Goal: Task Accomplishment & Management: Complete application form

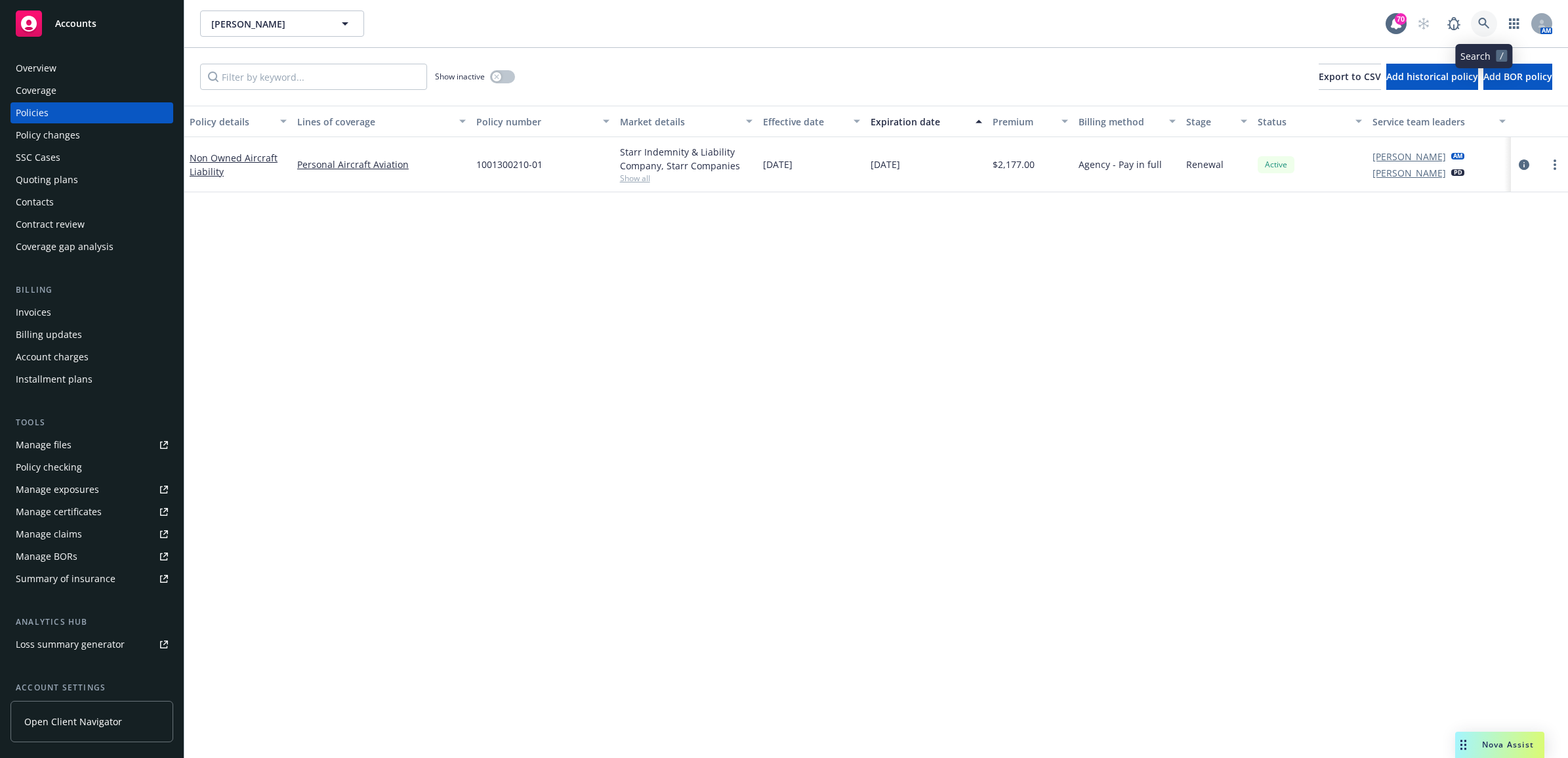
click at [1483, 17] on link at bounding box center [1484, 24] width 26 height 26
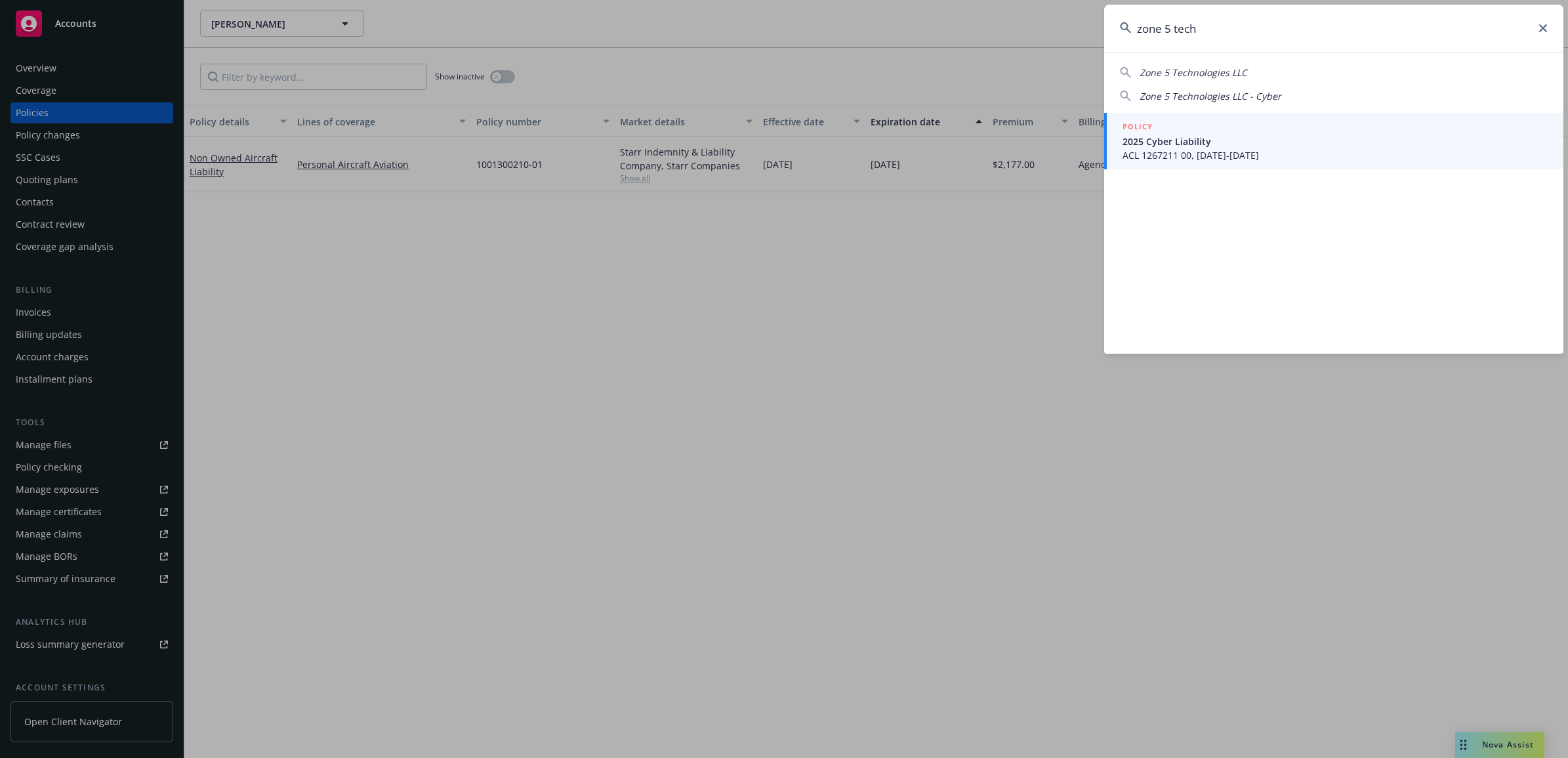
click at [1212, 76] on span "Zone 5 Technologies LLC" at bounding box center [1193, 72] width 108 height 12
type input "Zone 5 Technologies LLC"
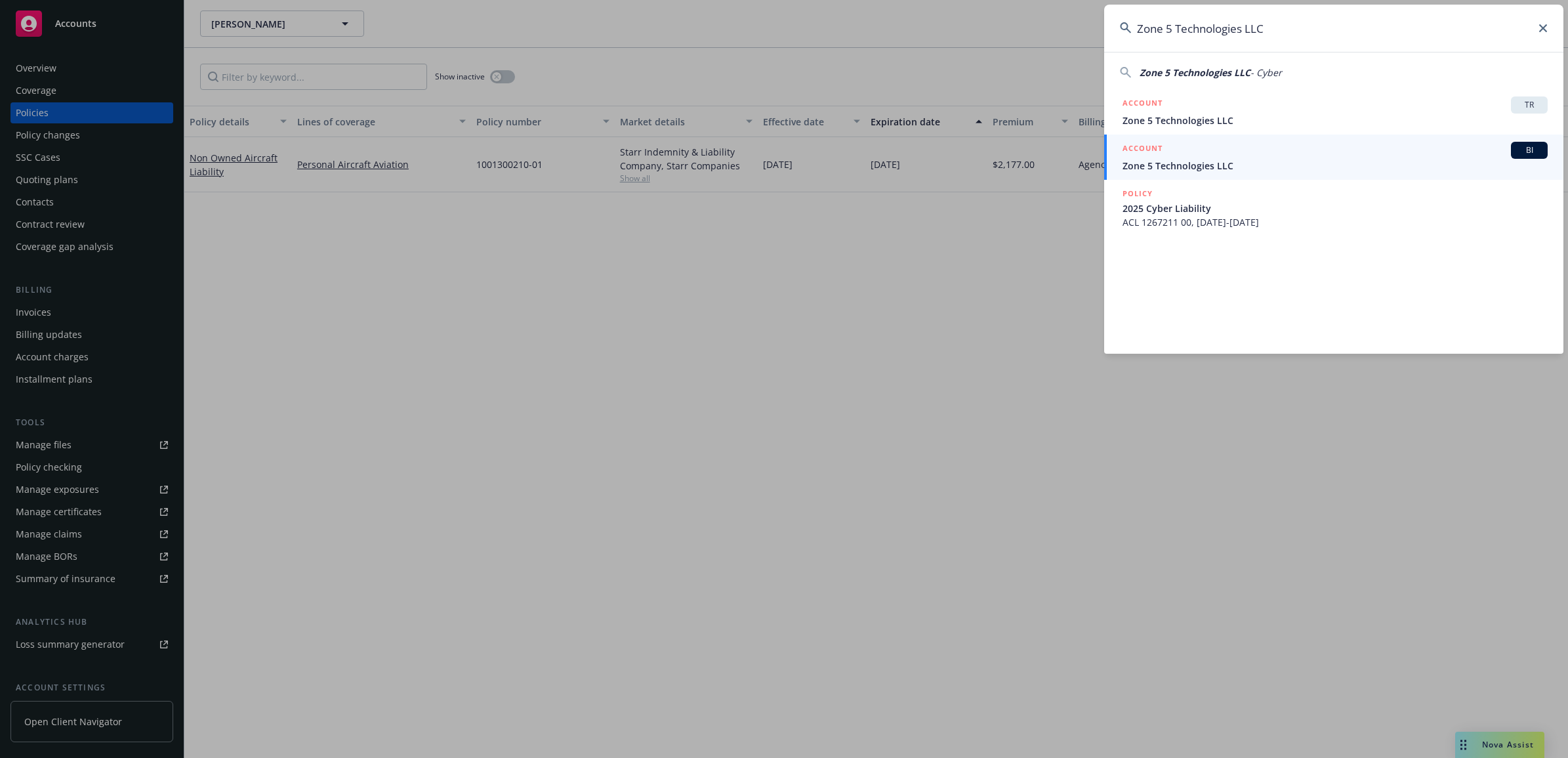
click at [1202, 160] on span "Zone 5 Technologies LLC" at bounding box center [1335, 166] width 425 height 14
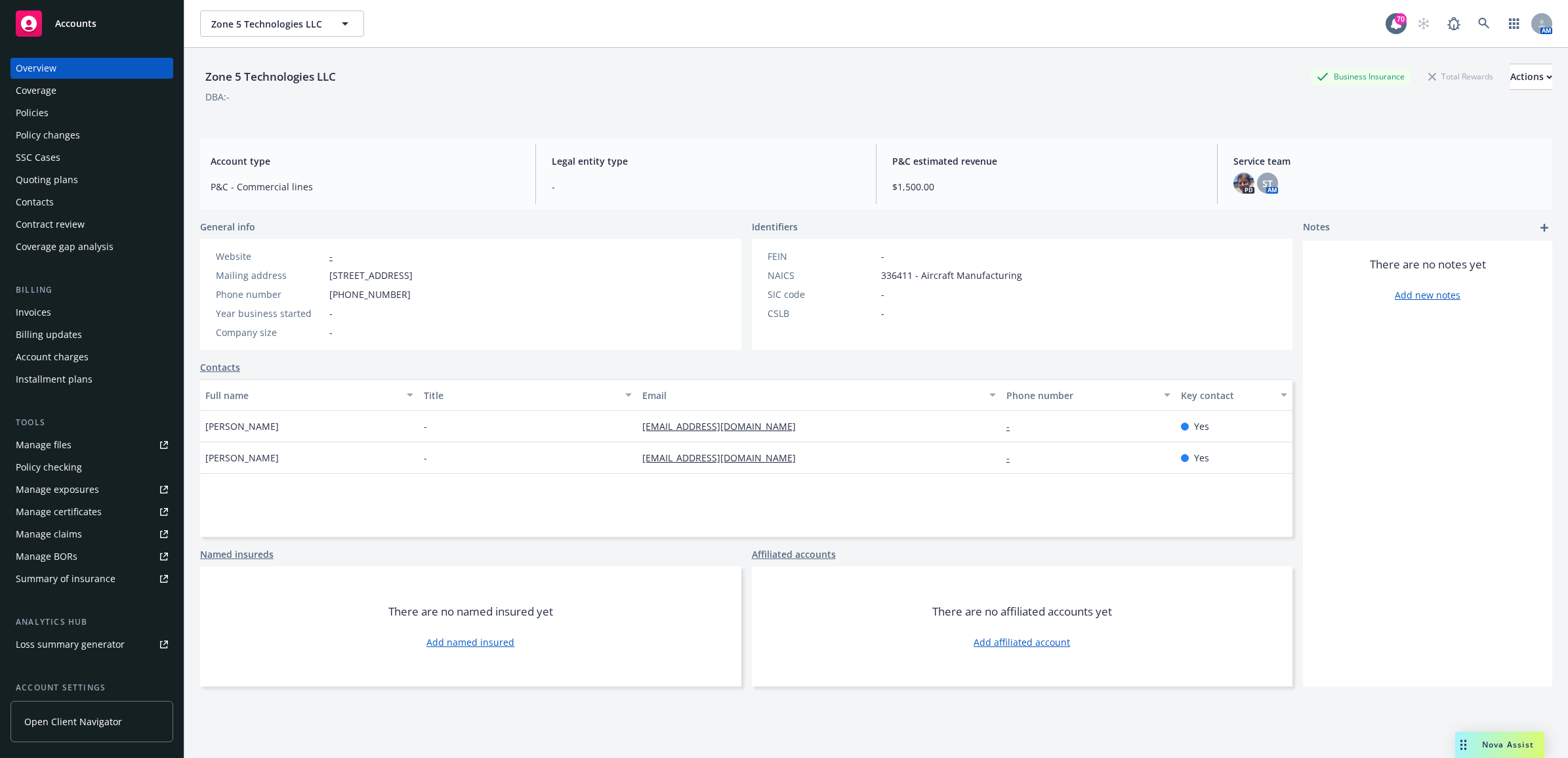
click at [81, 112] on div "Policies" at bounding box center [92, 113] width 152 height 21
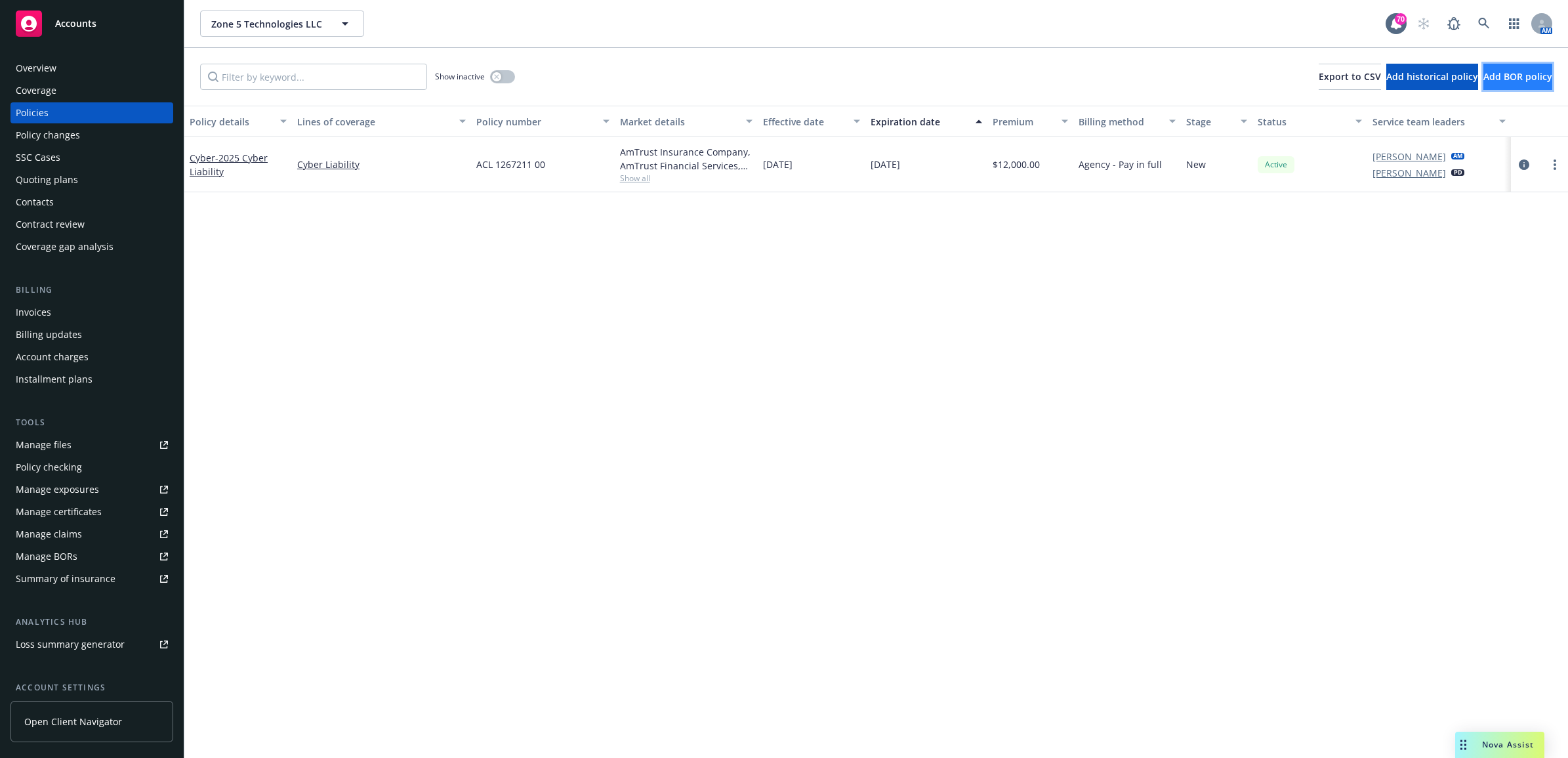
click at [1483, 72] on button "Add BOR policy" at bounding box center [1518, 77] width 69 height 26
select select "other"
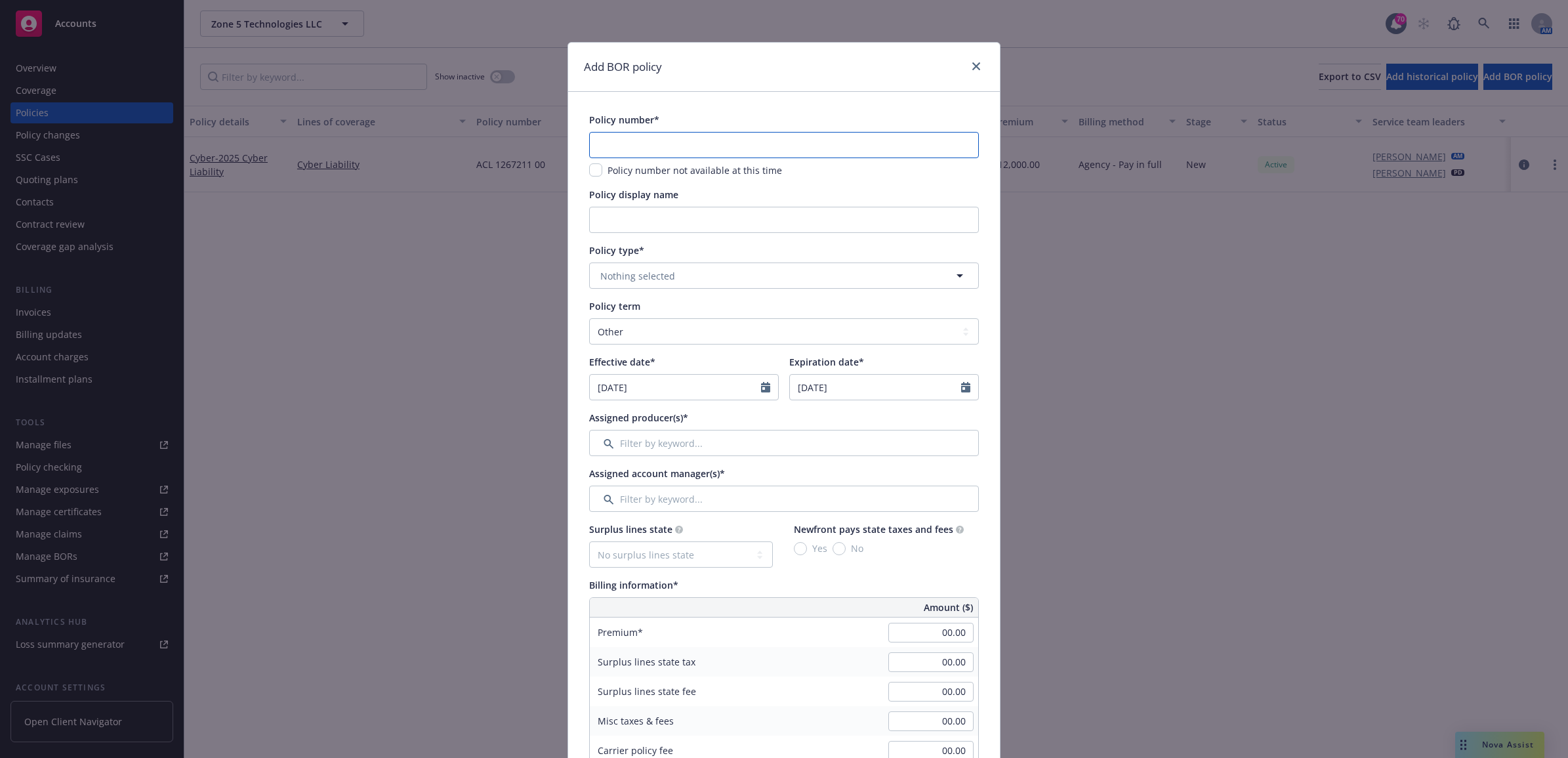
click at [712, 143] on input "text" at bounding box center [784, 145] width 390 height 26
type input "3607-36-72 WUC"
type input "25 SMP CHUBB"
click at [865, 284] on button "Nothing selected" at bounding box center [784, 276] width 390 height 26
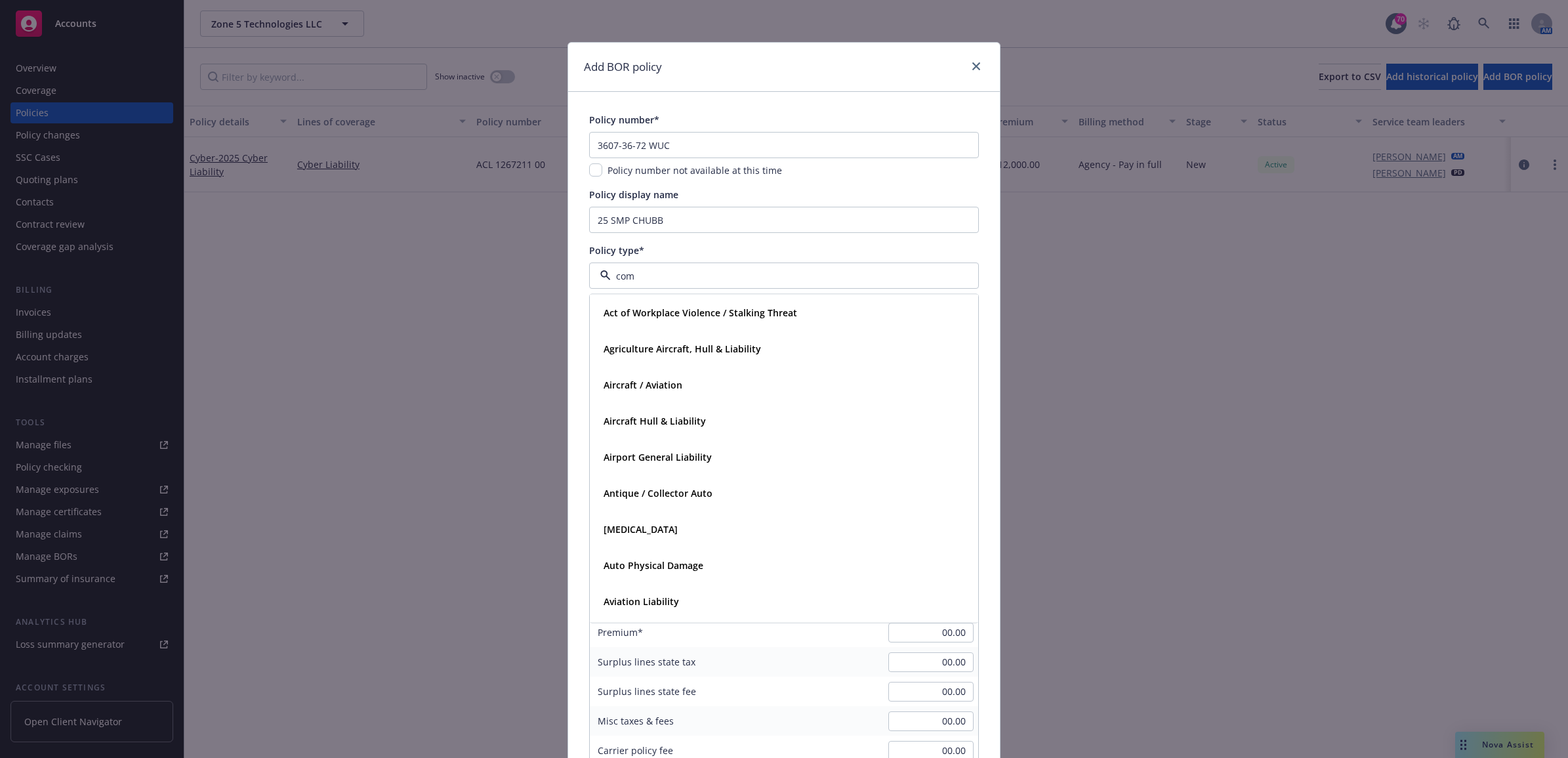
type input "comm"
click at [739, 420] on div "Commercial Property" at bounding box center [784, 421] width 371 height 19
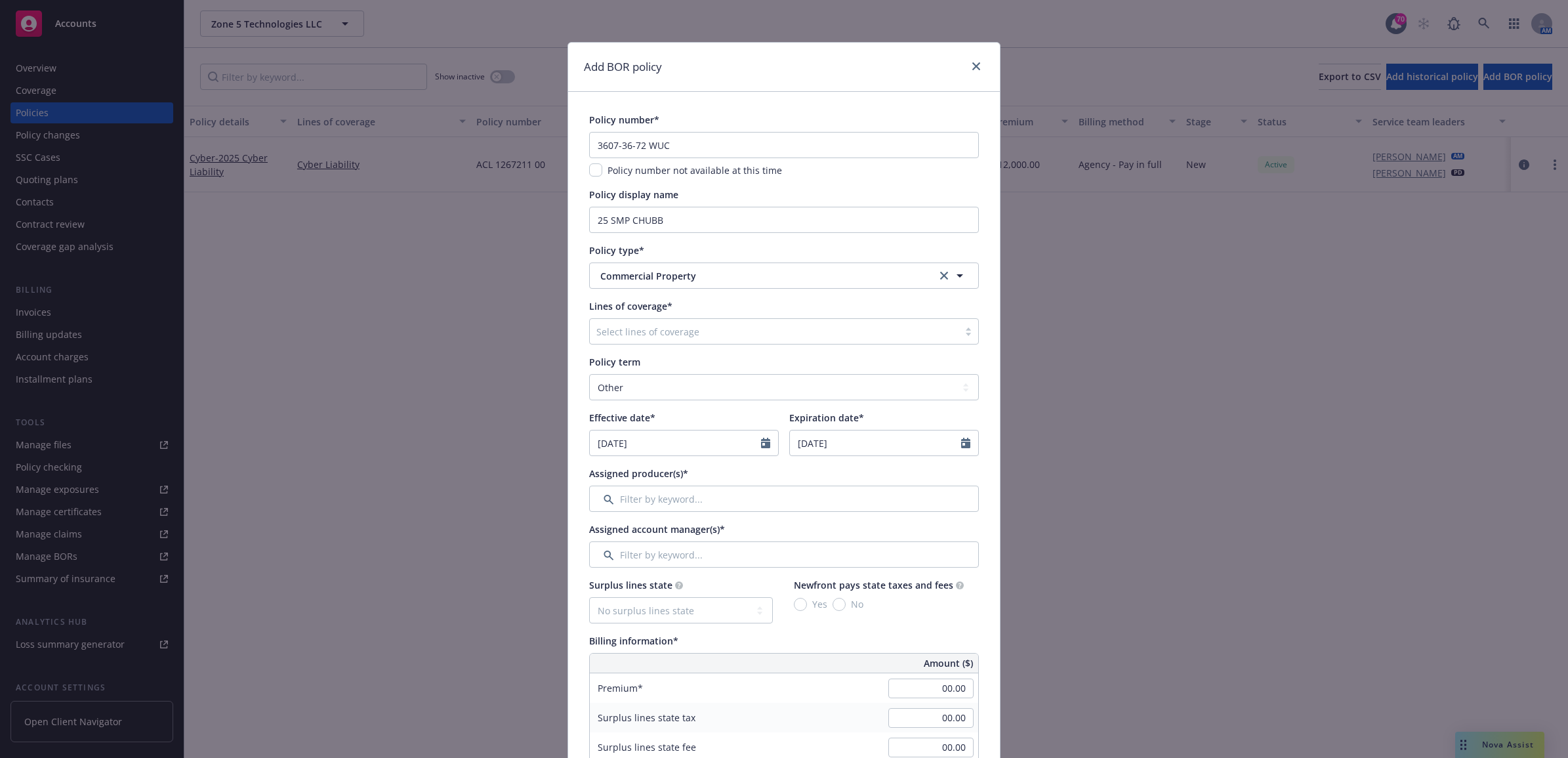
click at [684, 331] on div at bounding box center [774, 331] width 355 height 16
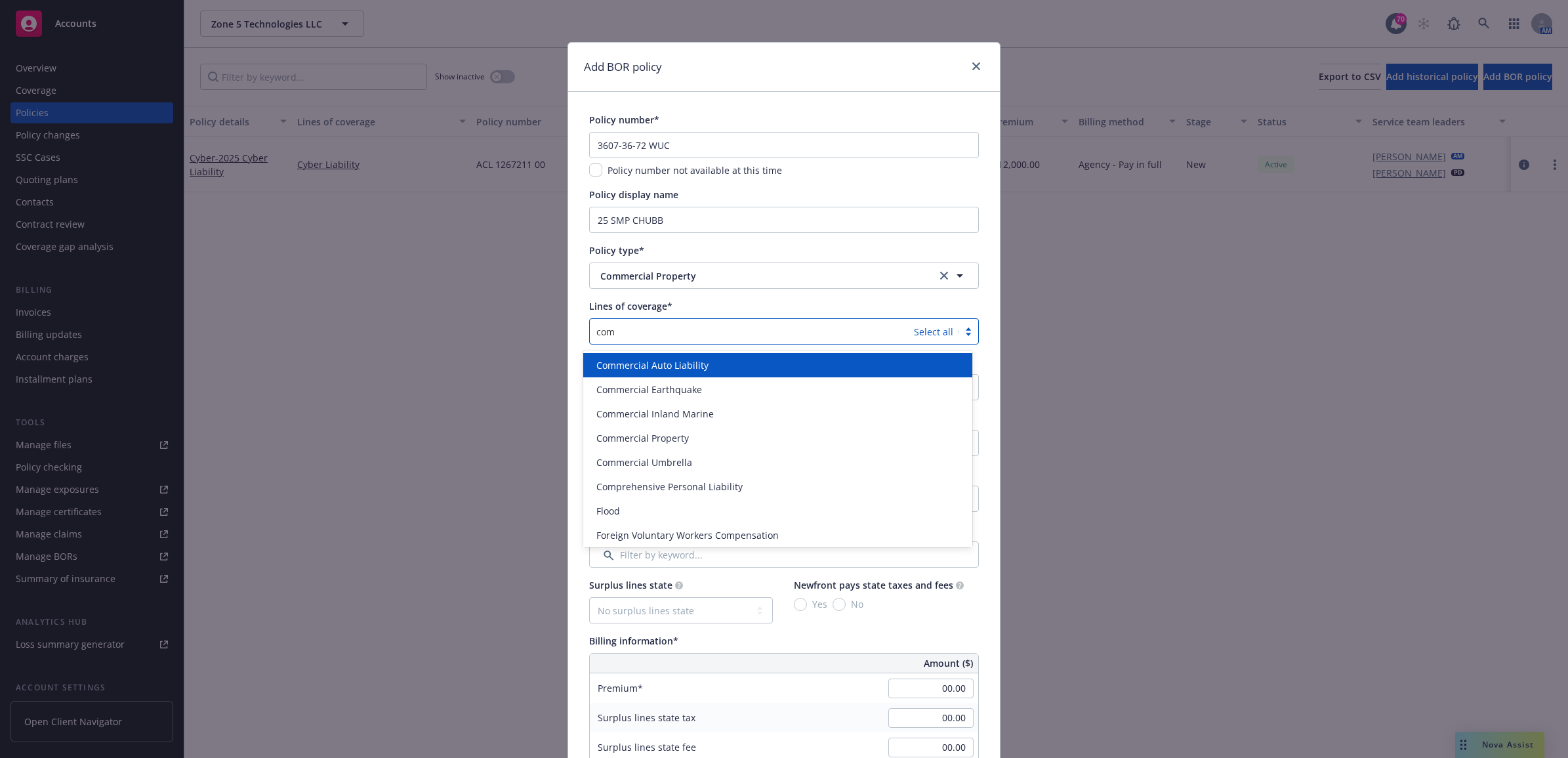
type input "comm"
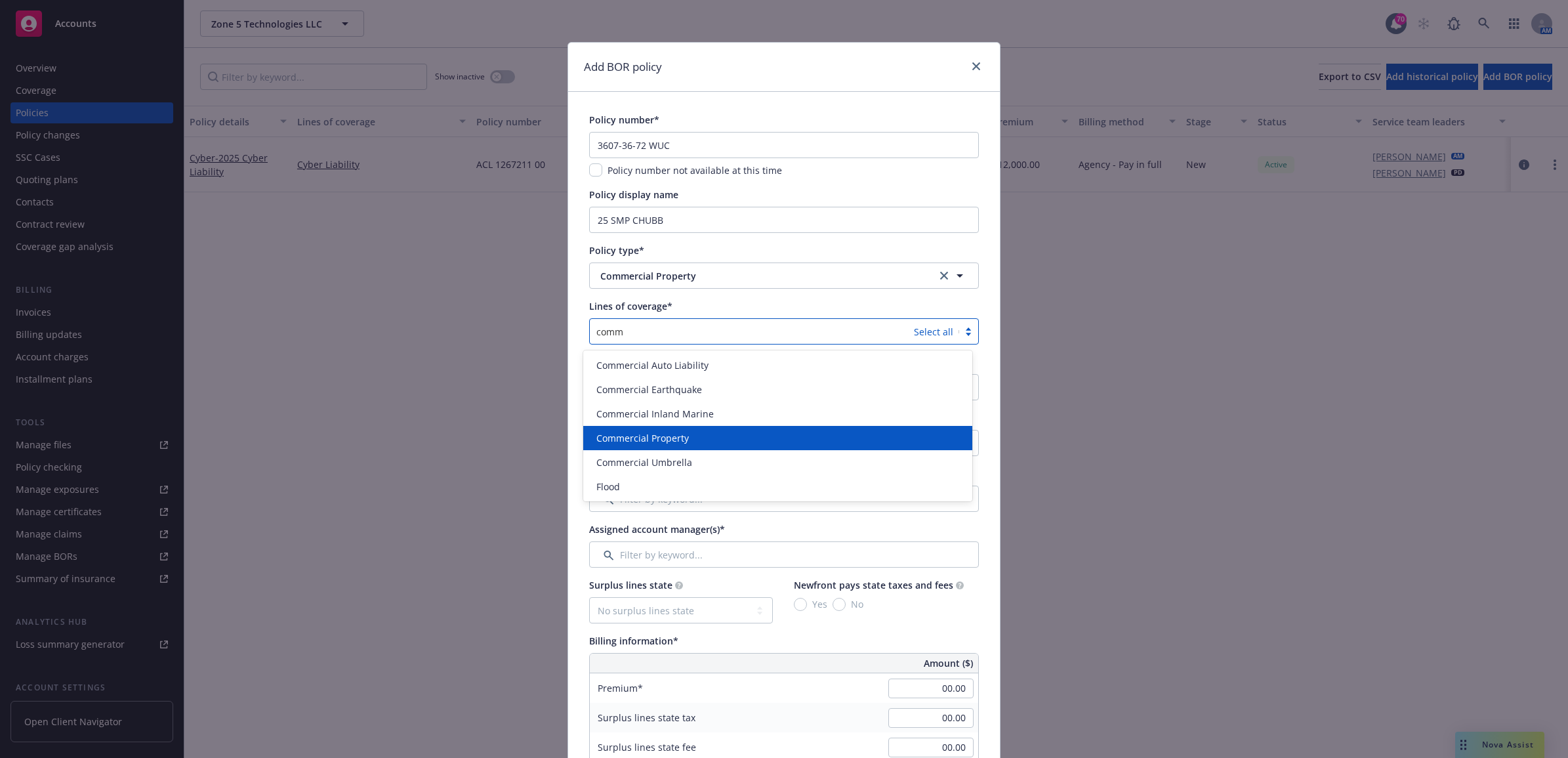
click at [702, 435] on div "Commercial Property" at bounding box center [778, 438] width 374 height 14
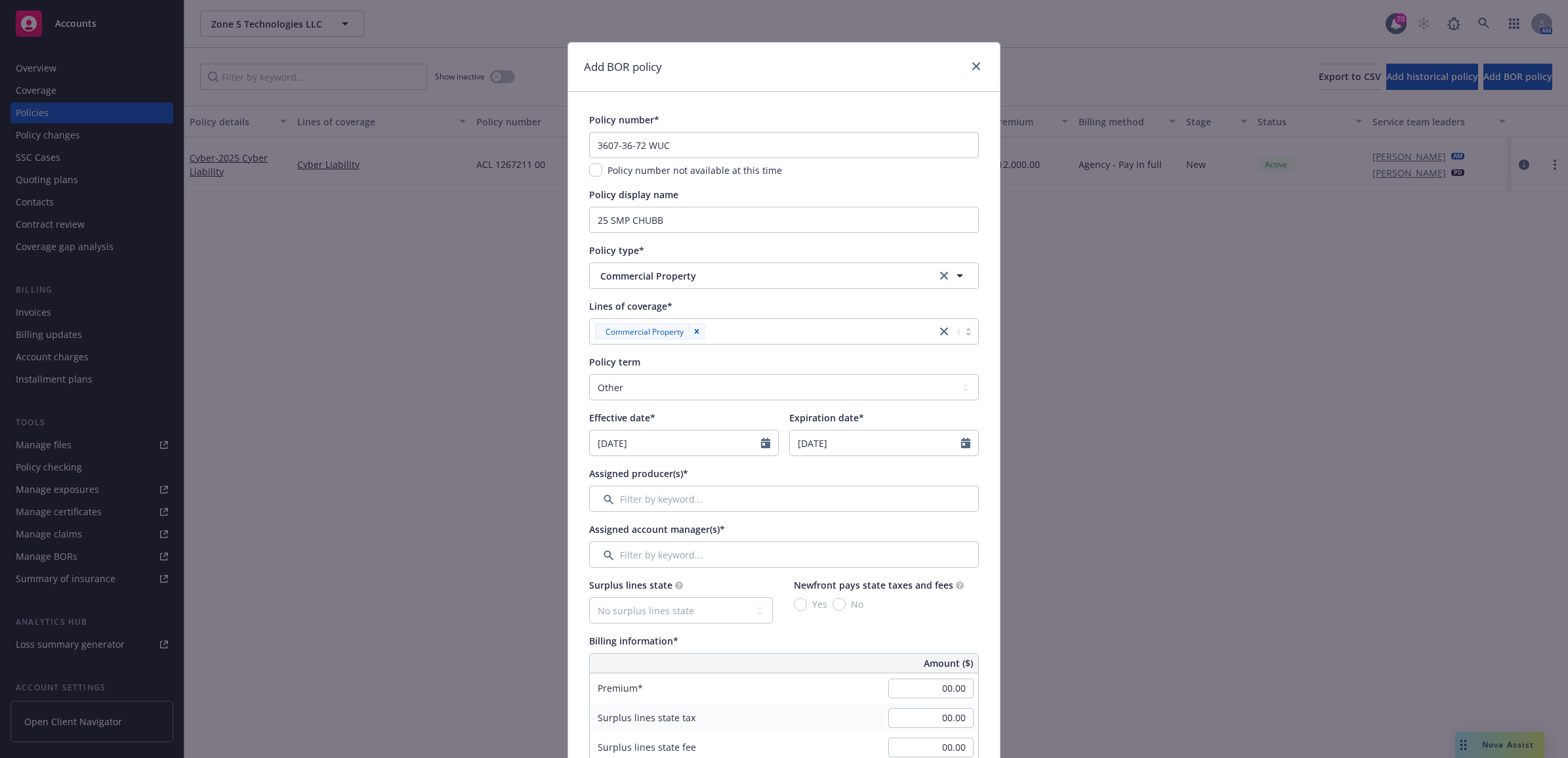
click at [641, 438] on input "[DATE]" at bounding box center [675, 442] width 171 height 25
click at [599, 474] on icon "button" at bounding box center [603, 473] width 8 height 8
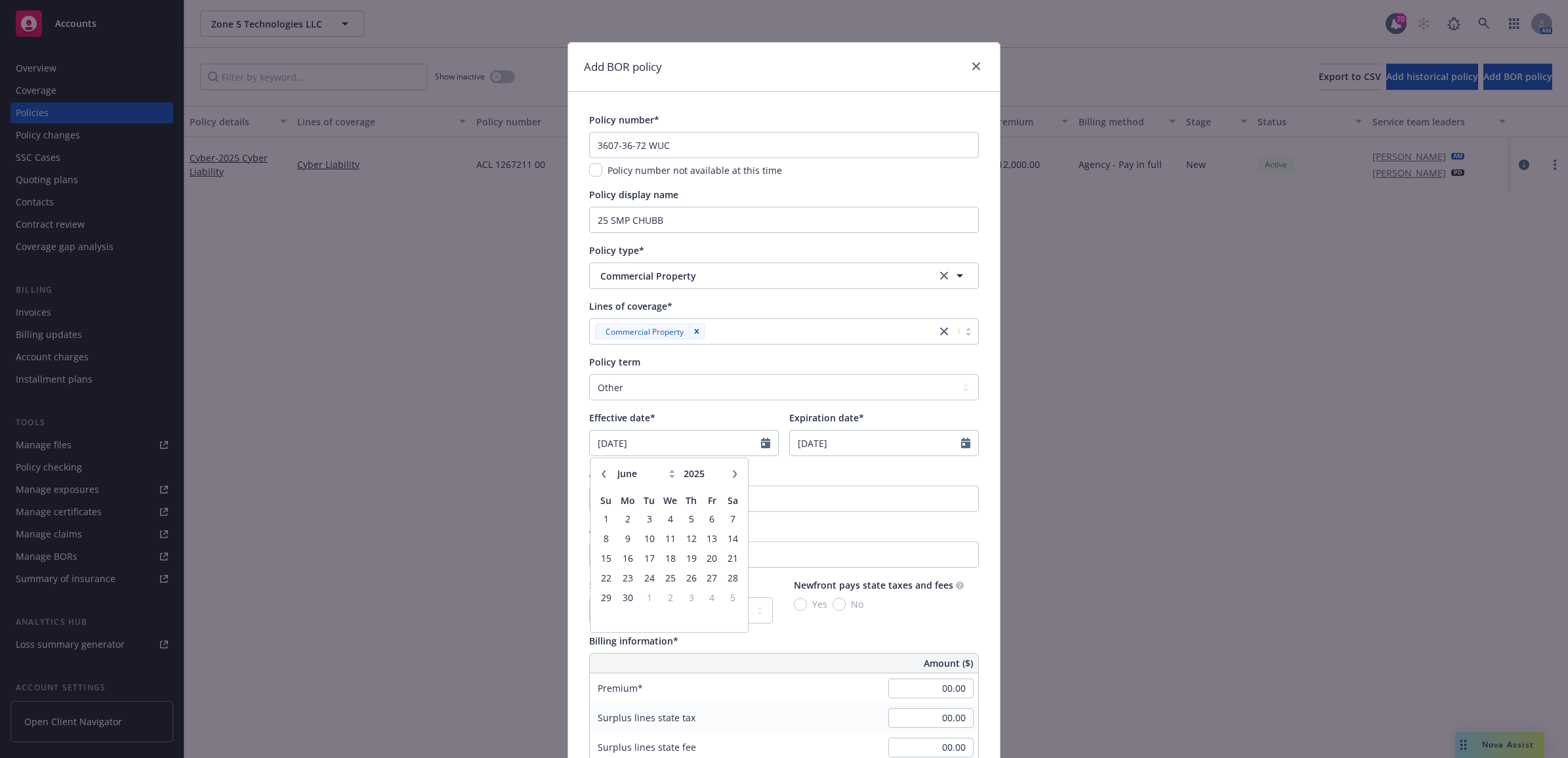
click at [599, 474] on icon "button" at bounding box center [603, 473] width 8 height 8
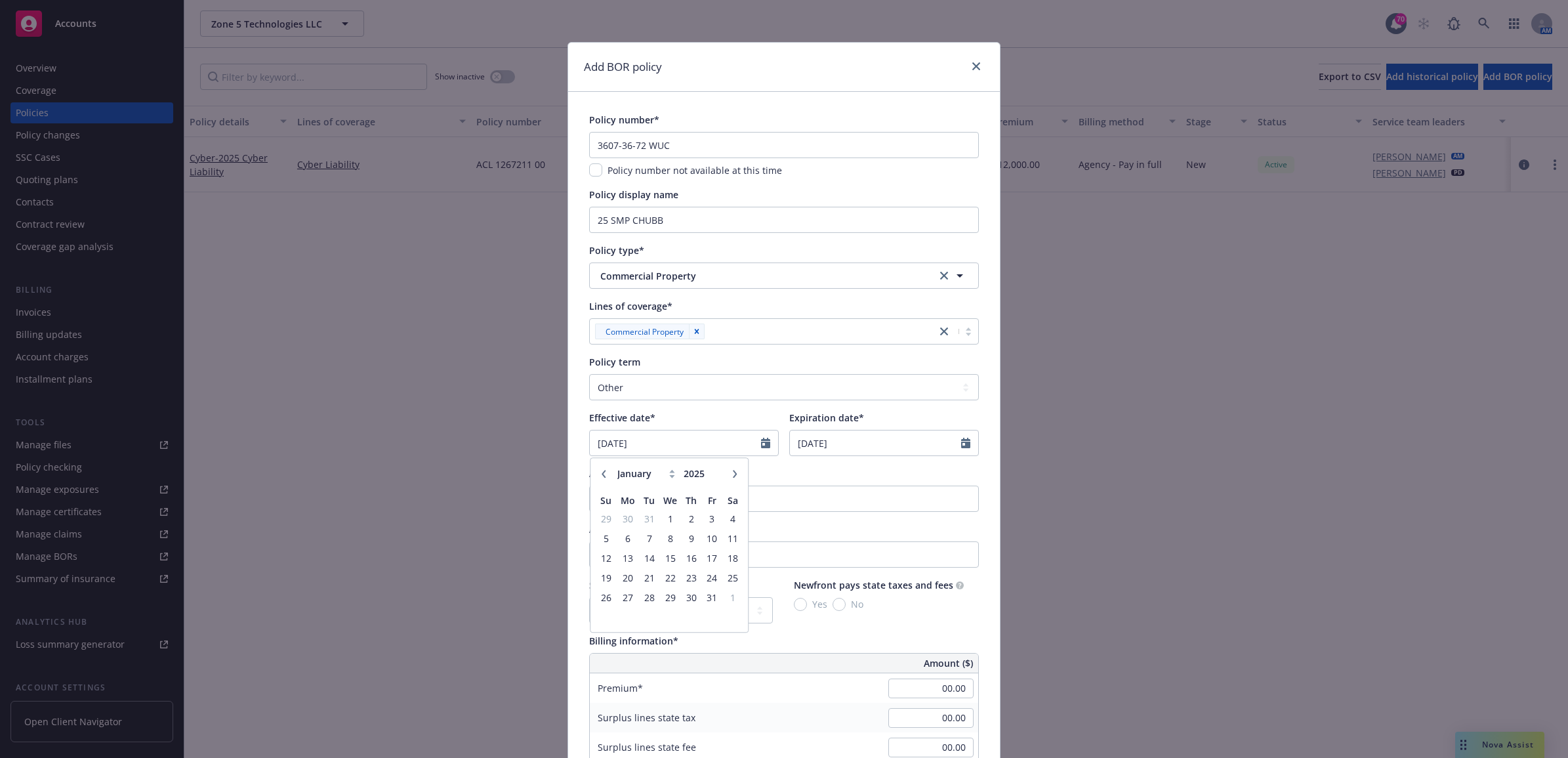
click at [599, 474] on icon "button" at bounding box center [603, 473] width 8 height 8
select select "12"
type input "2024"
click at [599, 474] on icon "button" at bounding box center [603, 473] width 8 height 8
select select "11"
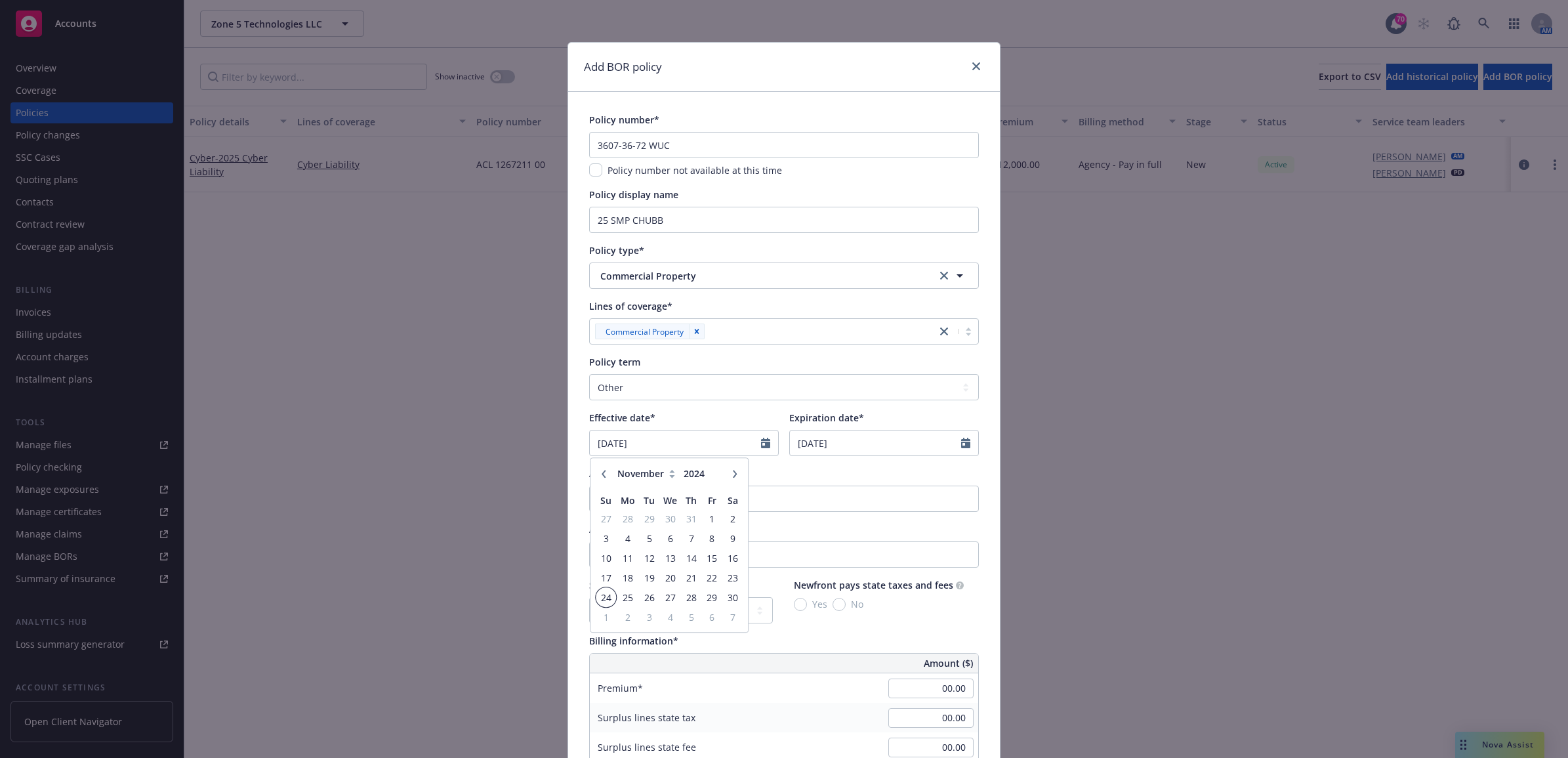
click at [597, 599] on span "24" at bounding box center [606, 597] width 18 height 17
type input "[DATE]"
click at [861, 441] on input "[DATE]" at bounding box center [875, 442] width 171 height 25
click at [800, 469] on button "button" at bounding box center [804, 474] width 16 height 16
click at [931, 474] on icon "button" at bounding box center [934, 473] width 8 height 8
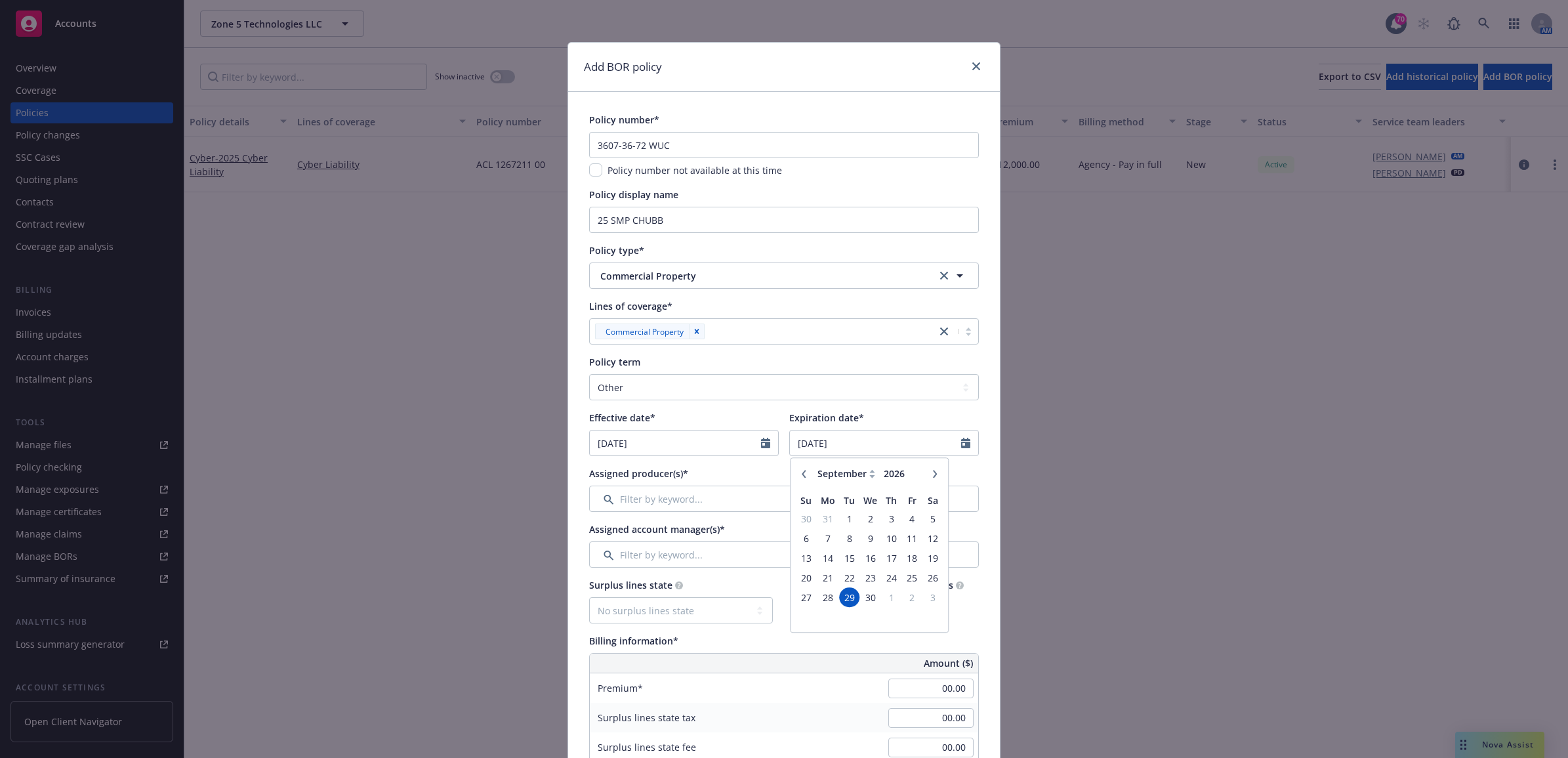
click at [931, 474] on icon "button" at bounding box center [934, 473] width 8 height 8
select select "11"
click at [841, 554] on span "17" at bounding box center [850, 558] width 18 height 17
type input "[DATE]"
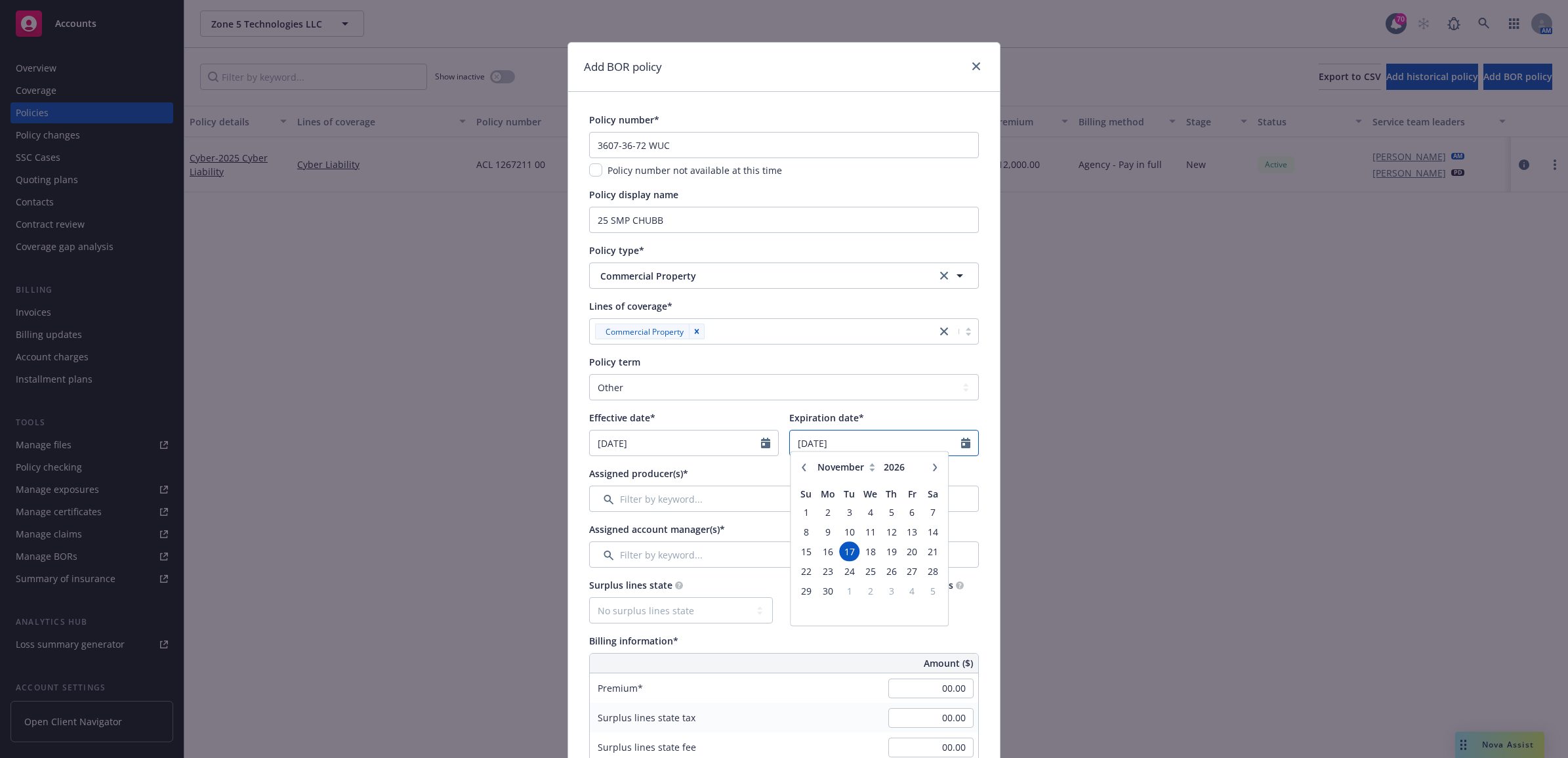
click at [853, 444] on input "[DATE]" at bounding box center [875, 442] width 171 height 25
click at [799, 471] on icon "button" at bounding box center [803, 473] width 8 height 8
select select "10"
click at [899, 473] on input "2026" at bounding box center [903, 474] width 42 height 14
type input "2025"
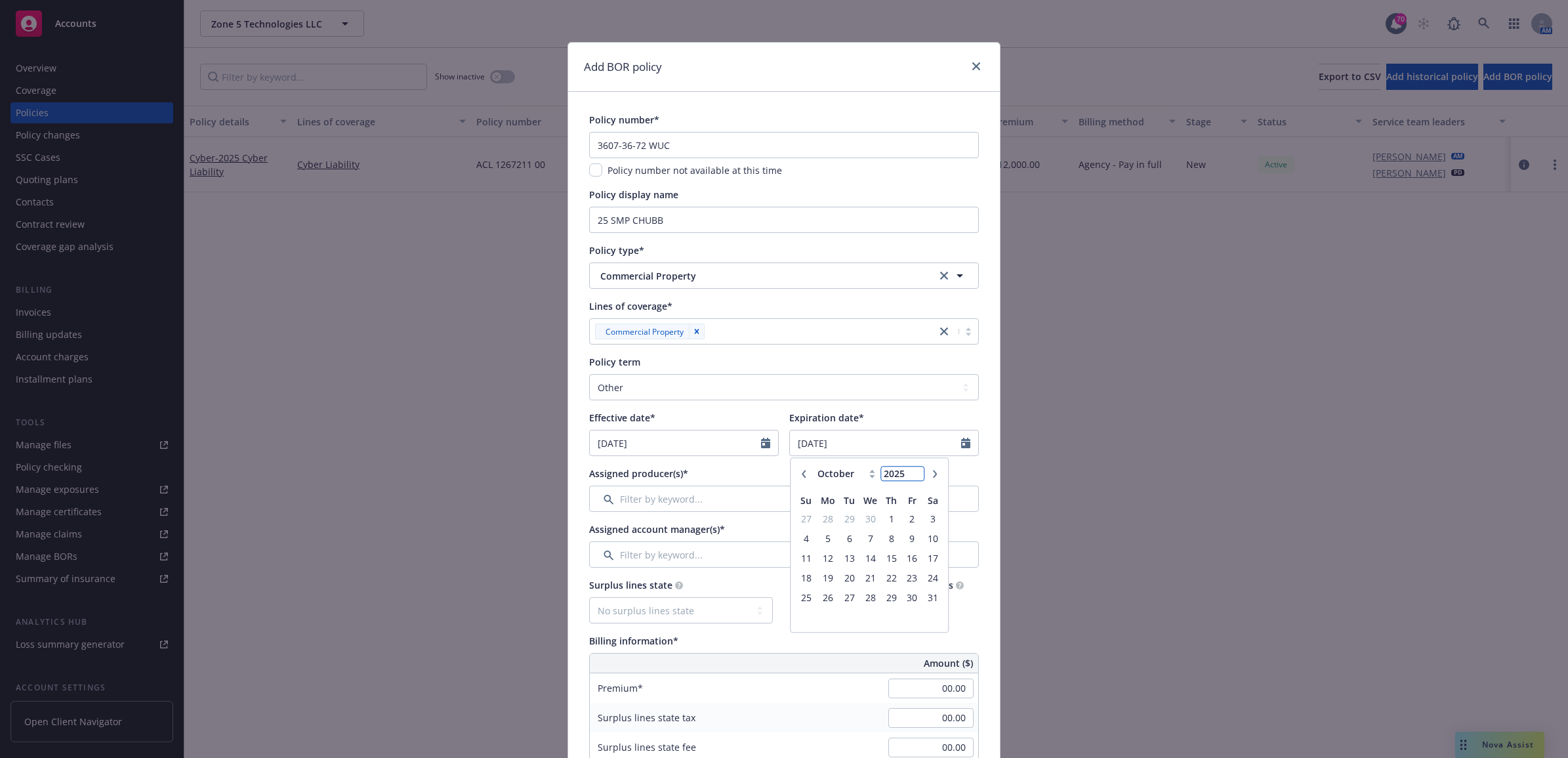
click at [910, 476] on input "2025" at bounding box center [903, 474] width 42 height 14
click at [869, 473] on icon at bounding box center [872, 472] width 5 height 4
click at [867, 479] on select "January February March April May June July August September October November De…" at bounding box center [847, 473] width 65 height 15
select select "11"
click at [814, 466] on select "January February March April May June July August September October November De…" at bounding box center [847, 473] width 65 height 15
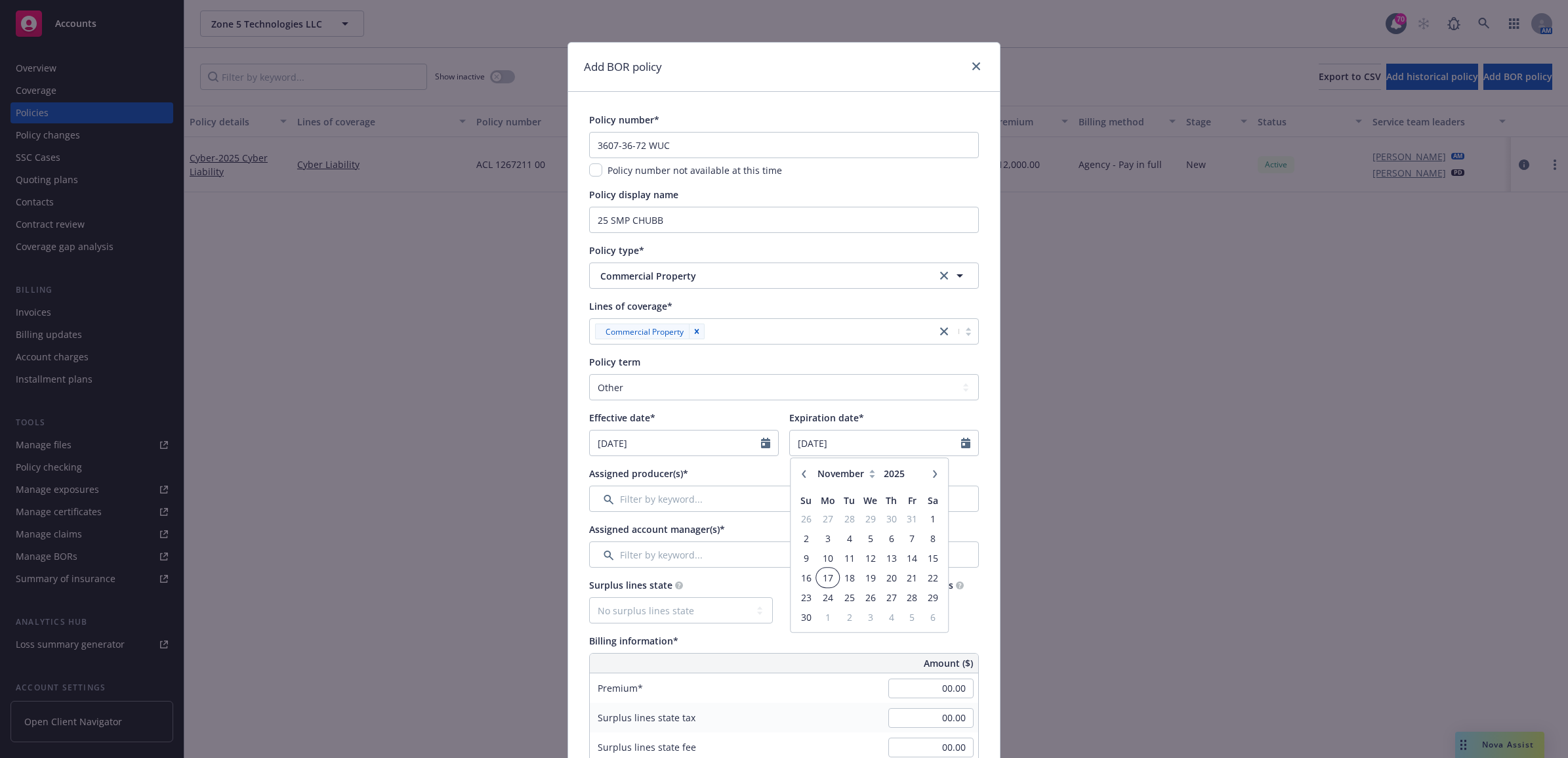
click at [828, 572] on span "17" at bounding box center [828, 577] width 19 height 17
type input "[DATE]"
click at [739, 506] on input "Filter by keyword..." at bounding box center [784, 499] width 390 height 26
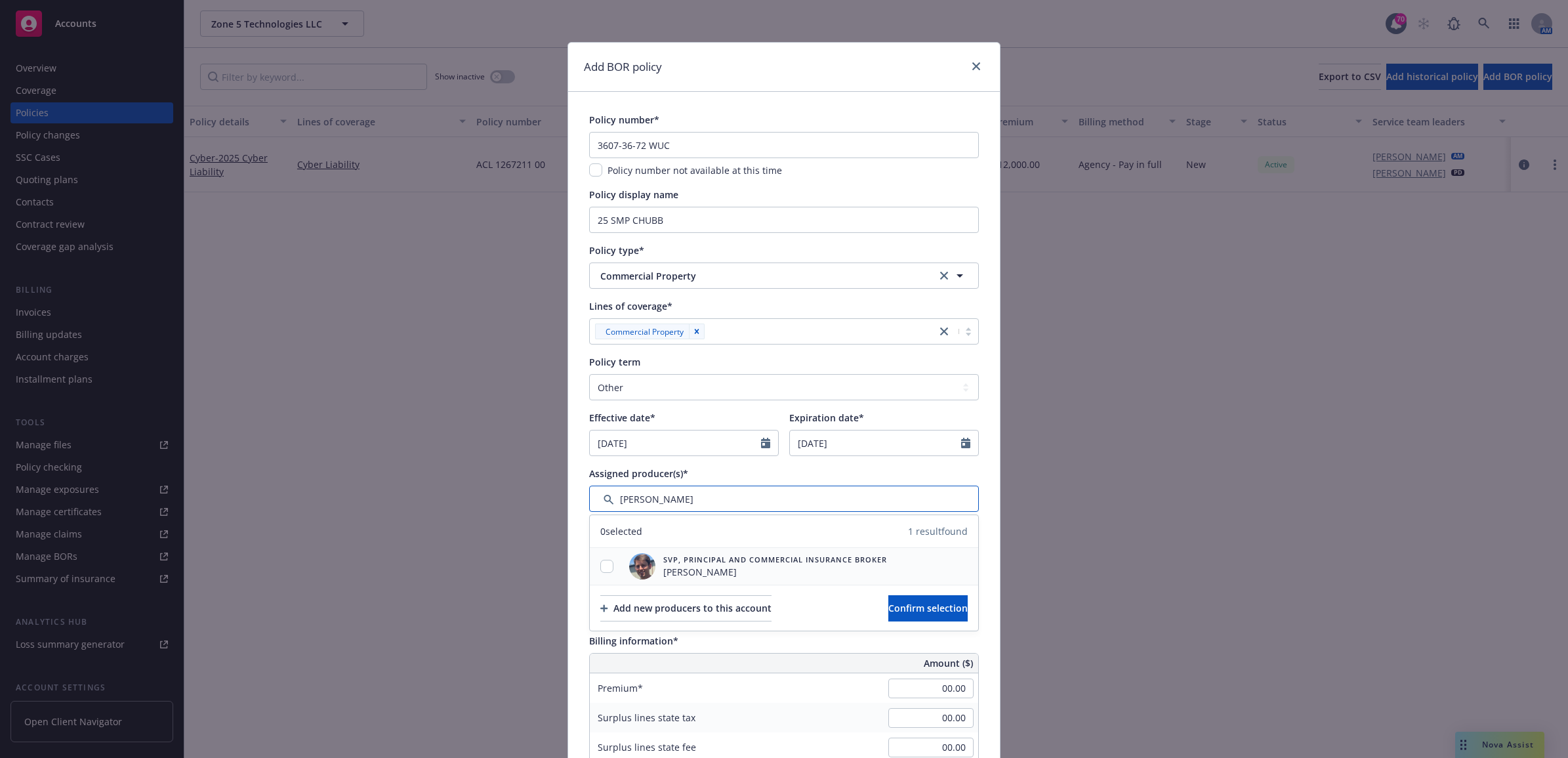
type input "[PERSON_NAME]"
click at [600, 566] on input "checkbox" at bounding box center [606, 566] width 13 height 13
checkbox input "true"
click at [888, 606] on span "Confirm selection" at bounding box center [928, 608] width 79 height 12
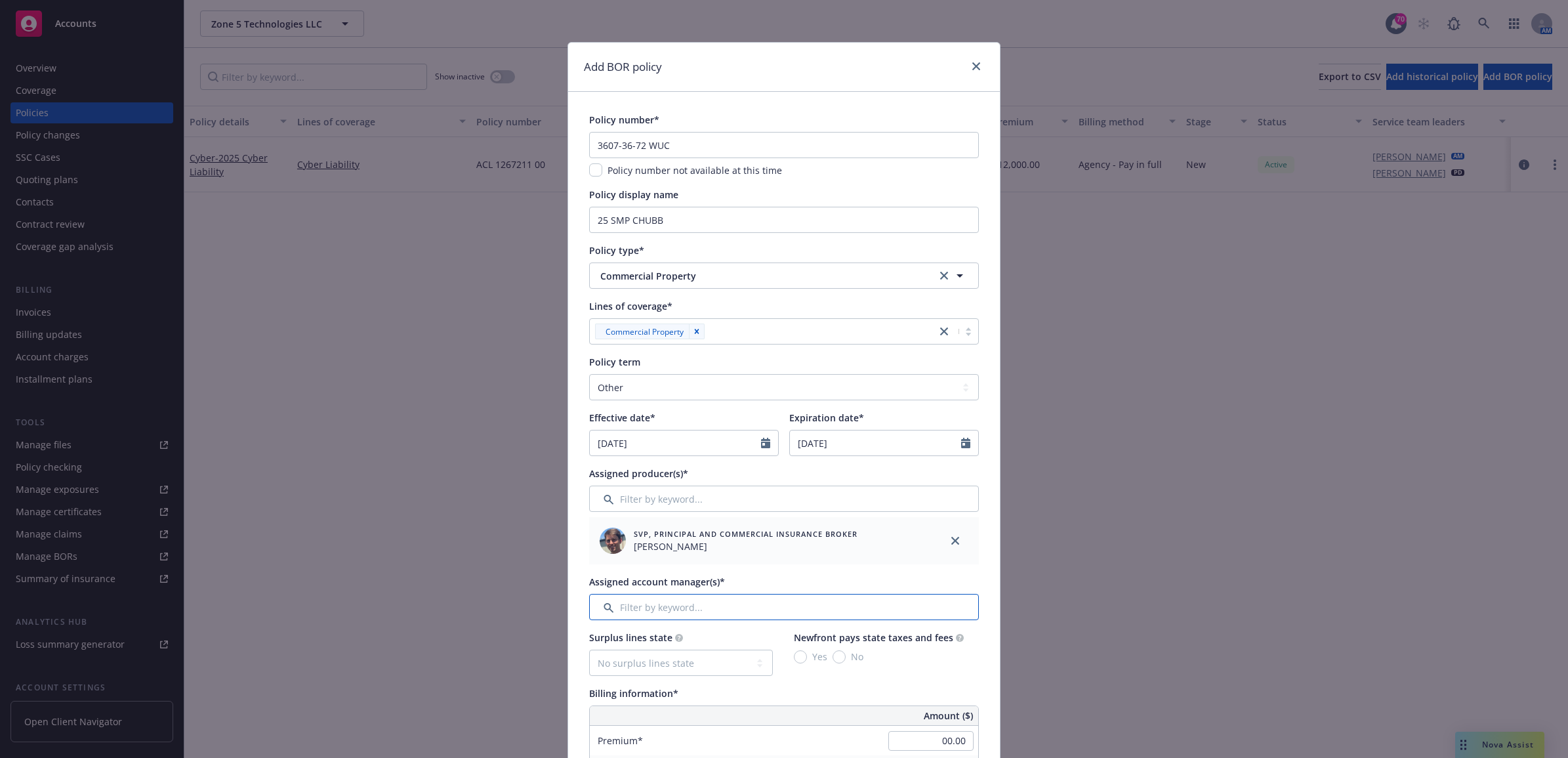
click at [674, 605] on input "Filter by keyword..." at bounding box center [784, 607] width 390 height 26
type input "ste"
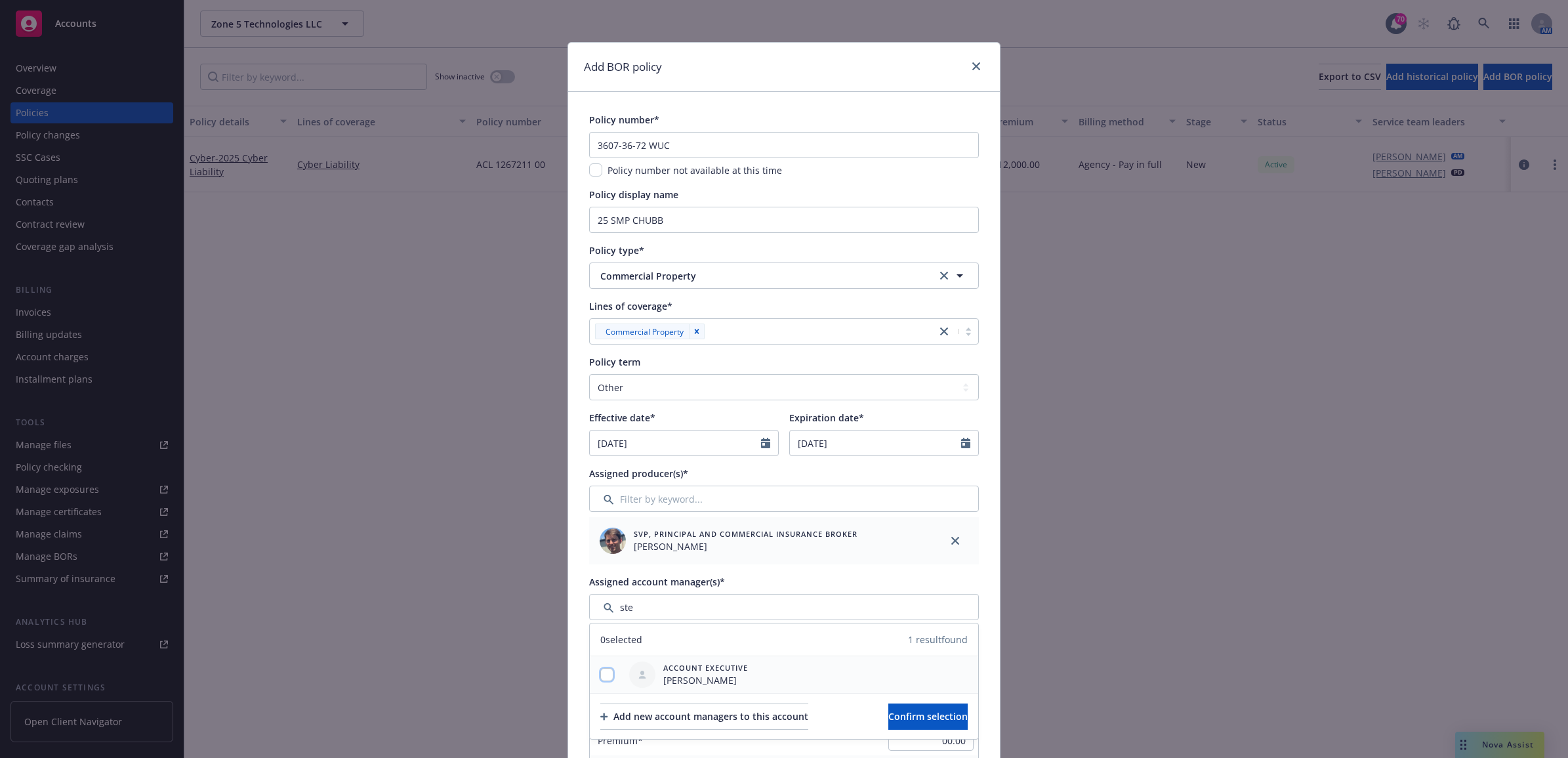
click at [600, 673] on input "checkbox" at bounding box center [606, 674] width 13 height 13
checkbox input "true"
click at [890, 719] on span "Confirm selection" at bounding box center [928, 716] width 79 height 12
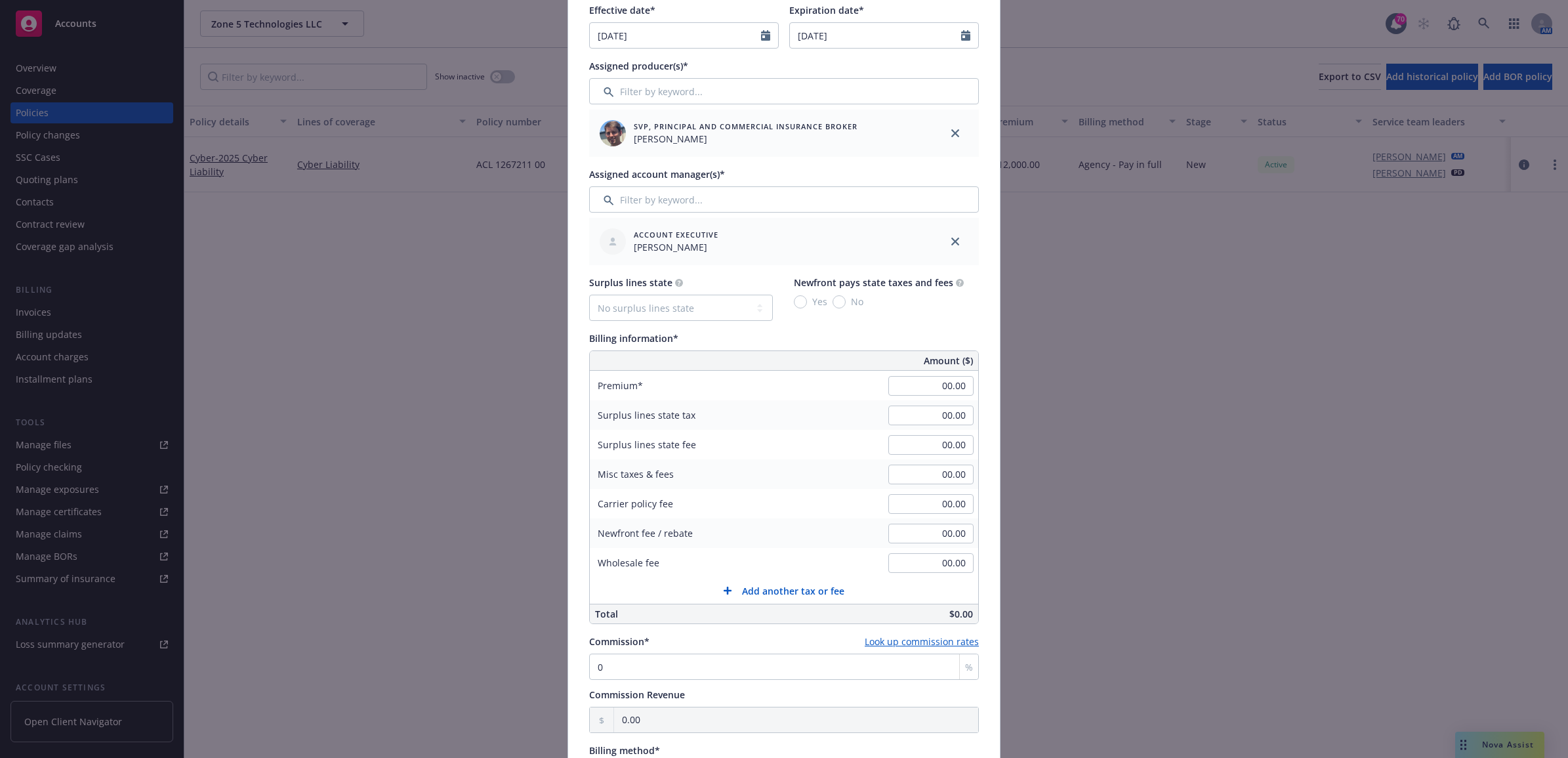
scroll to position [410, 0]
type input "197.00"
drag, startPoint x: 646, startPoint y: 664, endPoint x: 554, endPoint y: 654, distance: 92.5
click at [575, 657] on div "Policy number* 3607-36-72 WUC Policy number not available at this time Policy d…" at bounding box center [784, 437] width 432 height 1512
type input "1"
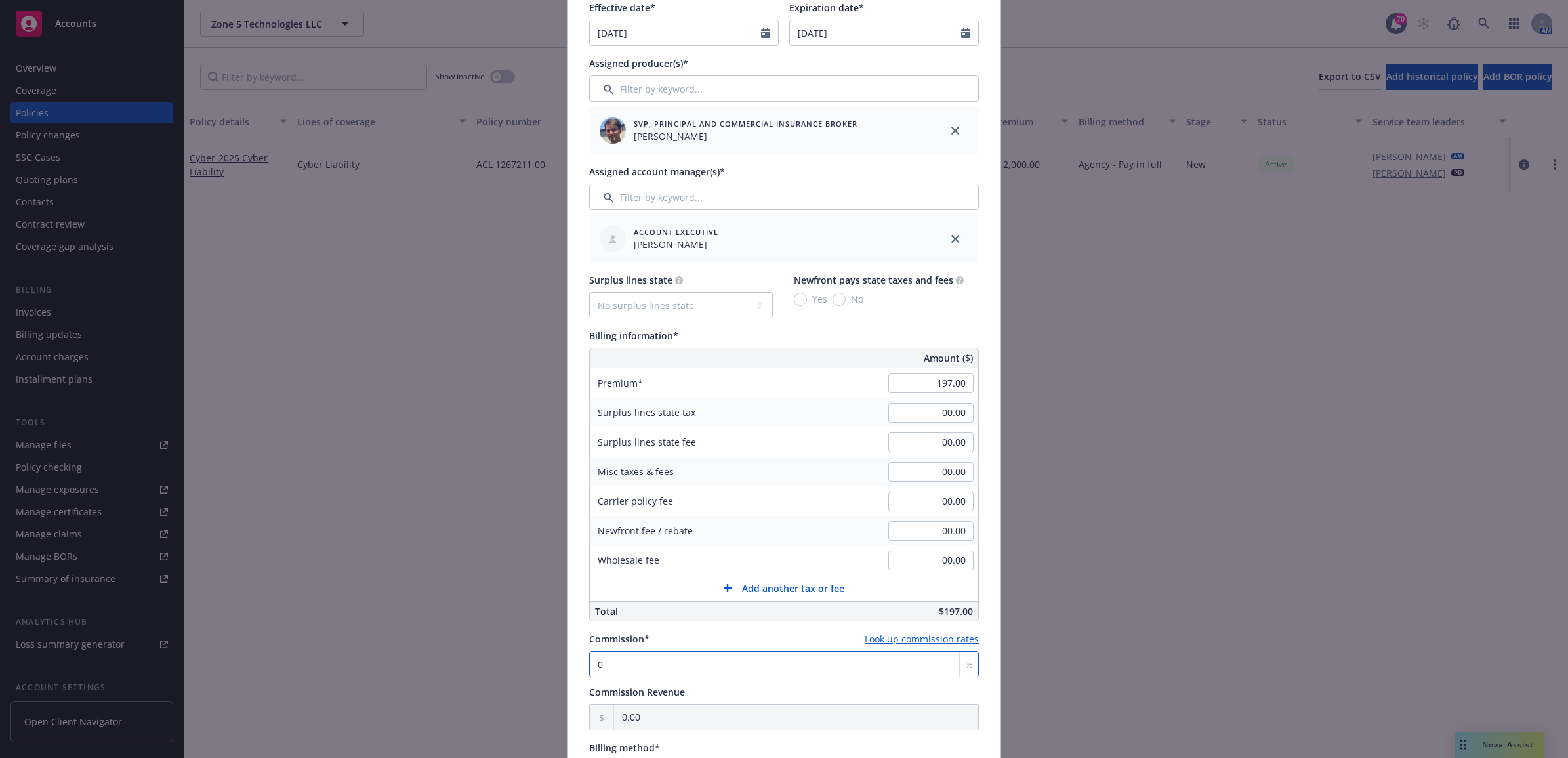
type input "1.97"
type input "10"
type input "19.70"
type input "10"
click at [546, 659] on div "Add BOR policy Policy number* 3607-36-72 WUC Policy number not available at thi…" at bounding box center [784, 379] width 1568 height 758
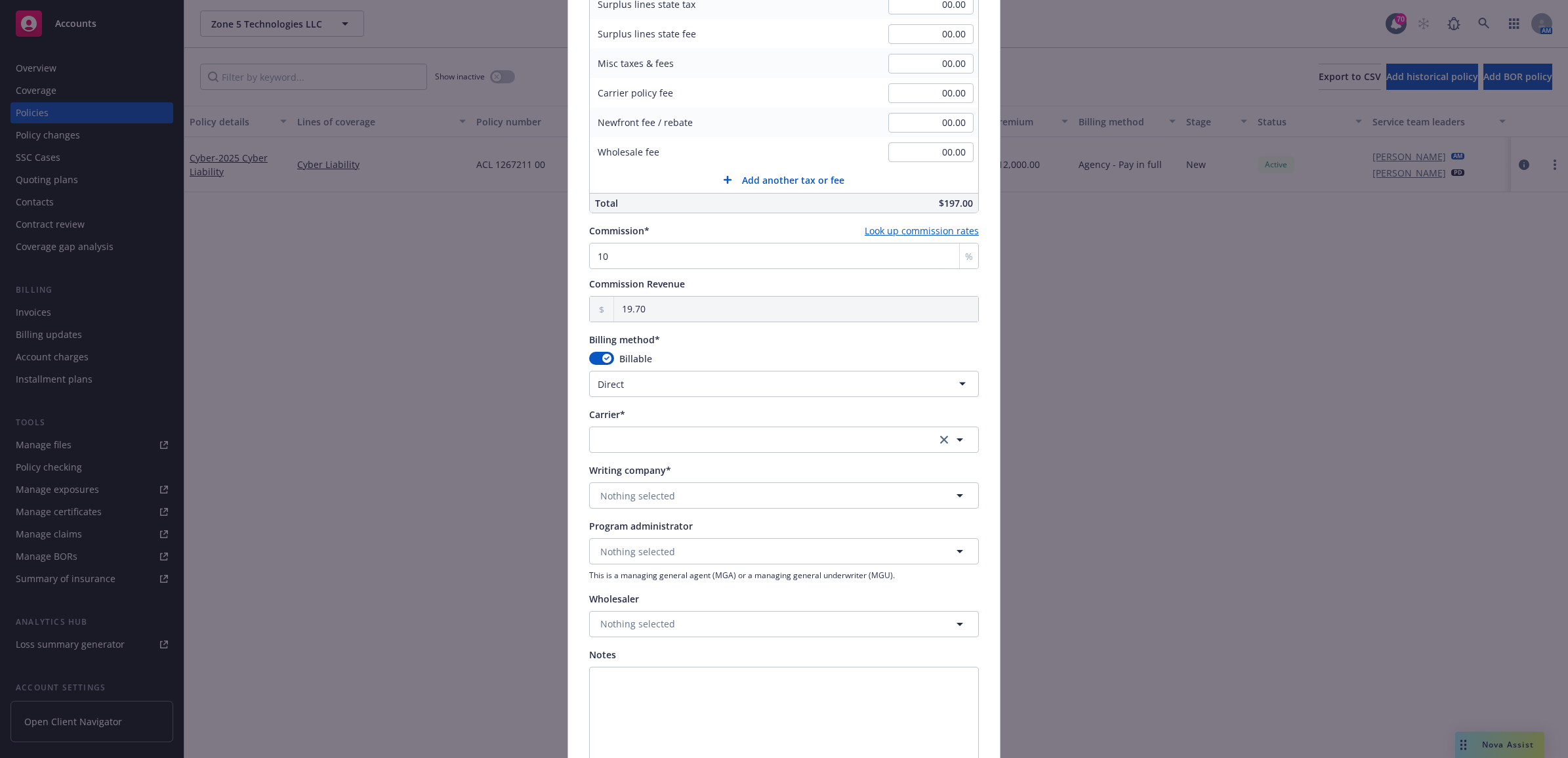
scroll to position [821, 0]
click at [716, 395] on html "Accounts Overview Coverage Policies Policy changes SSC Cases Quoting plans Cont…" at bounding box center [784, 379] width 1568 height 758
select select "AGENCY_PAY_IN_FULL"
click at [707, 437] on button "button" at bounding box center [784, 438] width 390 height 26
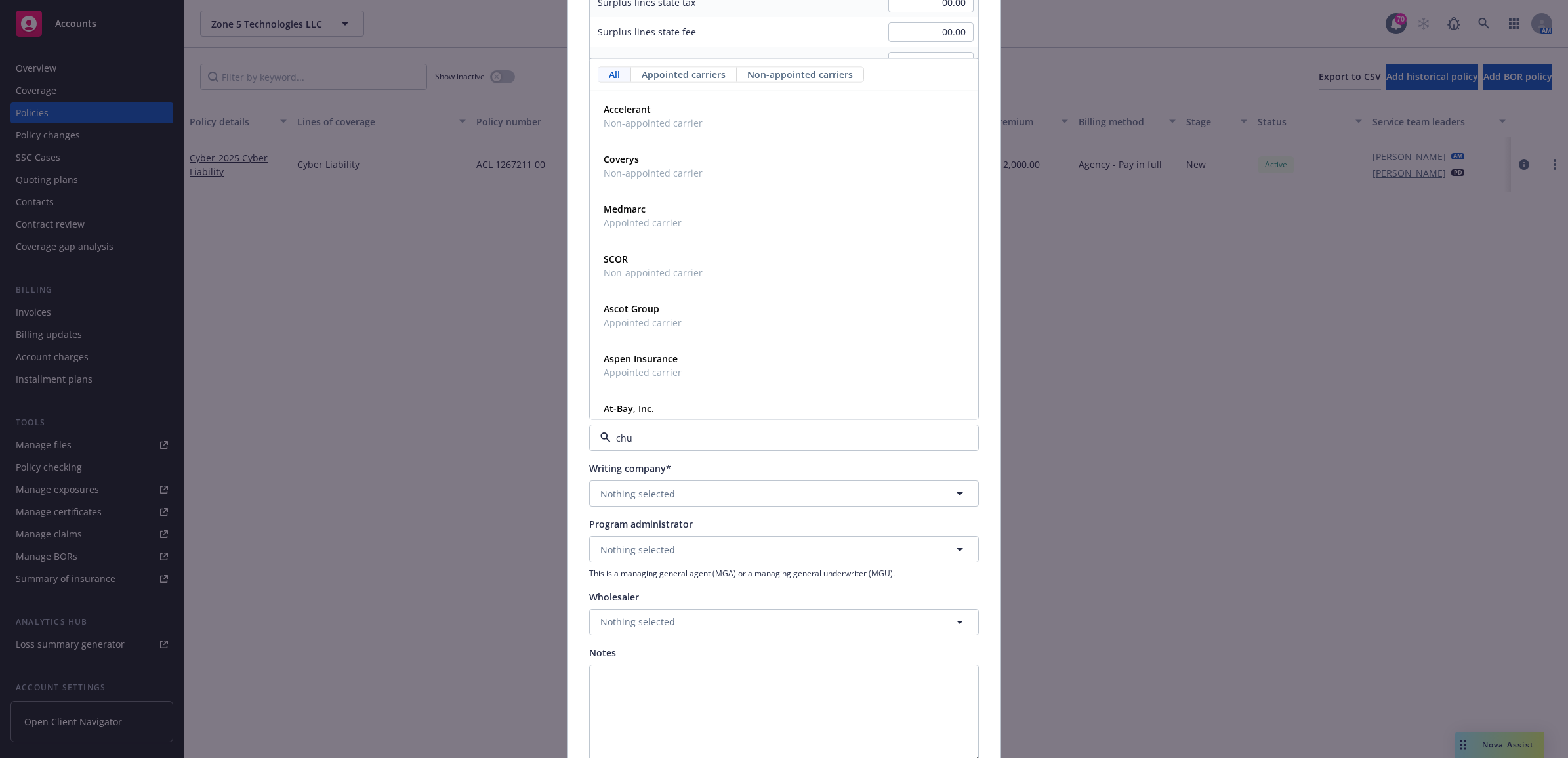
type input "chub"
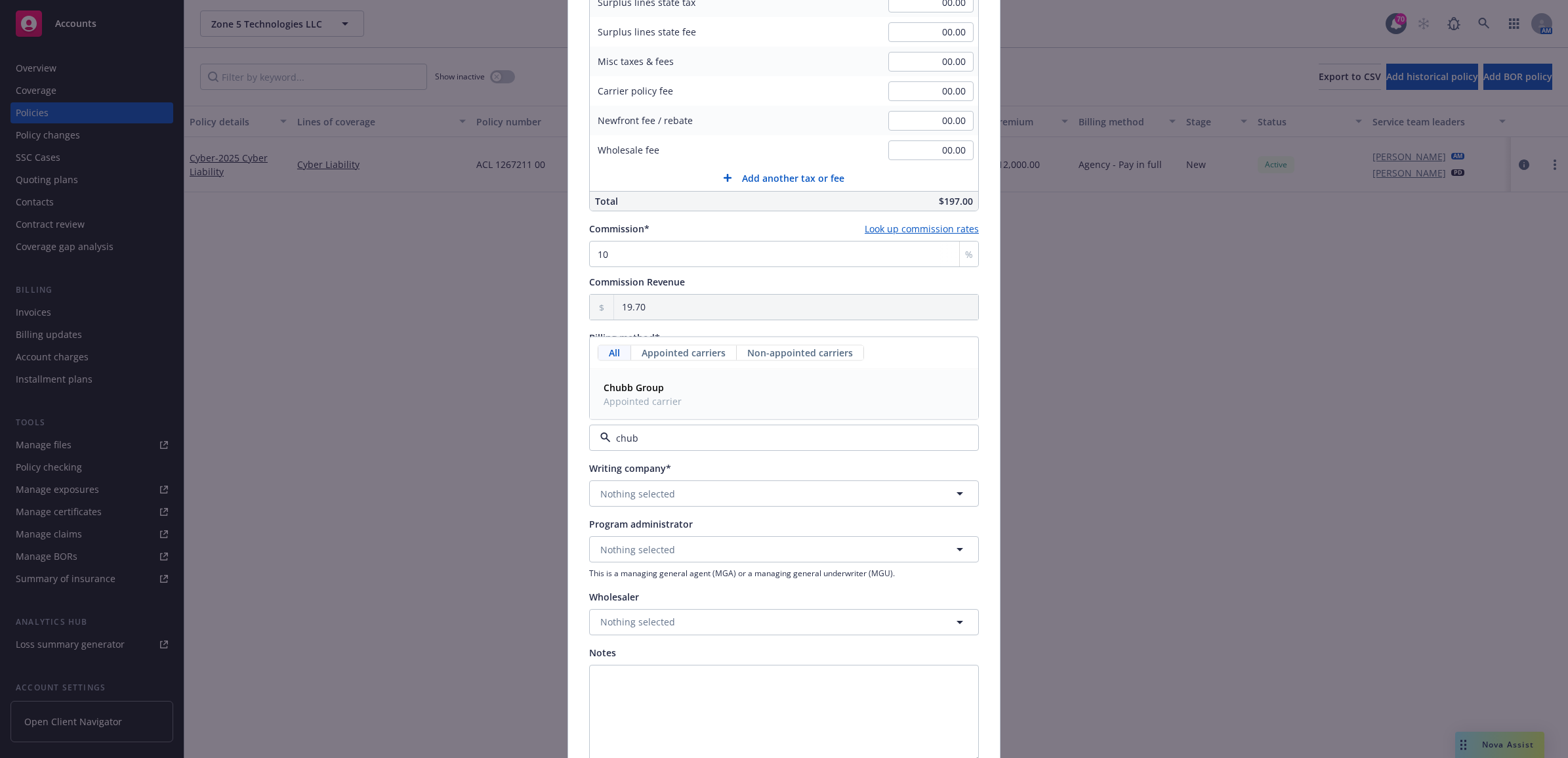
click at [674, 396] on div "Chubb Group Appointed carrier" at bounding box center [642, 394] width 86 height 33
click at [651, 490] on span "Nothing selected" at bounding box center [637, 494] width 75 height 14
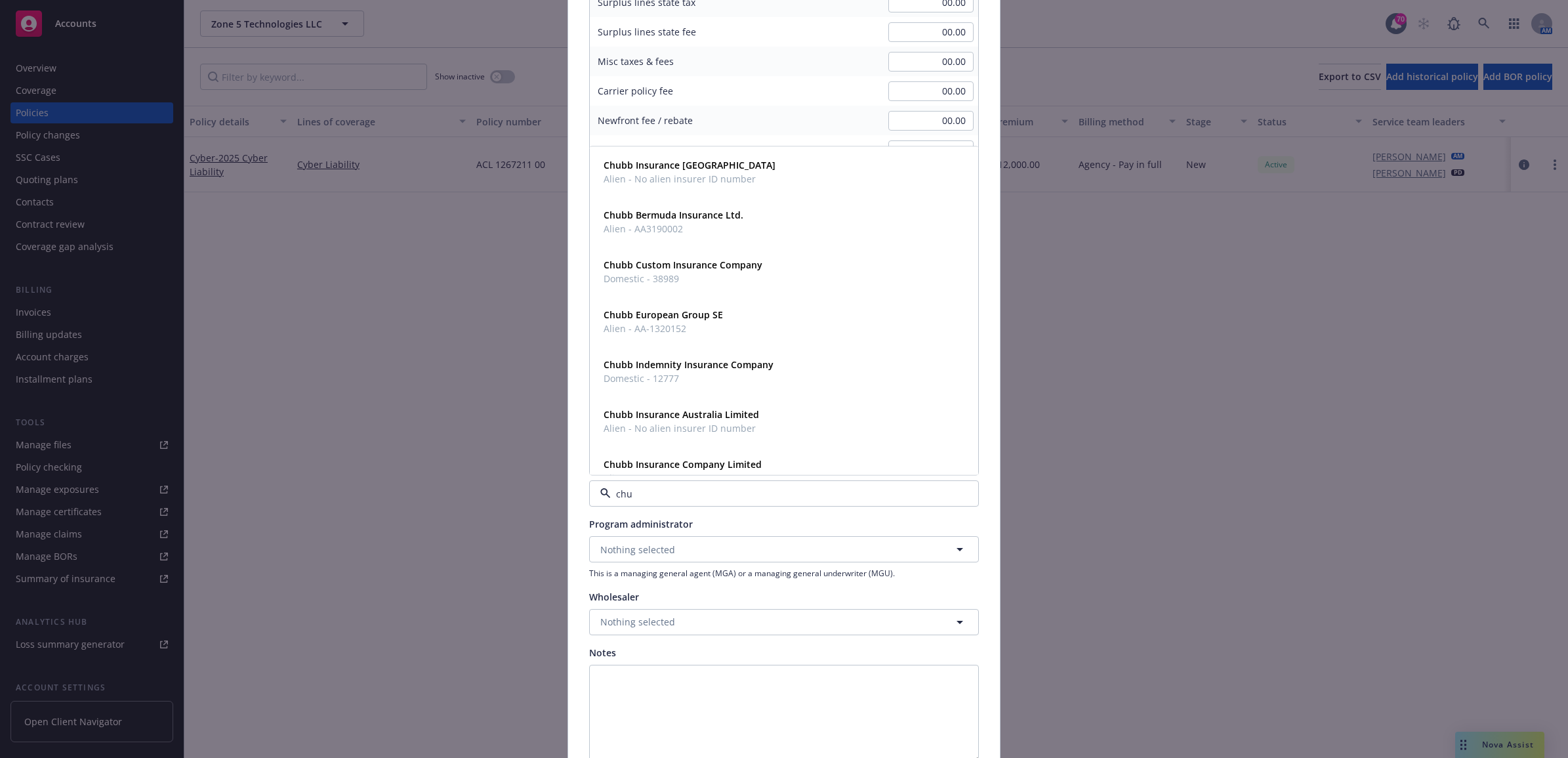
type input "chub"
click at [726, 376] on span "Domestic - 12777" at bounding box center [688, 378] width 170 height 14
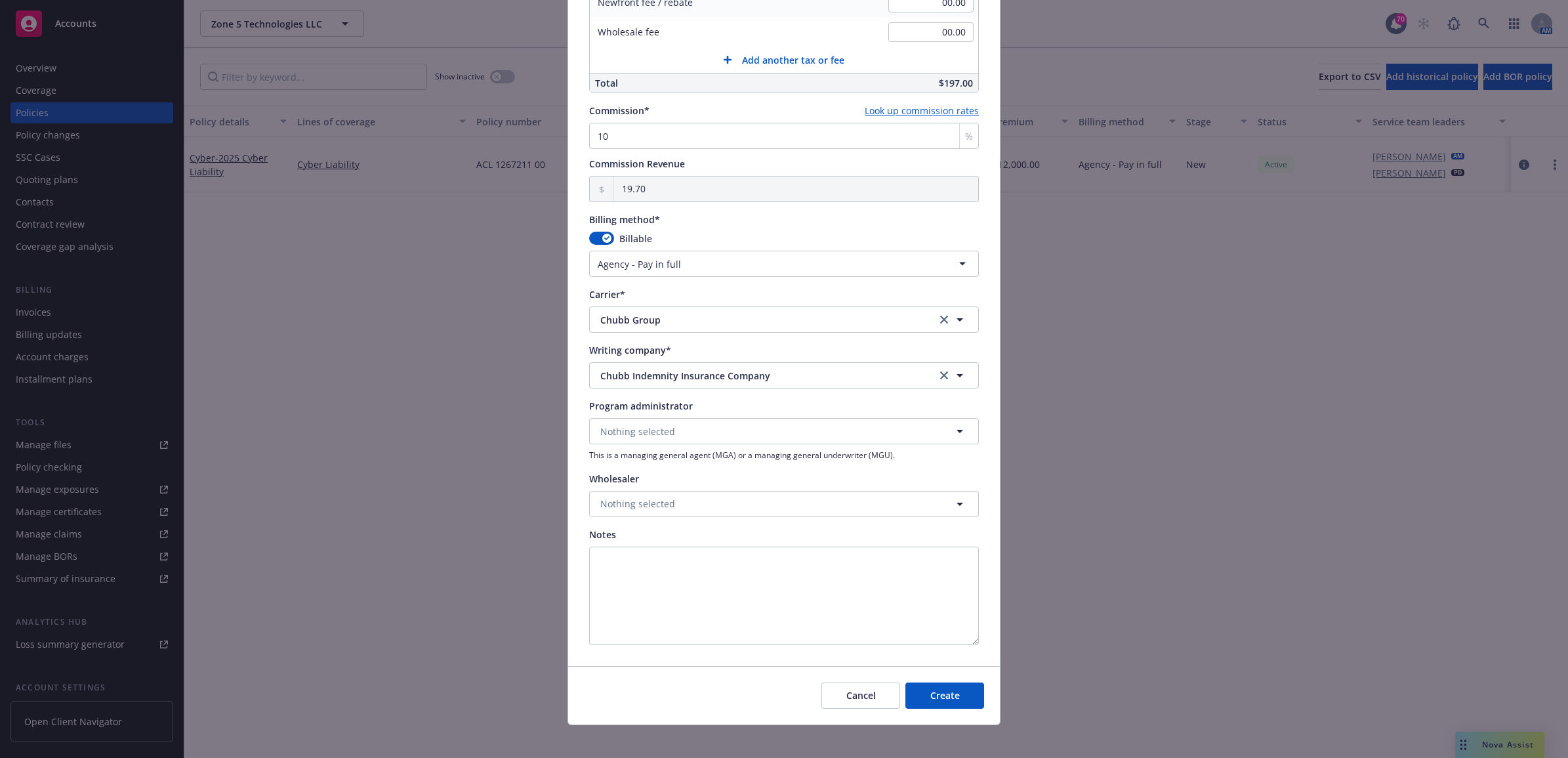
scroll to position [948, 0]
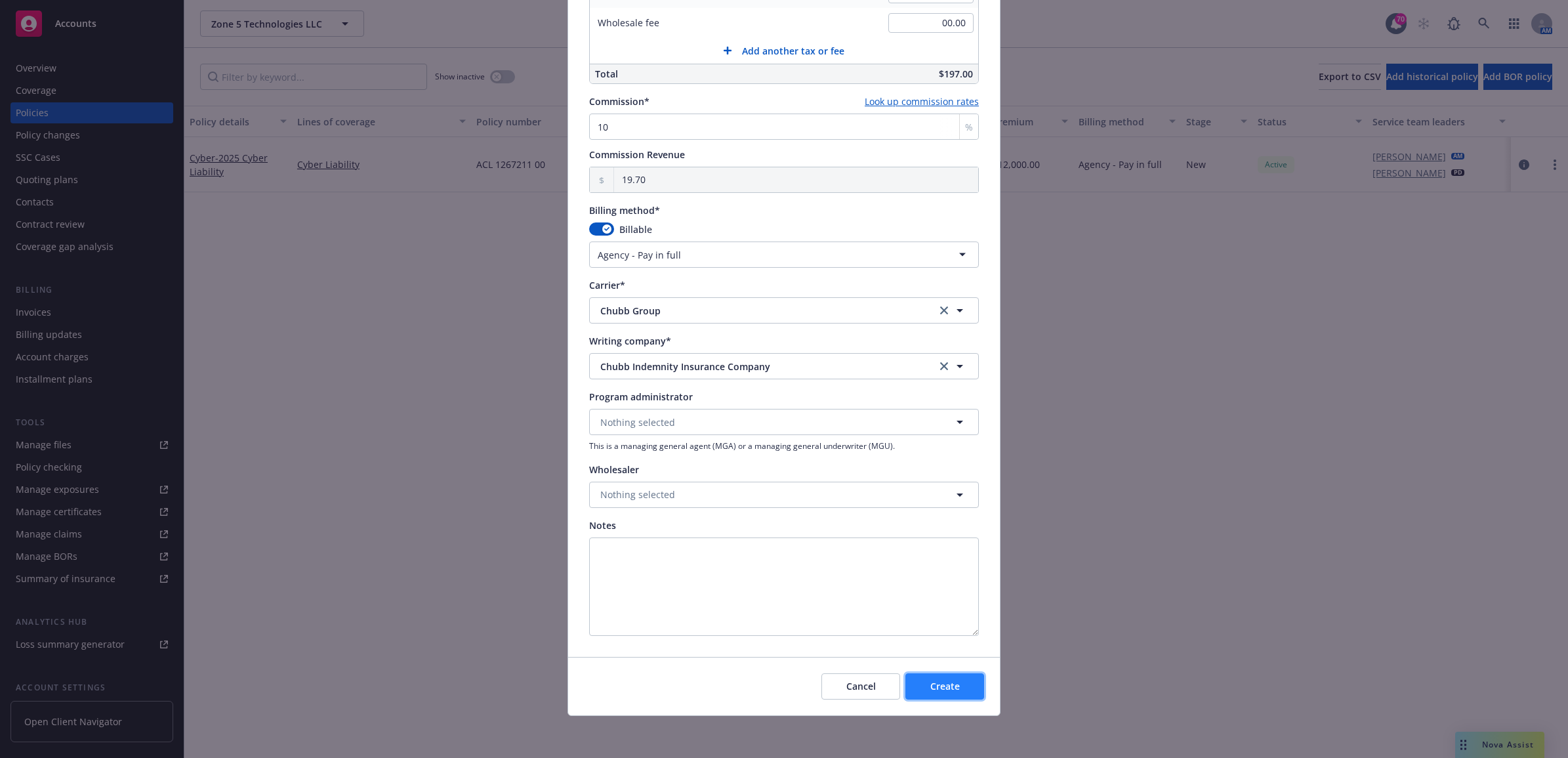
click at [946, 691] on span "Create" at bounding box center [945, 686] width 29 height 12
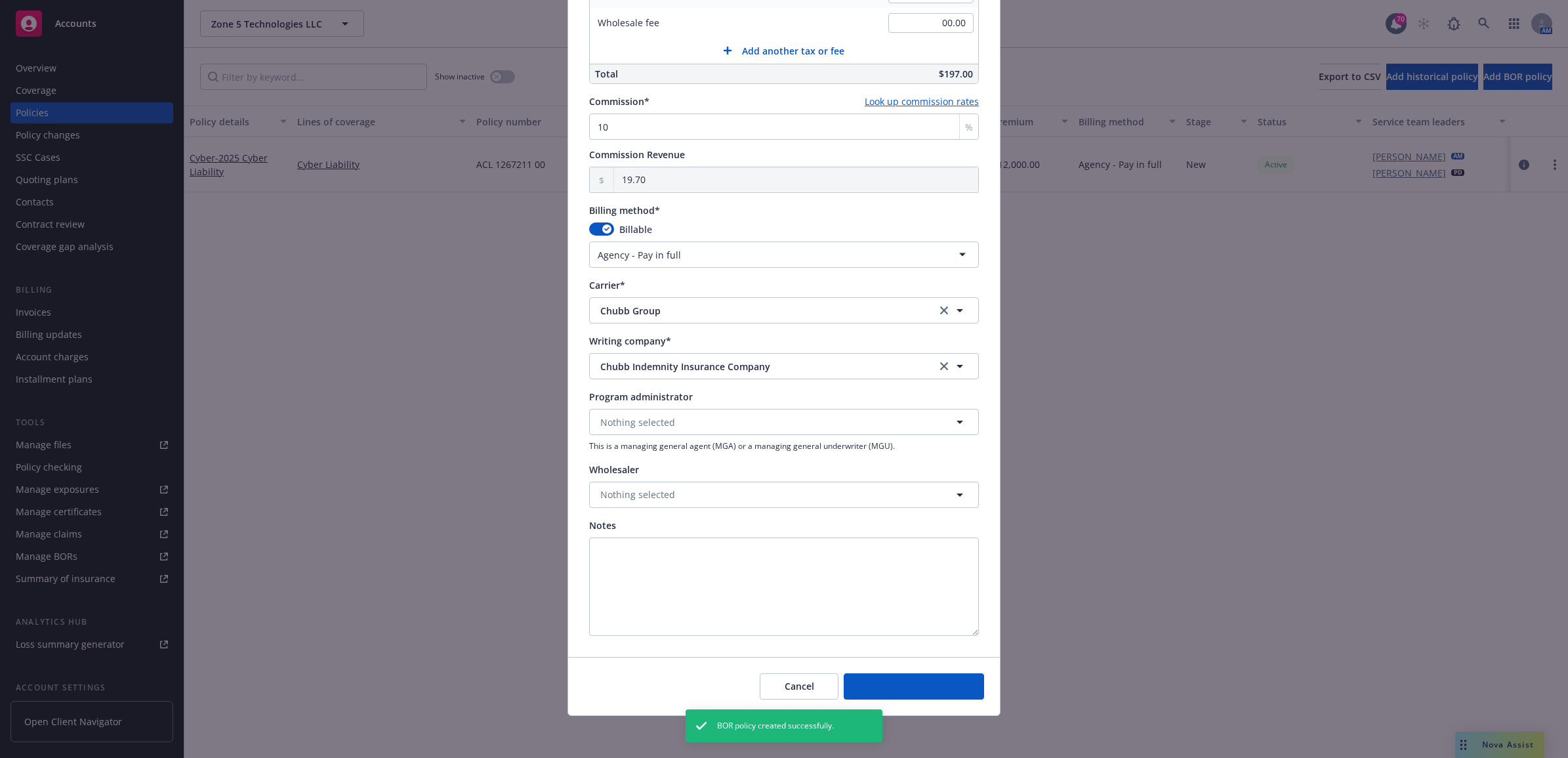
select select "DIRECT"
type input "[DATE]"
type input "00.00"
type input "0"
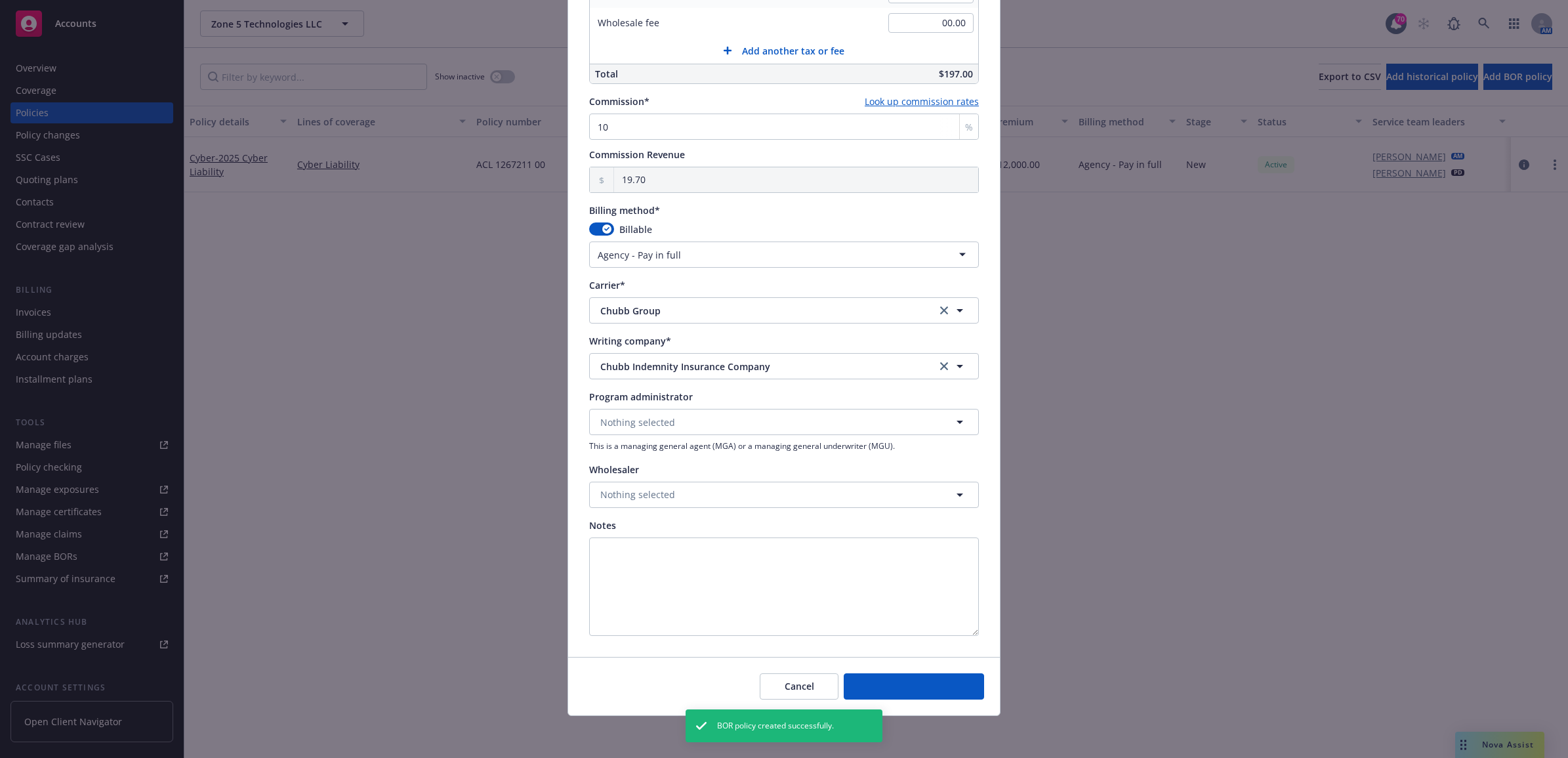
type input "0.00"
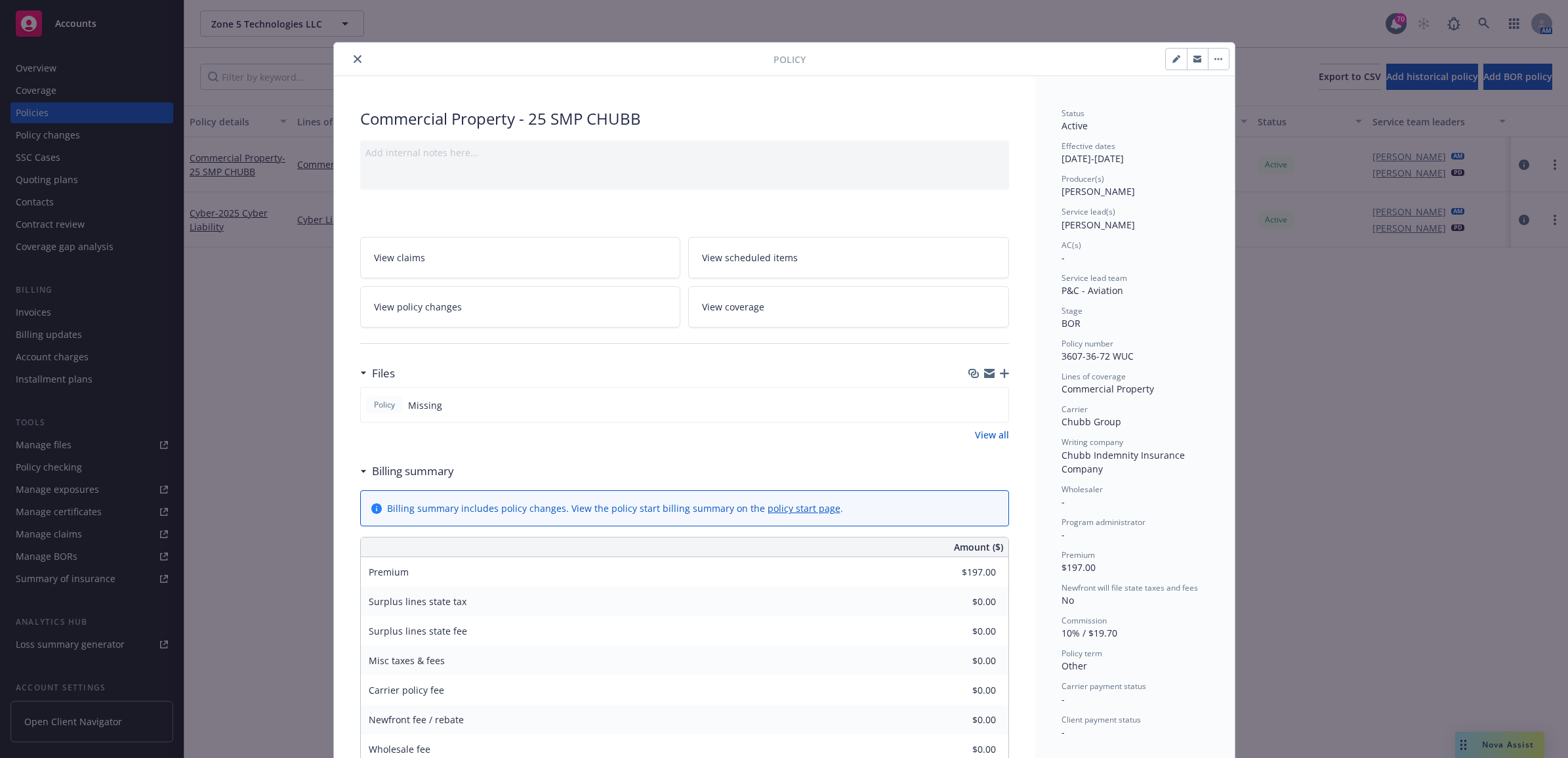
click at [353, 57] on icon "close" at bounding box center [357, 59] width 8 height 8
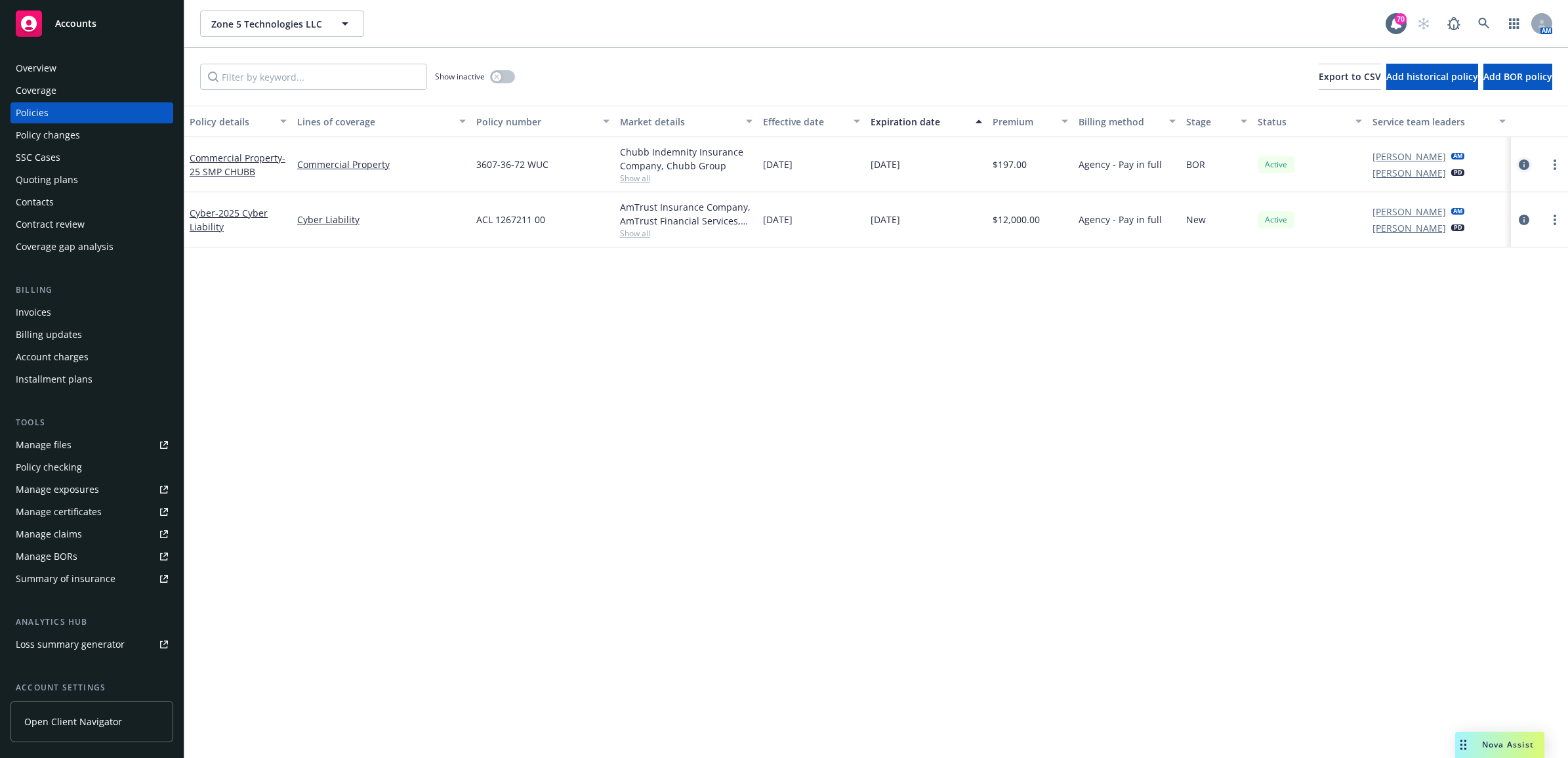
click at [1524, 163] on icon "circleInformation" at bounding box center [1524, 165] width 11 height 11
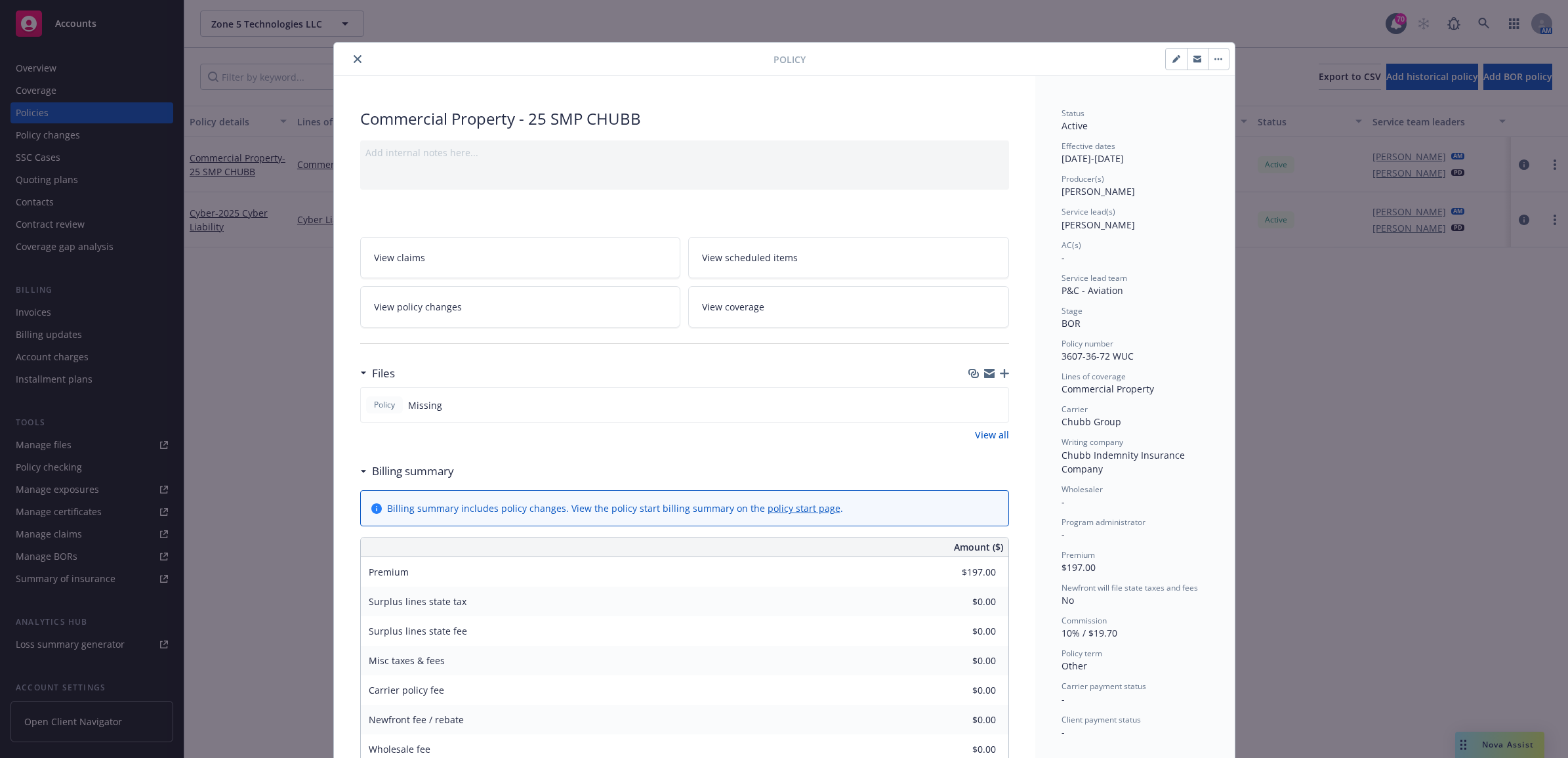
scroll to position [40, 0]
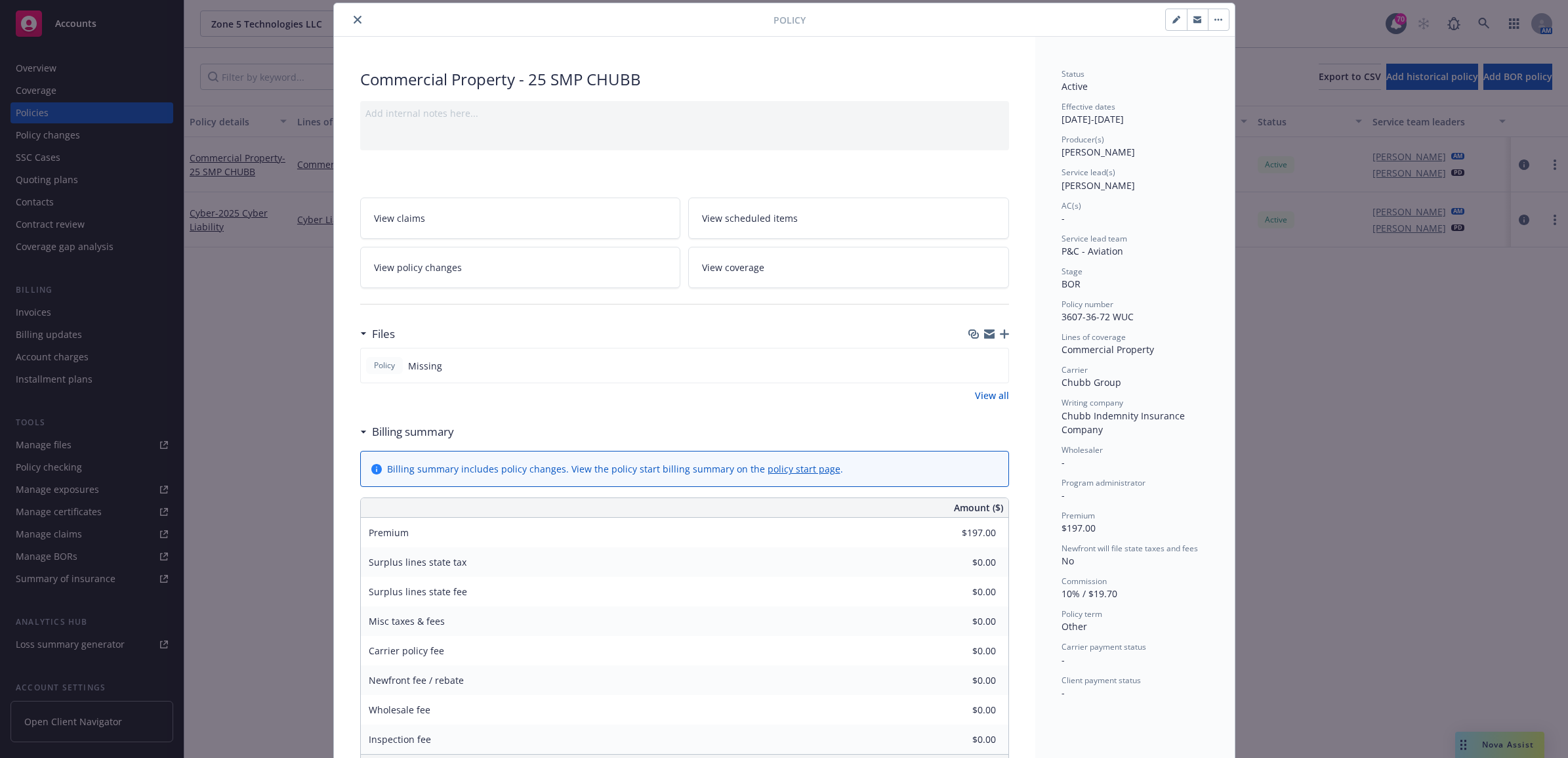
click at [1000, 335] on icon "button" at bounding box center [1004, 334] width 9 height 9
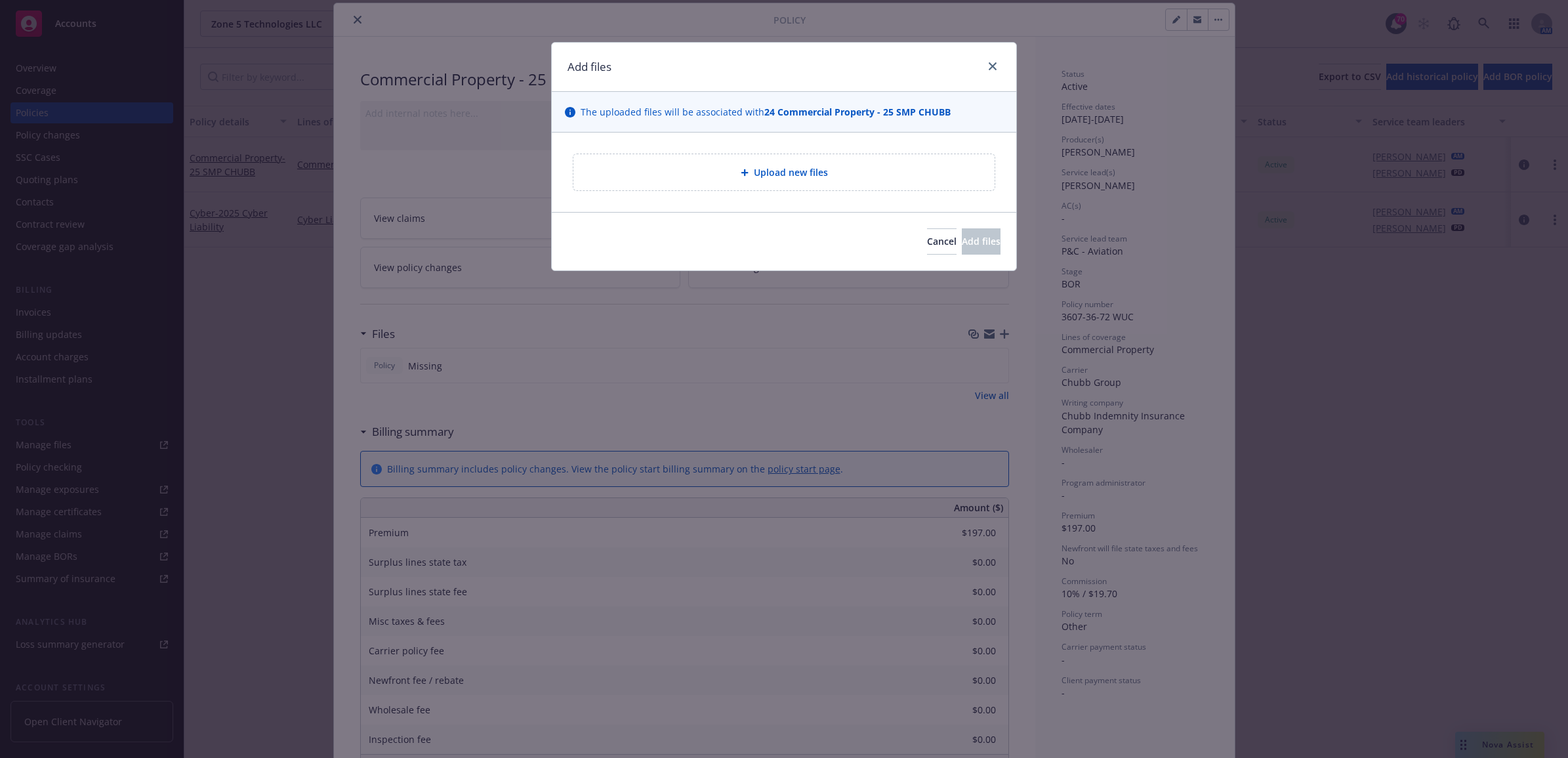
click at [656, 174] on div "Upload new files" at bounding box center [784, 172] width 400 height 15
type textarea "x"
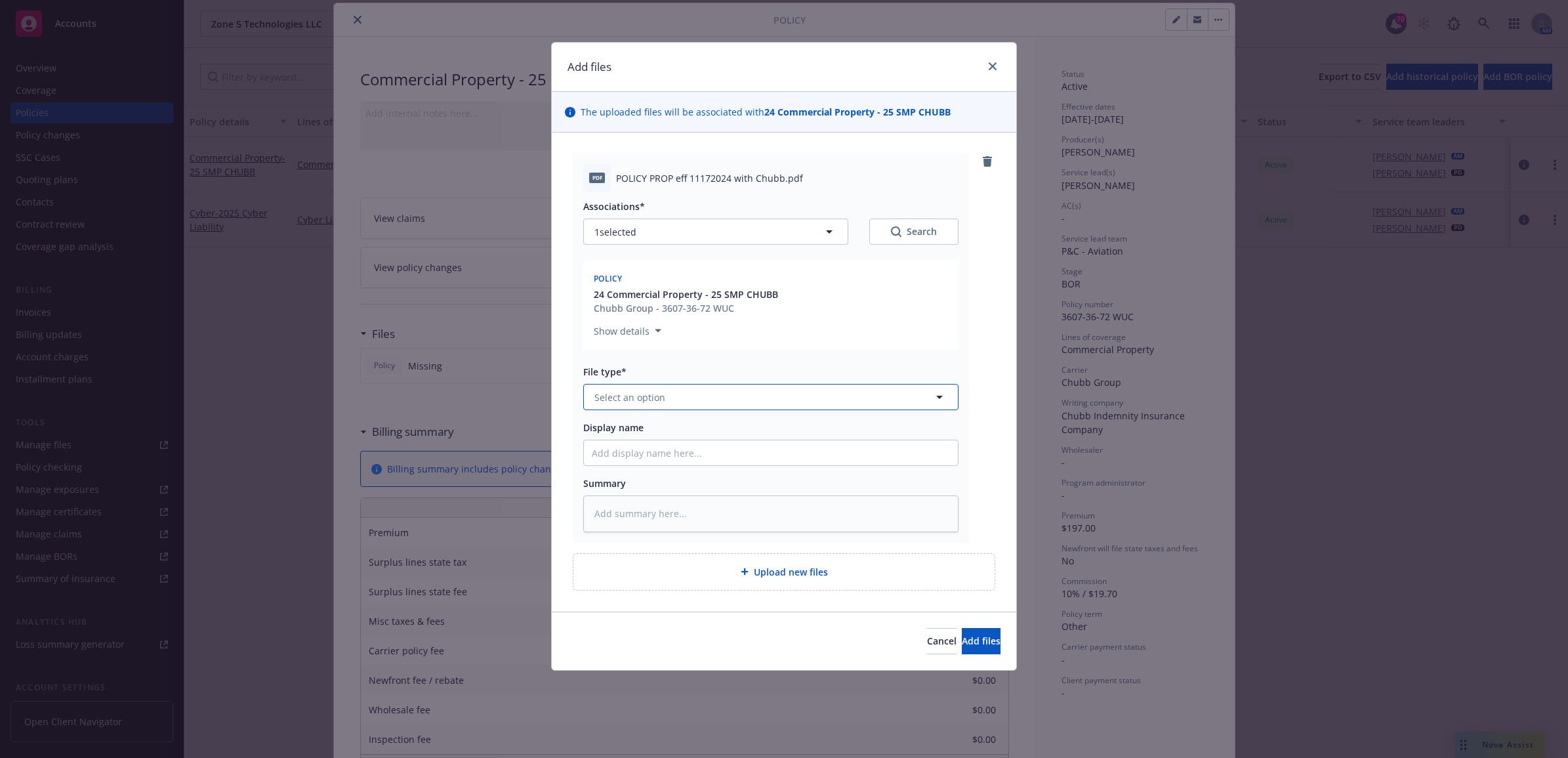
click at [658, 398] on span "Select an option" at bounding box center [629, 398] width 71 height 14
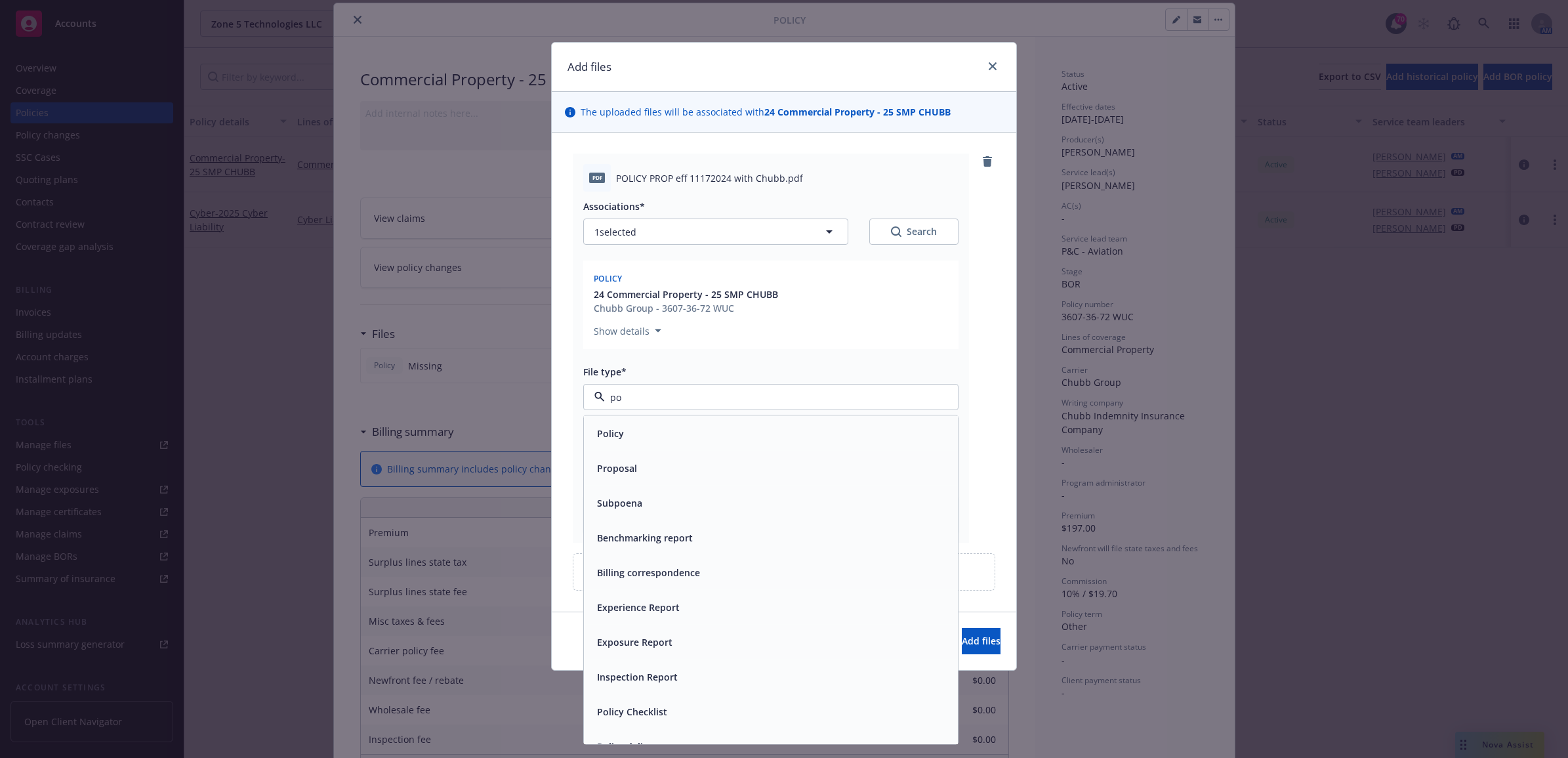
type input "pol"
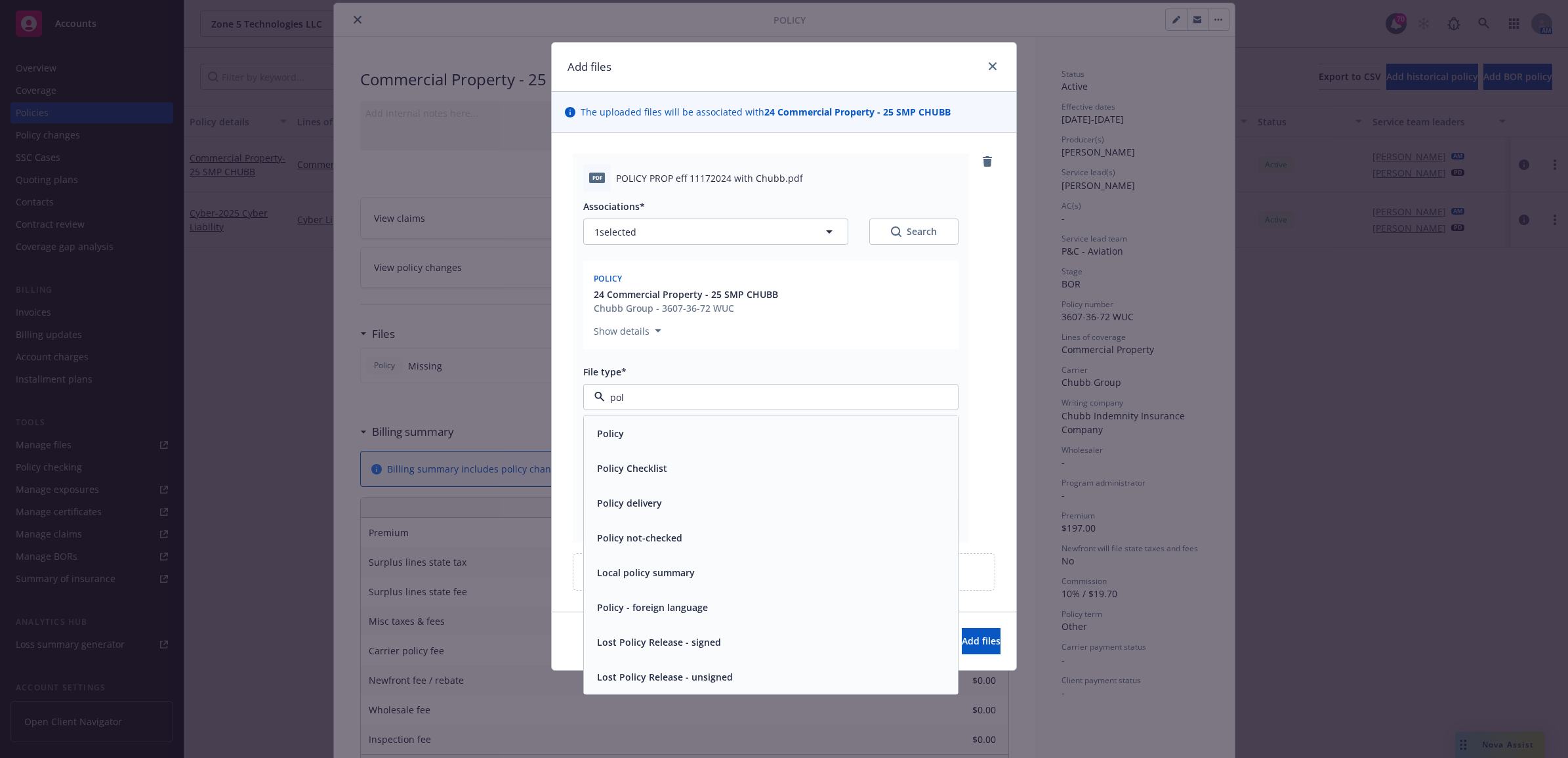
click at [666, 432] on div "Policy" at bounding box center [770, 434] width 358 height 19
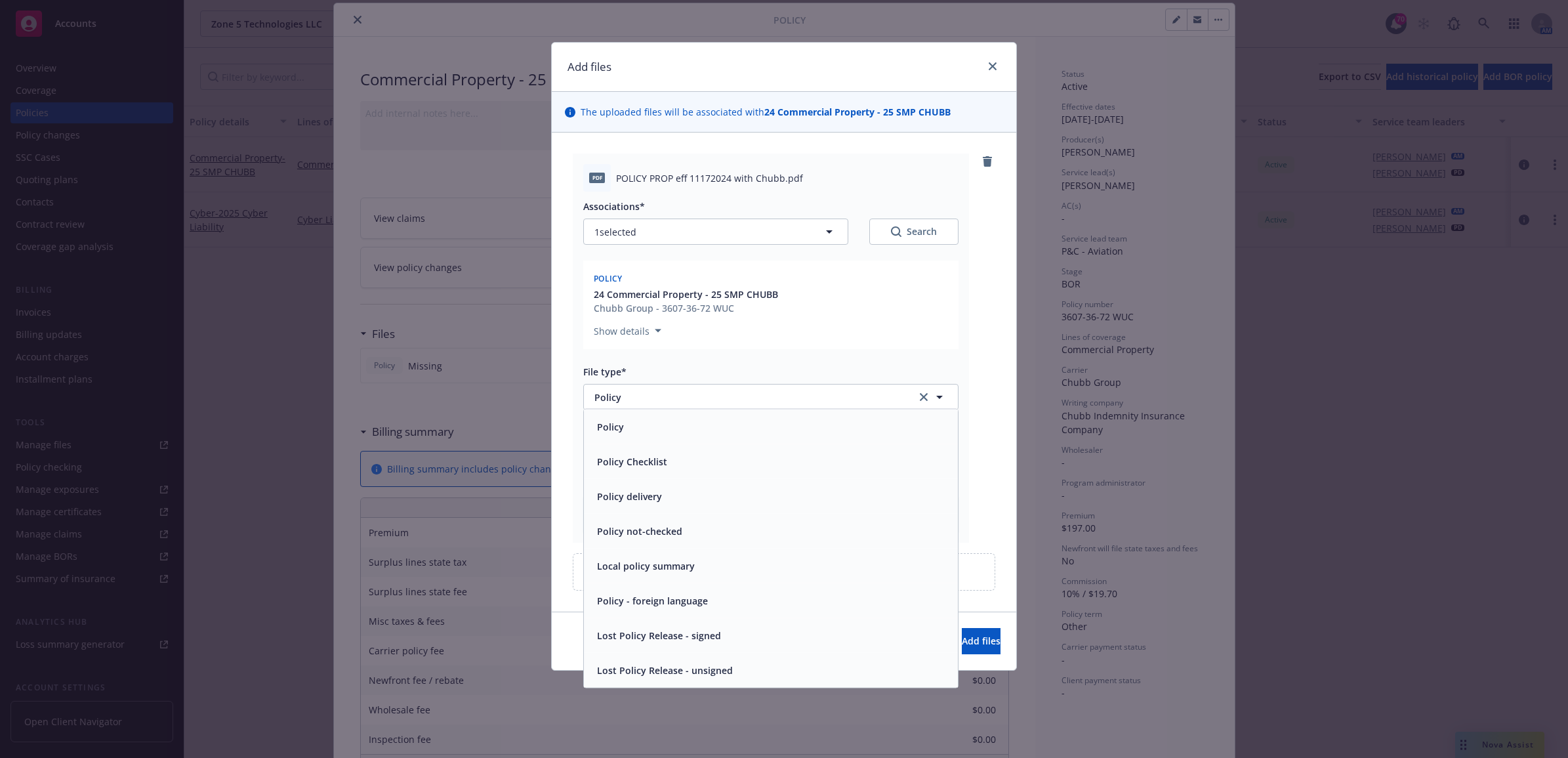
click at [635, 460] on input "Display name" at bounding box center [771, 452] width 374 height 25
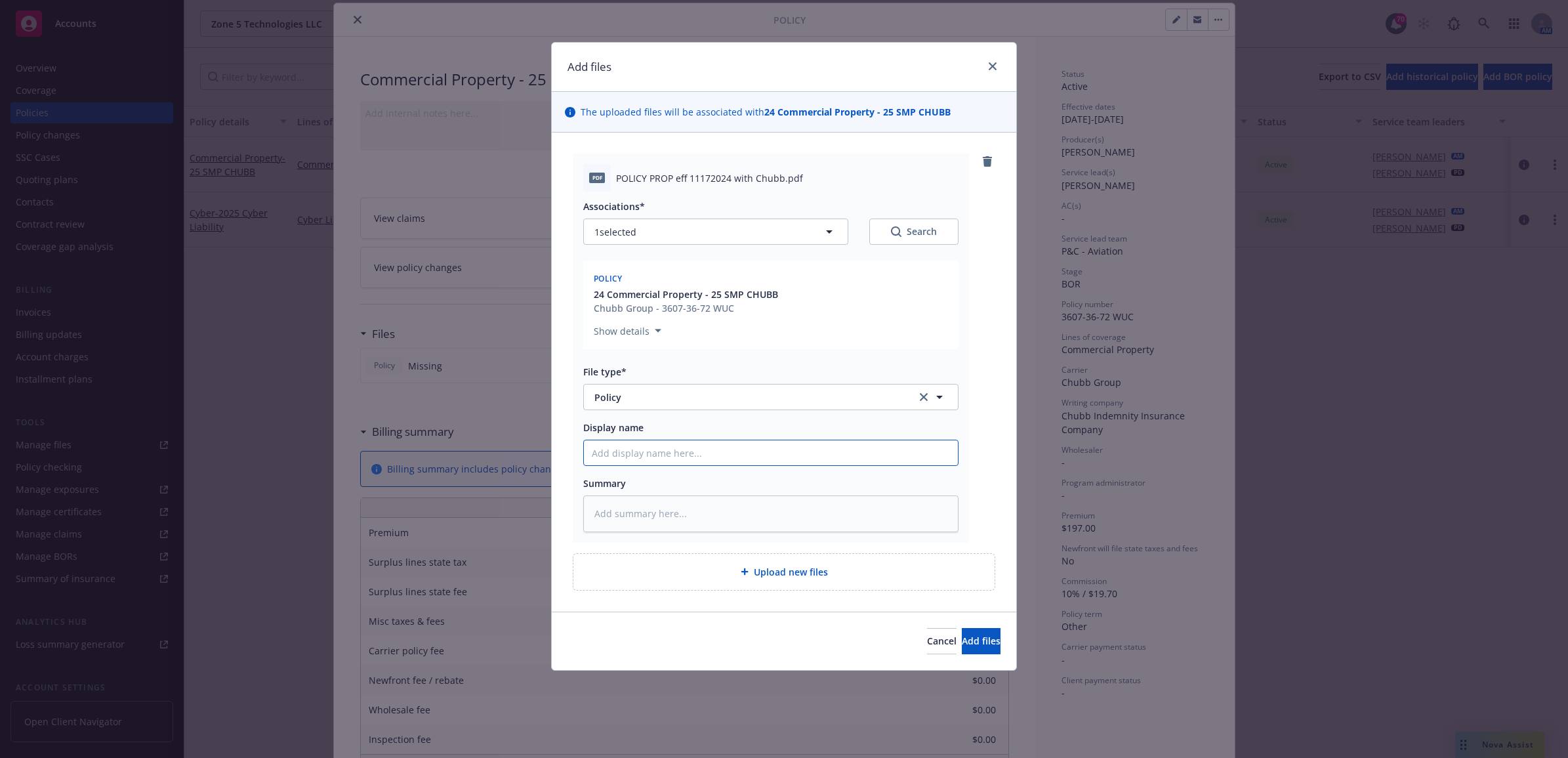
type textarea "x"
type input "2"
type textarea "x"
type input "25"
type textarea "x"
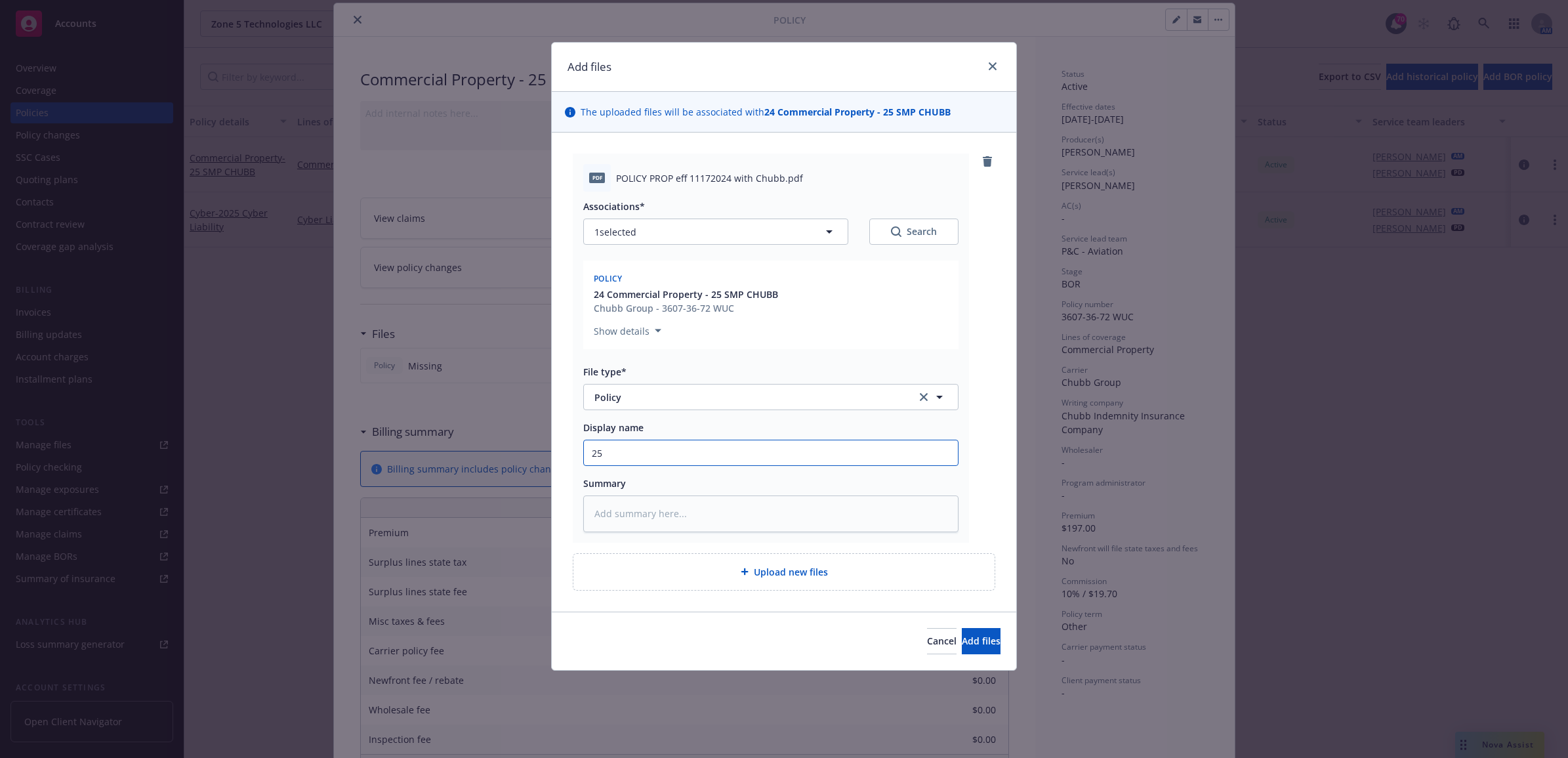
type input "25"
type textarea "x"
type input "25 S"
type textarea "x"
type input "25 SM"
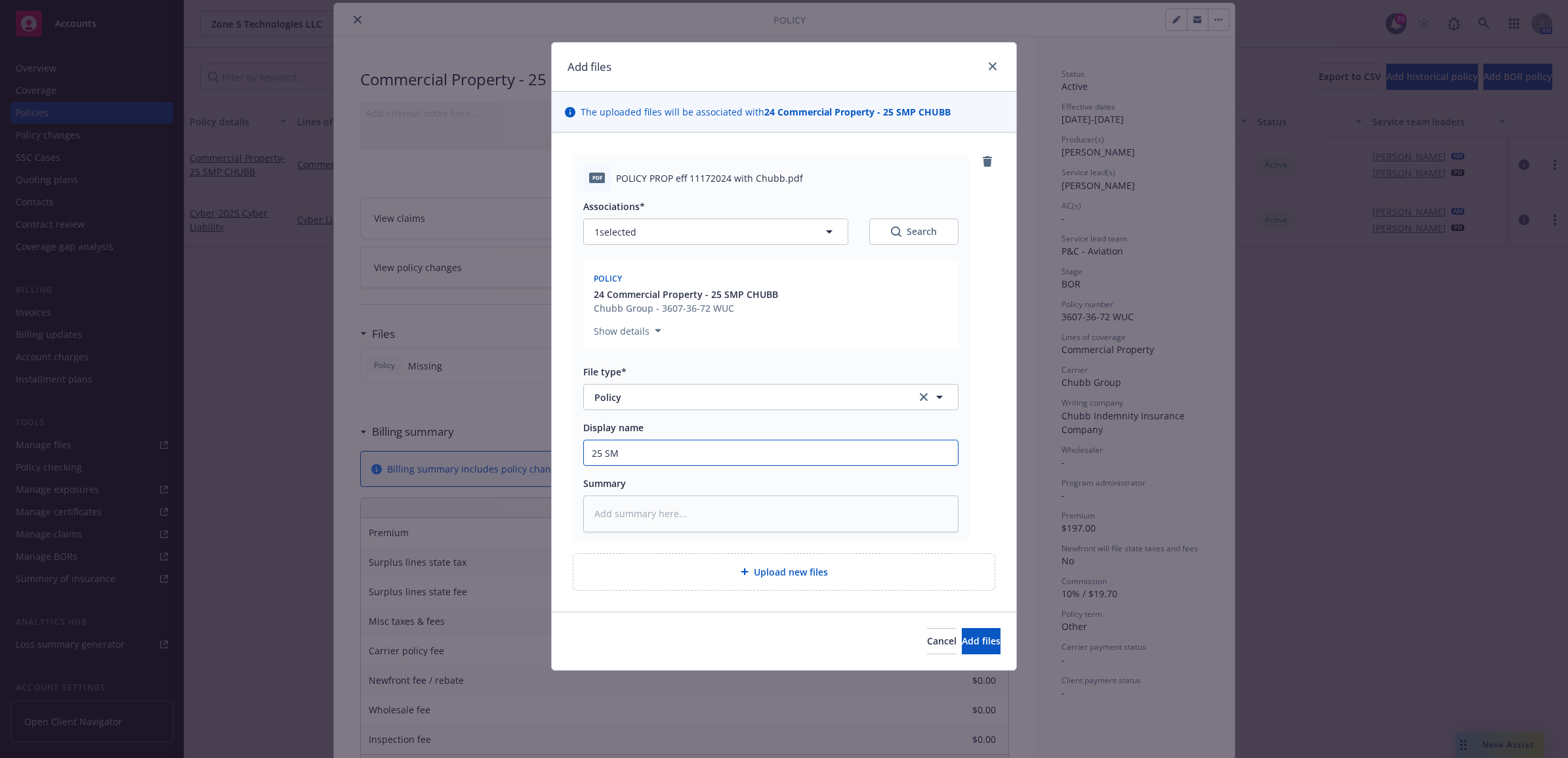
type textarea "x"
type input "25 SMP"
type textarea "x"
type input "25 SMP"
type textarea "x"
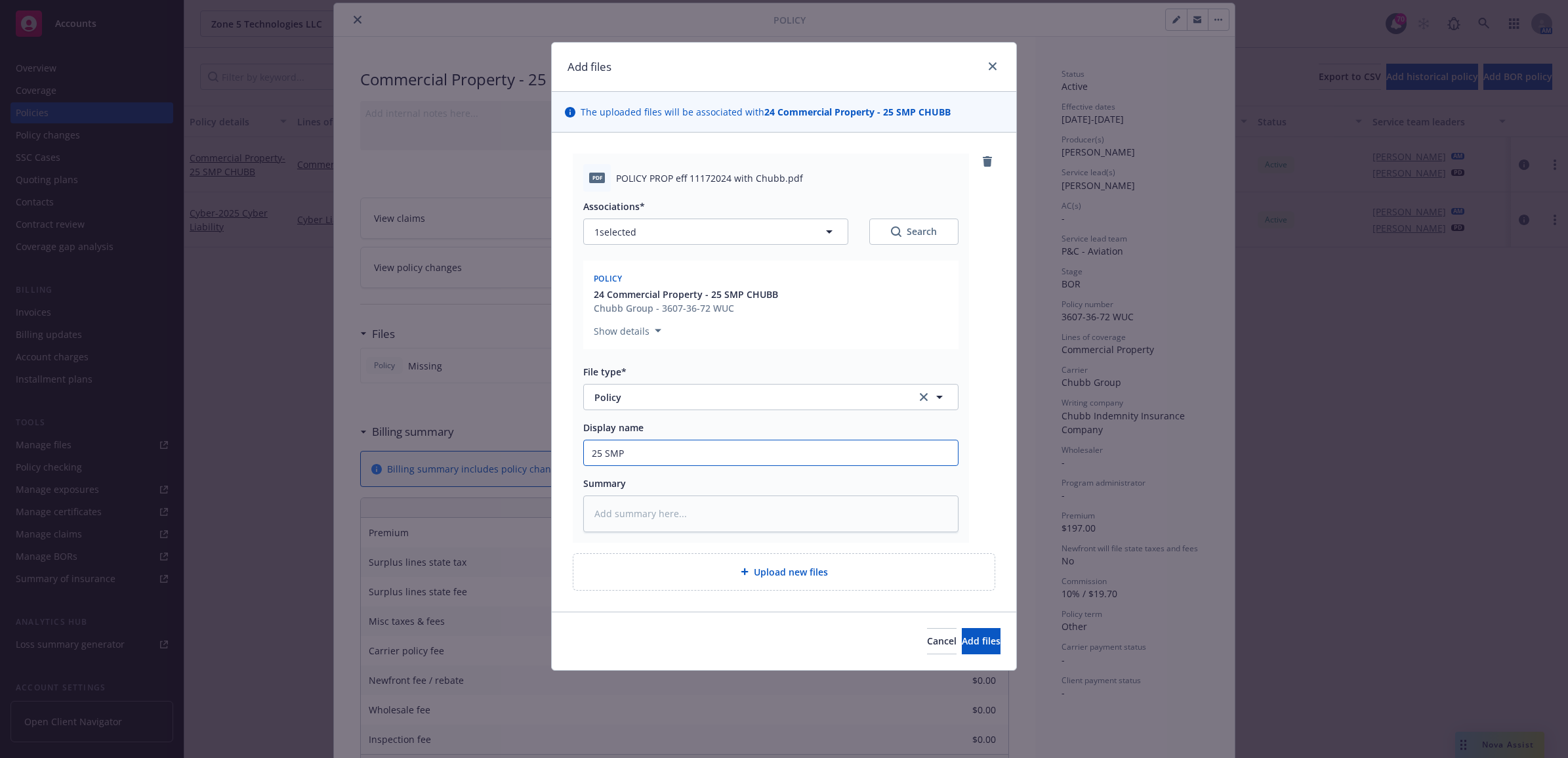
type input "25 SMP C"
type textarea "x"
type input "25 SMP Ch"
type textarea "x"
type input "25 SMP Chu"
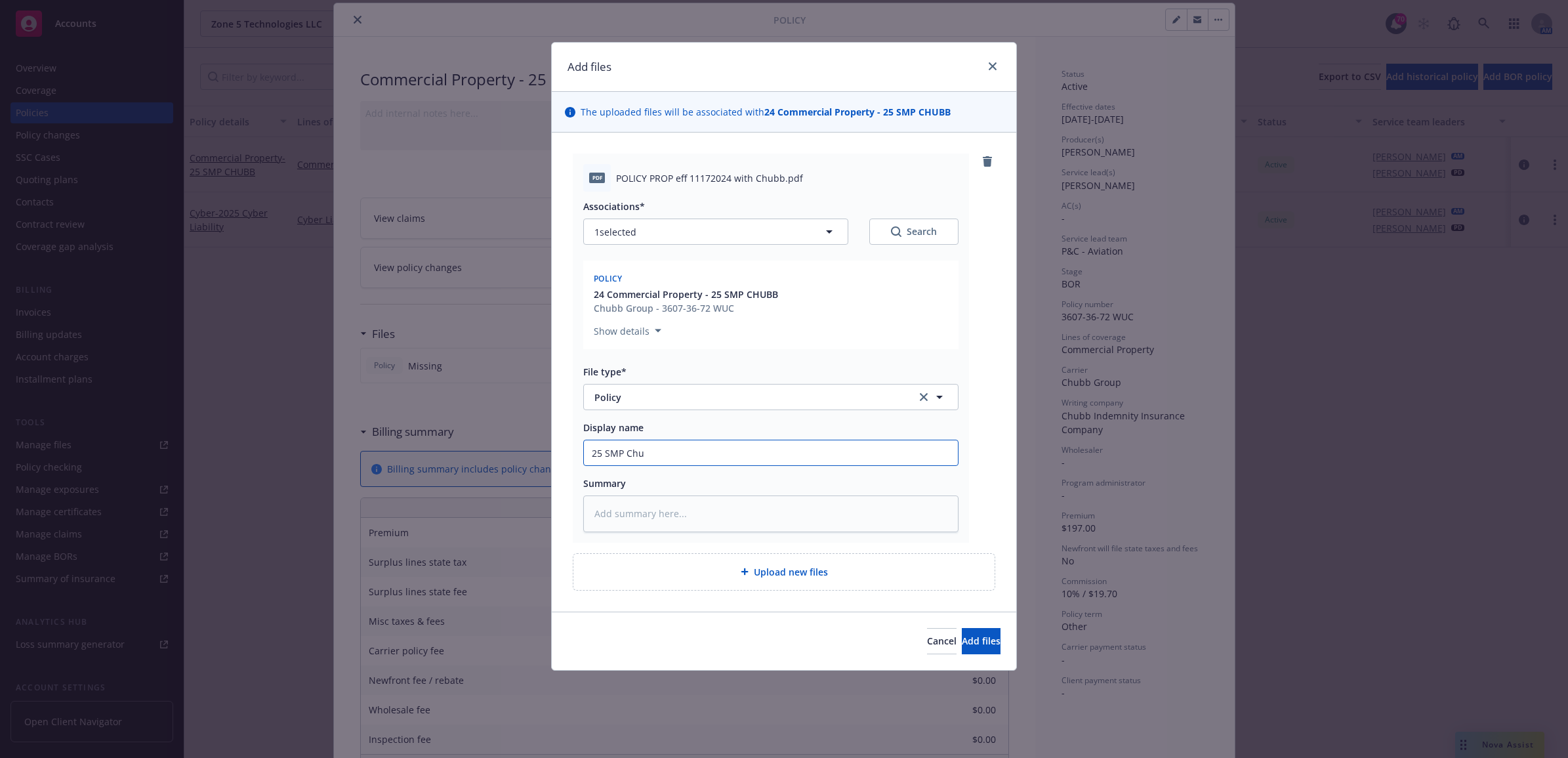
type textarea "x"
type input "25 SMP Chub"
type textarea "x"
type input "25 SMP Chubb"
type textarea "x"
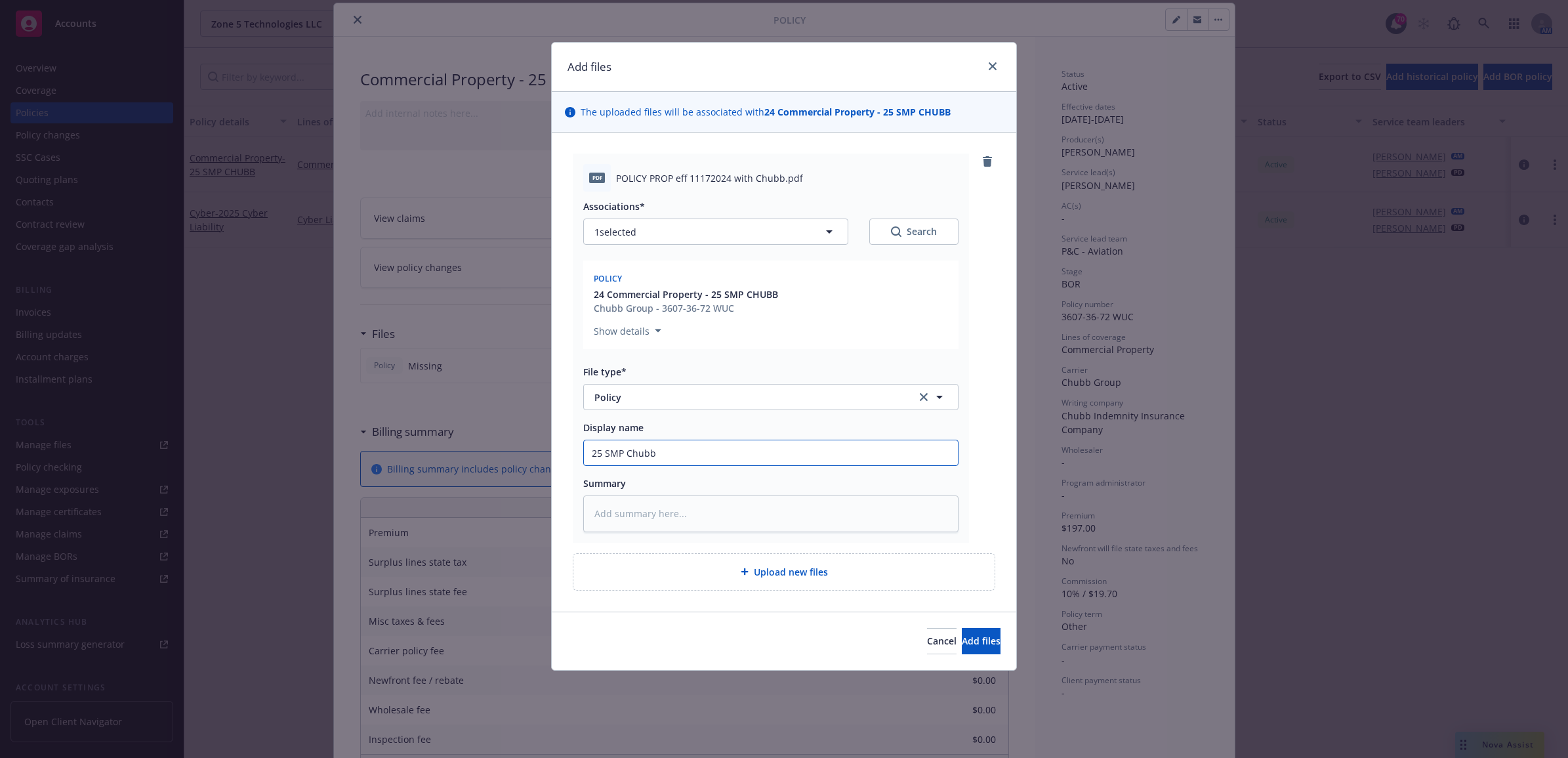
type input "25 SMP Chubb"
type textarea "x"
type input "25 SMP Chubb -"
type textarea "x"
type input "25 SMP Chubb - PO"
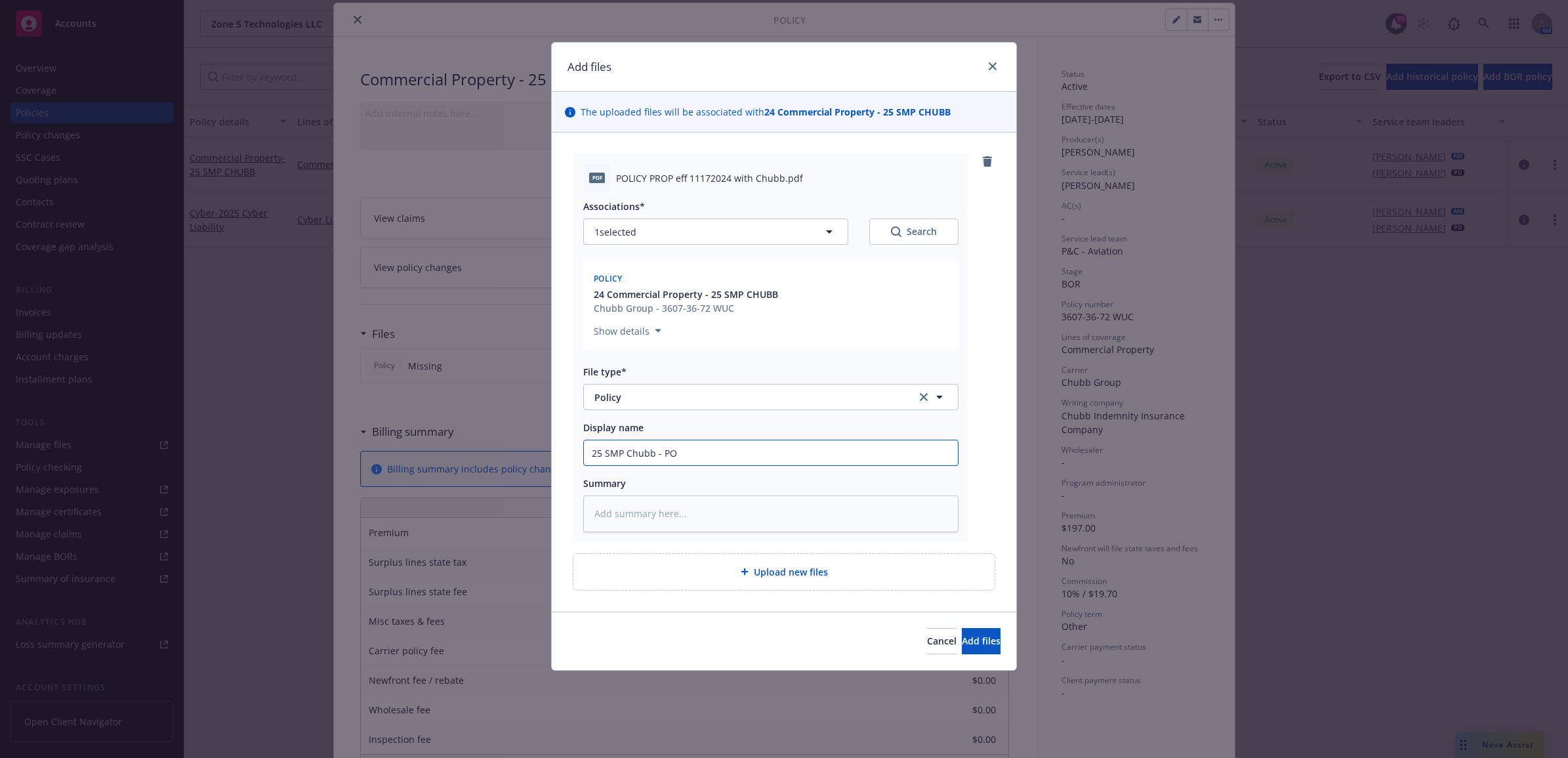
type textarea "x"
type input "25 SMP Chubb - POl"
type textarea "x"
type input "25 SMP [PERSON_NAME]"
type textarea "x"
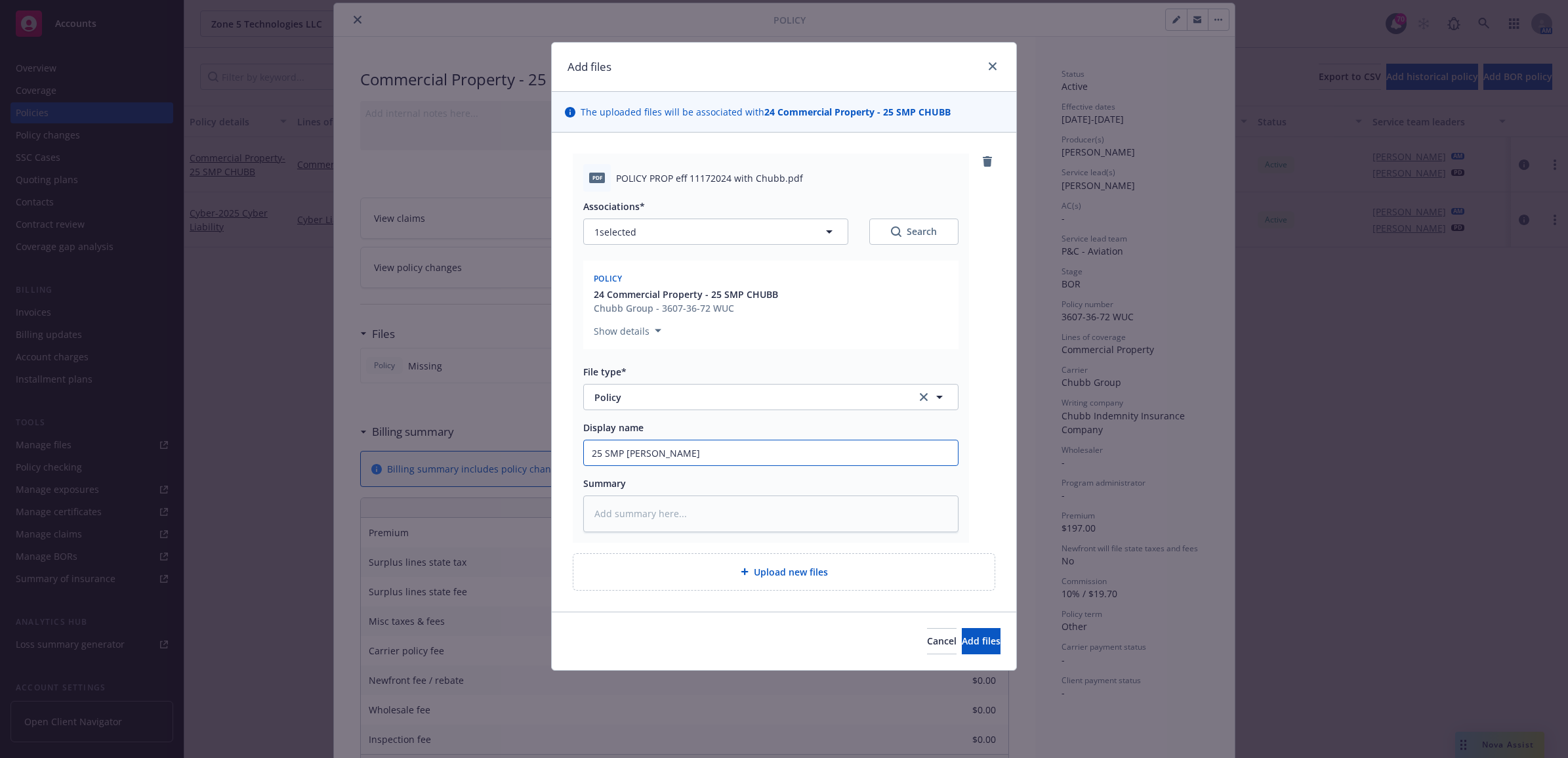
type input "25 SMP [PERSON_NAME]"
type textarea "x"
type input "25 SMP Chubb - POlicy"
type textarea "x"
type input "25 SMP [PERSON_NAME]"
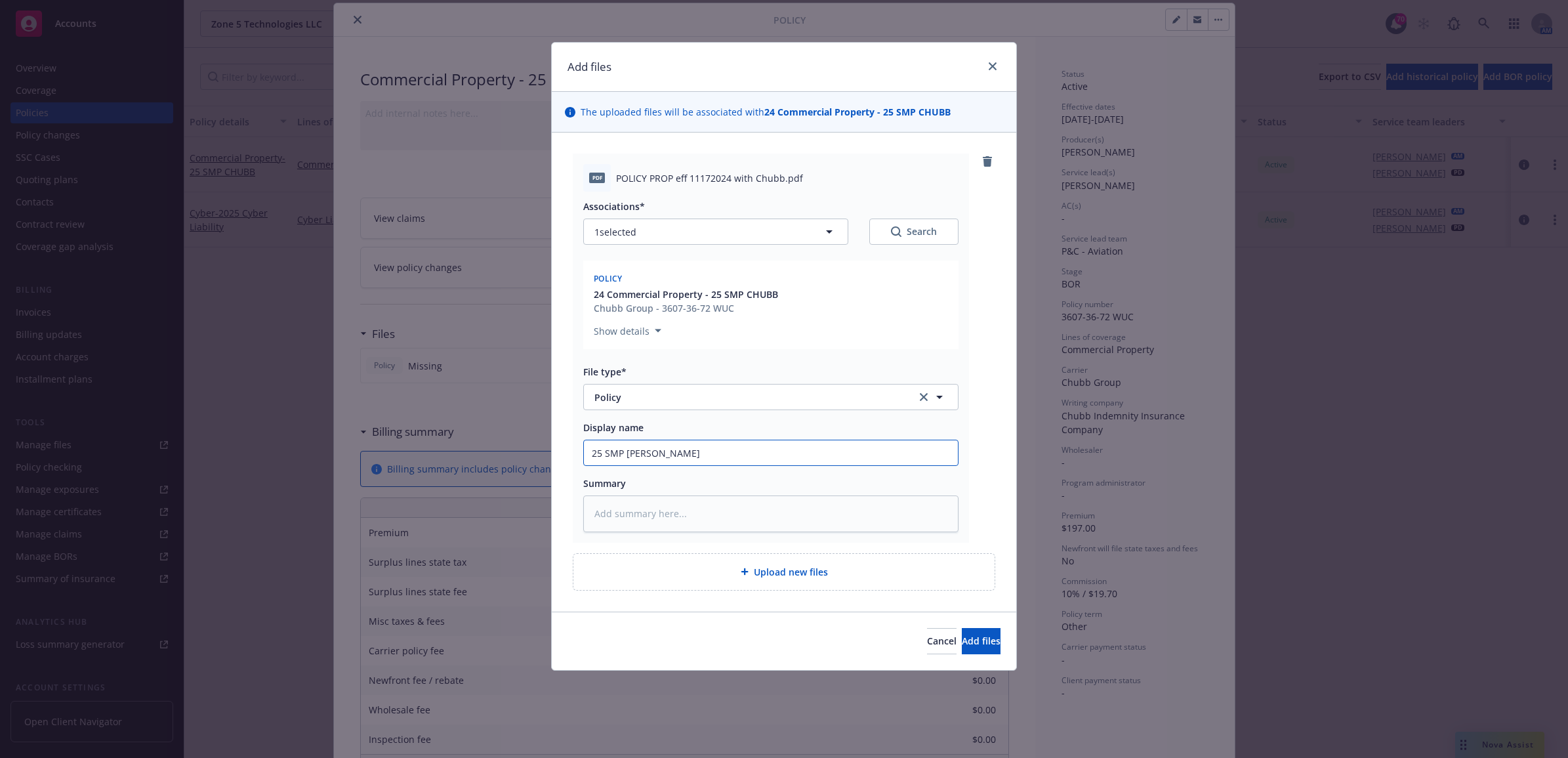
type textarea "x"
type input "25 SMP [PERSON_NAME]"
type textarea "x"
type input "25 SMP Chubb - POl"
type textarea "x"
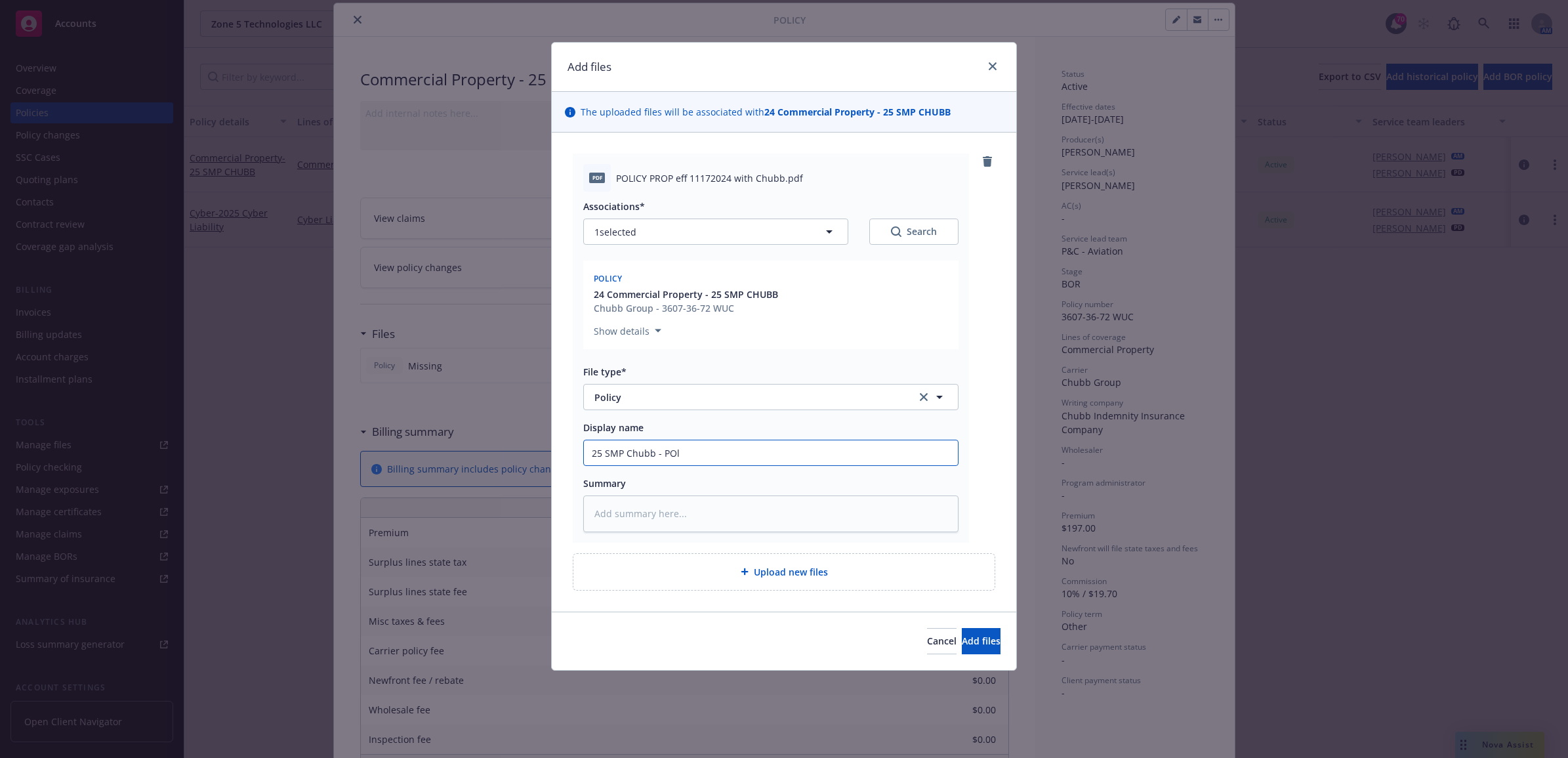
type input "25 SMP Chubb - PO"
type textarea "x"
type input "25 SMP Chubb - P"
type textarea "x"
type input "25 SMP Chubb - Po"
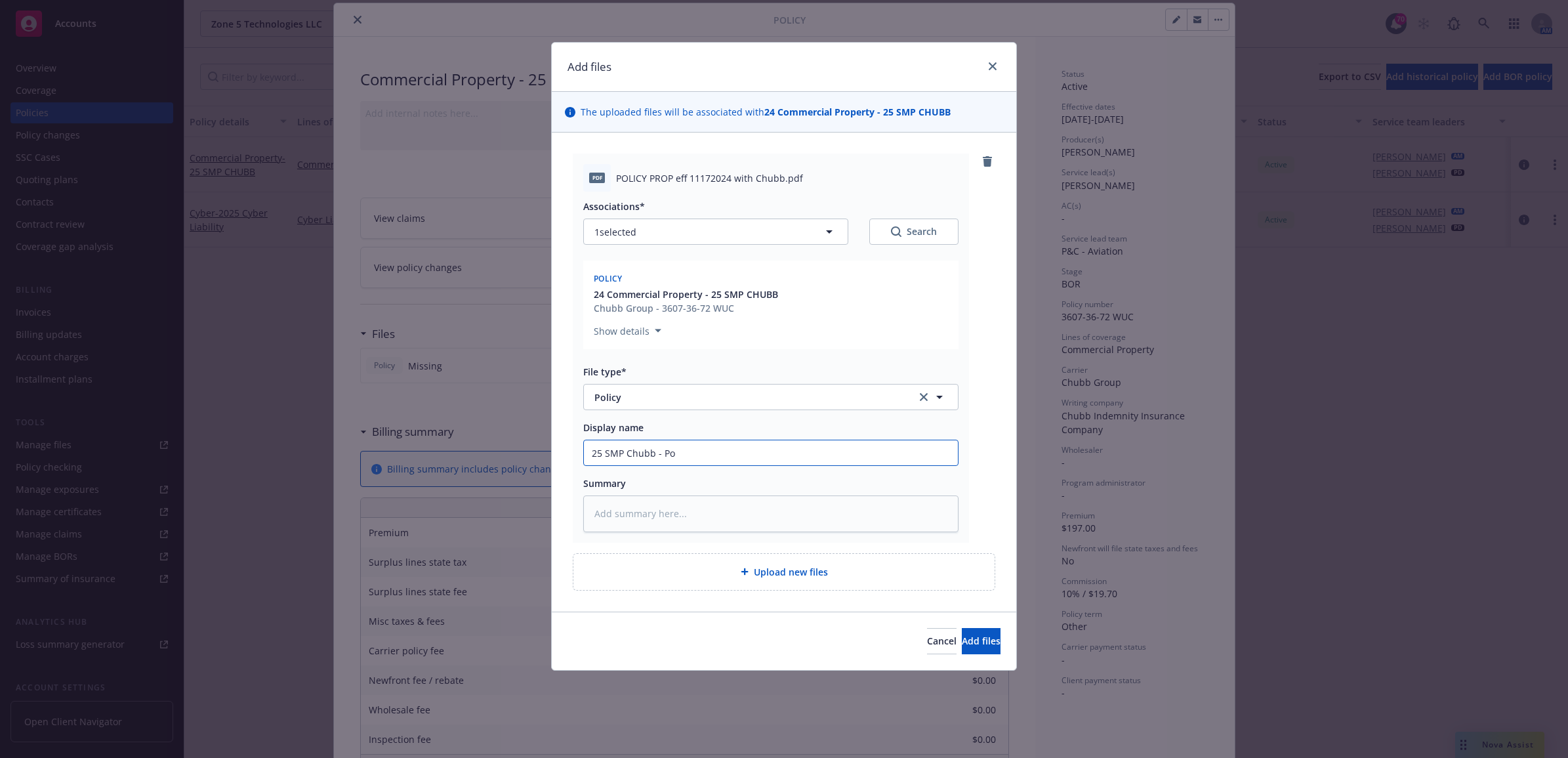
type textarea "x"
type input "25 SMP Chubb - Pol"
type textarea "x"
type input "25 SMP [PERSON_NAME]"
type textarea "x"
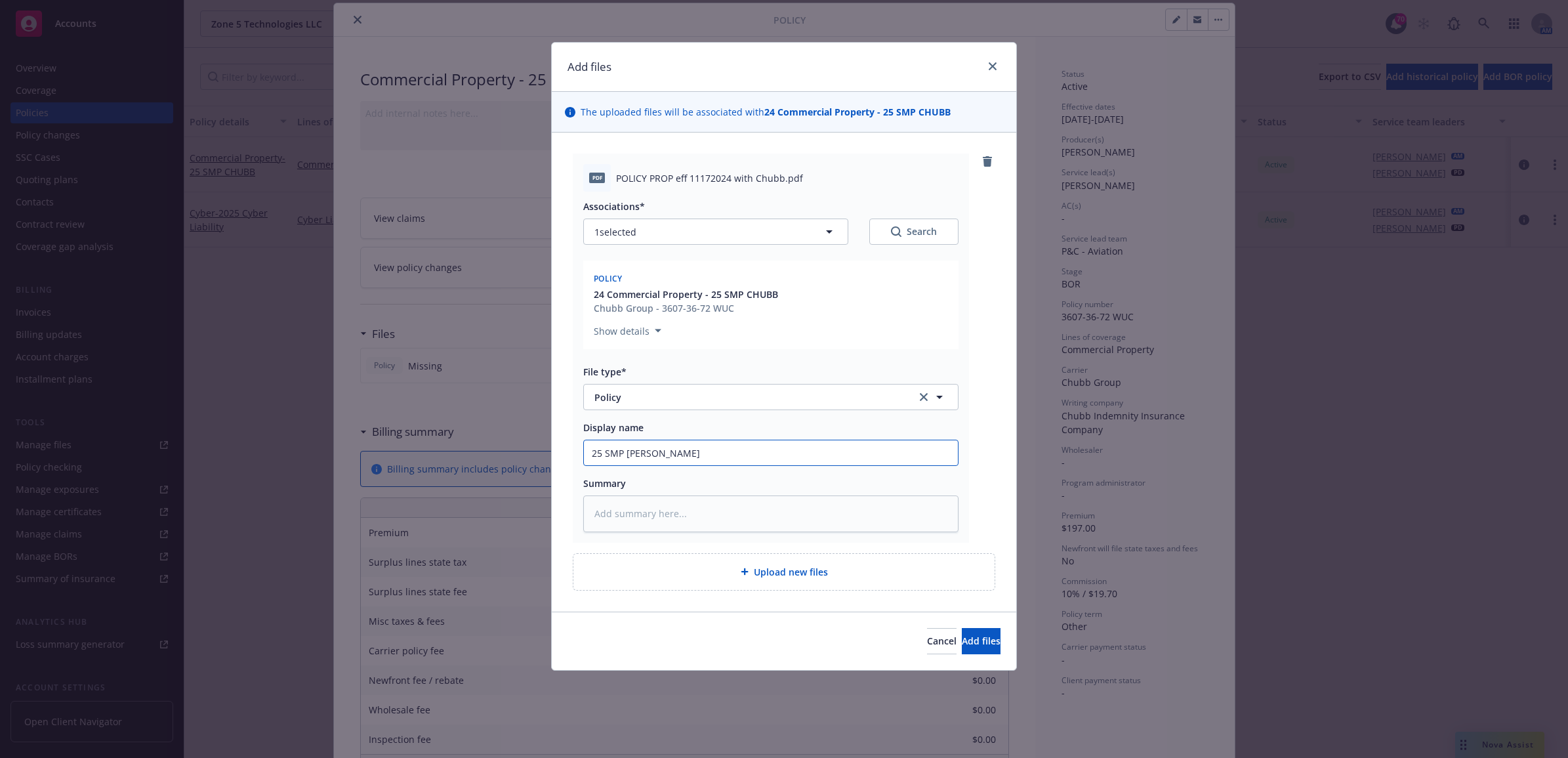
type input "25 SMP [PERSON_NAME]"
type textarea "x"
drag, startPoint x: 720, startPoint y: 455, endPoint x: 552, endPoint y: 450, distance: 168.1
click at [532, 455] on div "Add files The uploaded files will be associated with 24 Commercial Property - 2…" at bounding box center [784, 379] width 1568 height 758
type input "25 SMP Chubb - Policy"
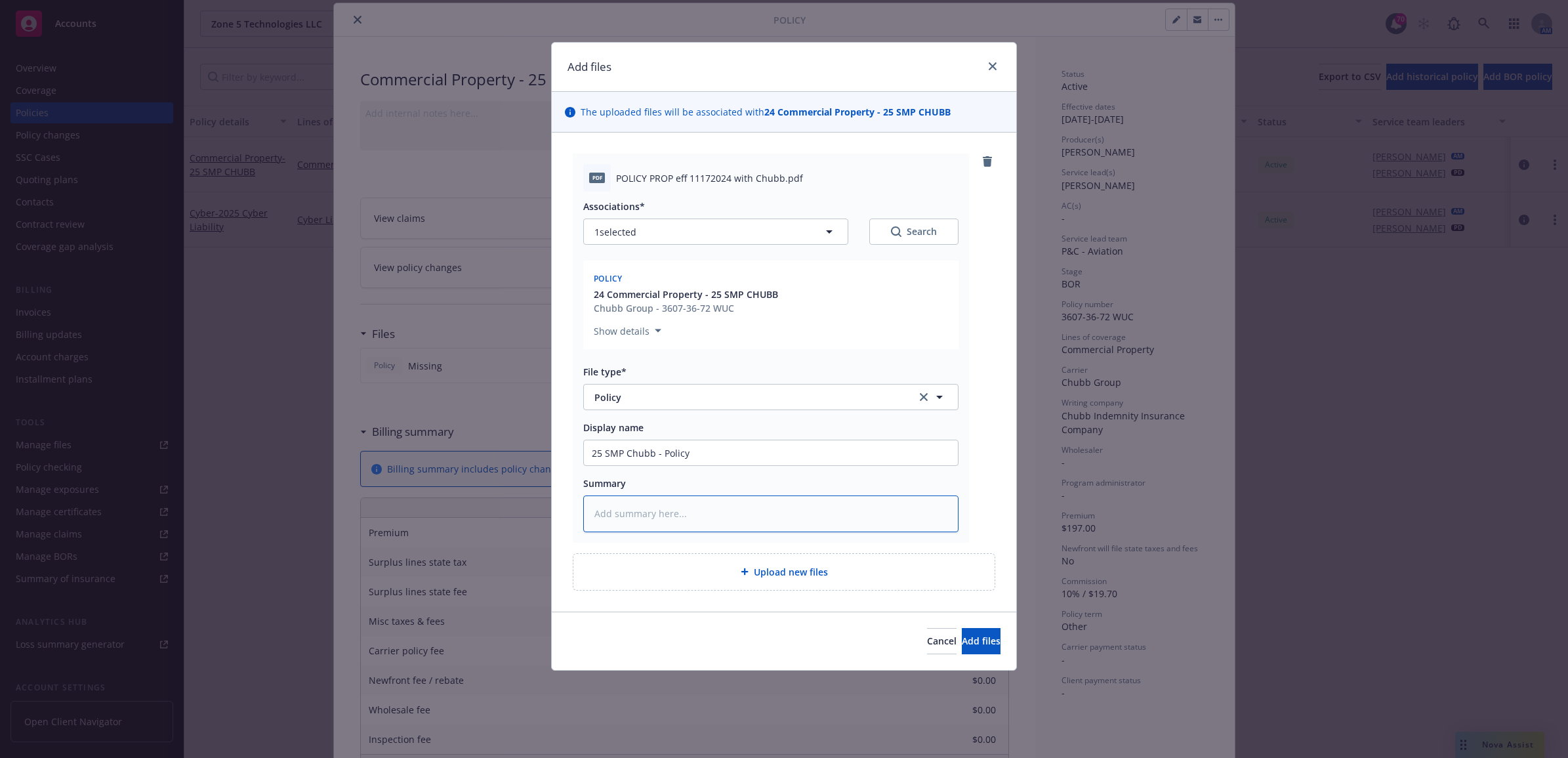
paste textarea "25 SMP Chubb - Policy"
type textarea "x"
type textarea "25 SMP Chubb - Policy"
click at [977, 643] on span "Add files" at bounding box center [981, 641] width 39 height 12
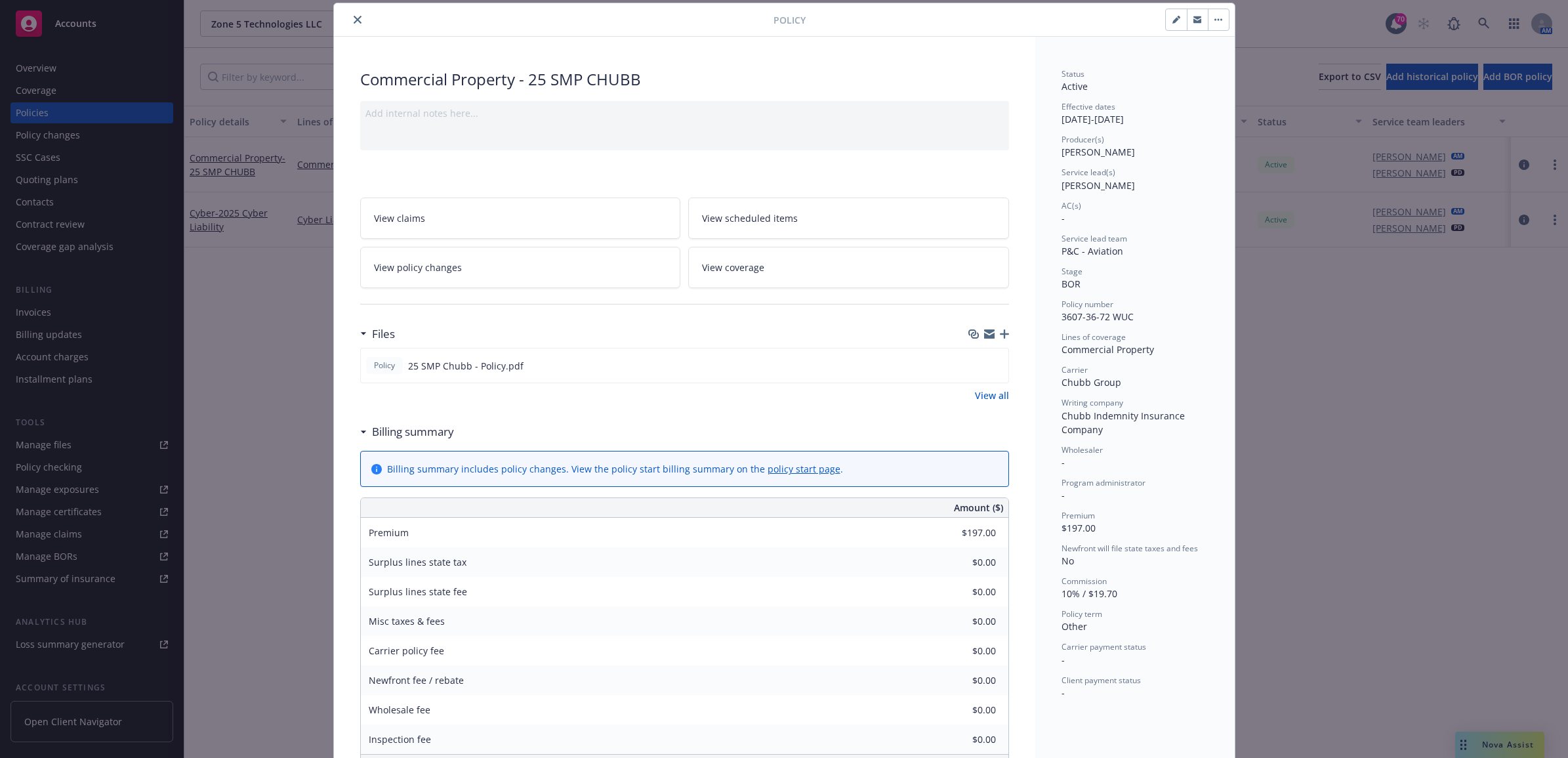
click at [1000, 335] on icon "button" at bounding box center [1004, 334] width 9 height 9
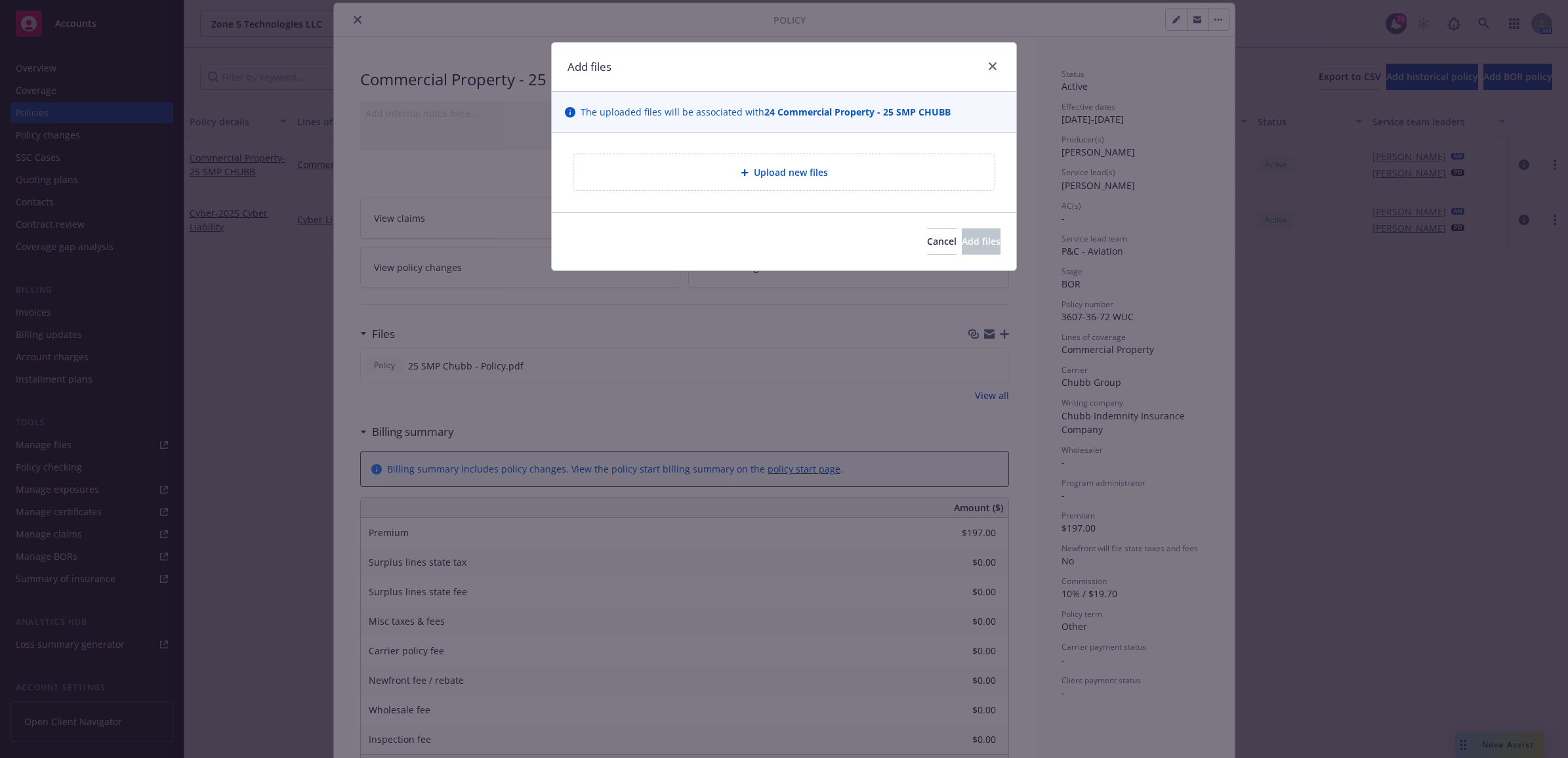
click at [743, 194] on div "Upload new files" at bounding box center [784, 172] width 464 height 79
click at [738, 178] on div "Upload new files" at bounding box center [784, 172] width 400 height 15
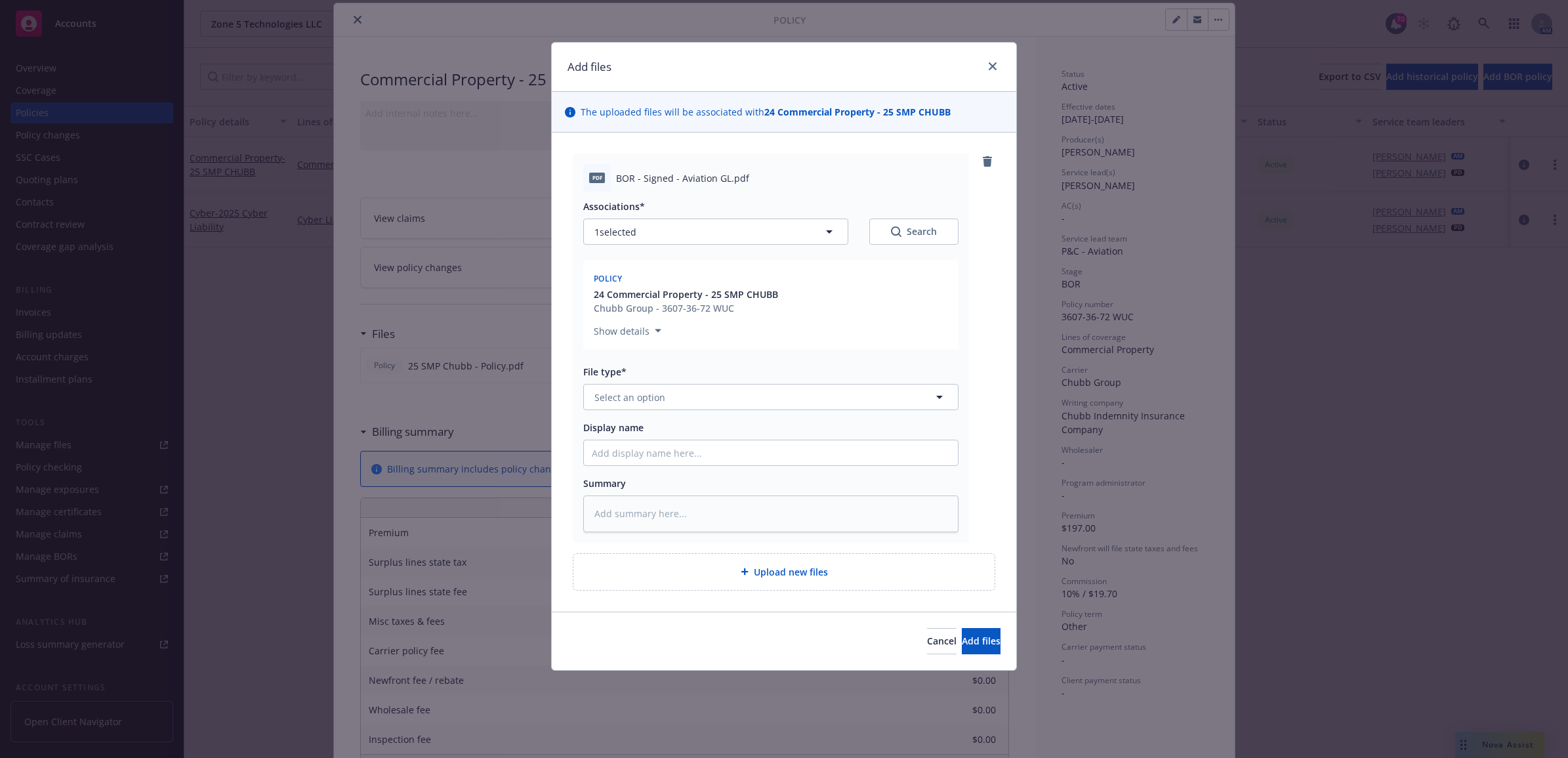
type textarea "x"
click at [658, 395] on span "Select an option" at bounding box center [629, 398] width 71 height 14
type input "bo"
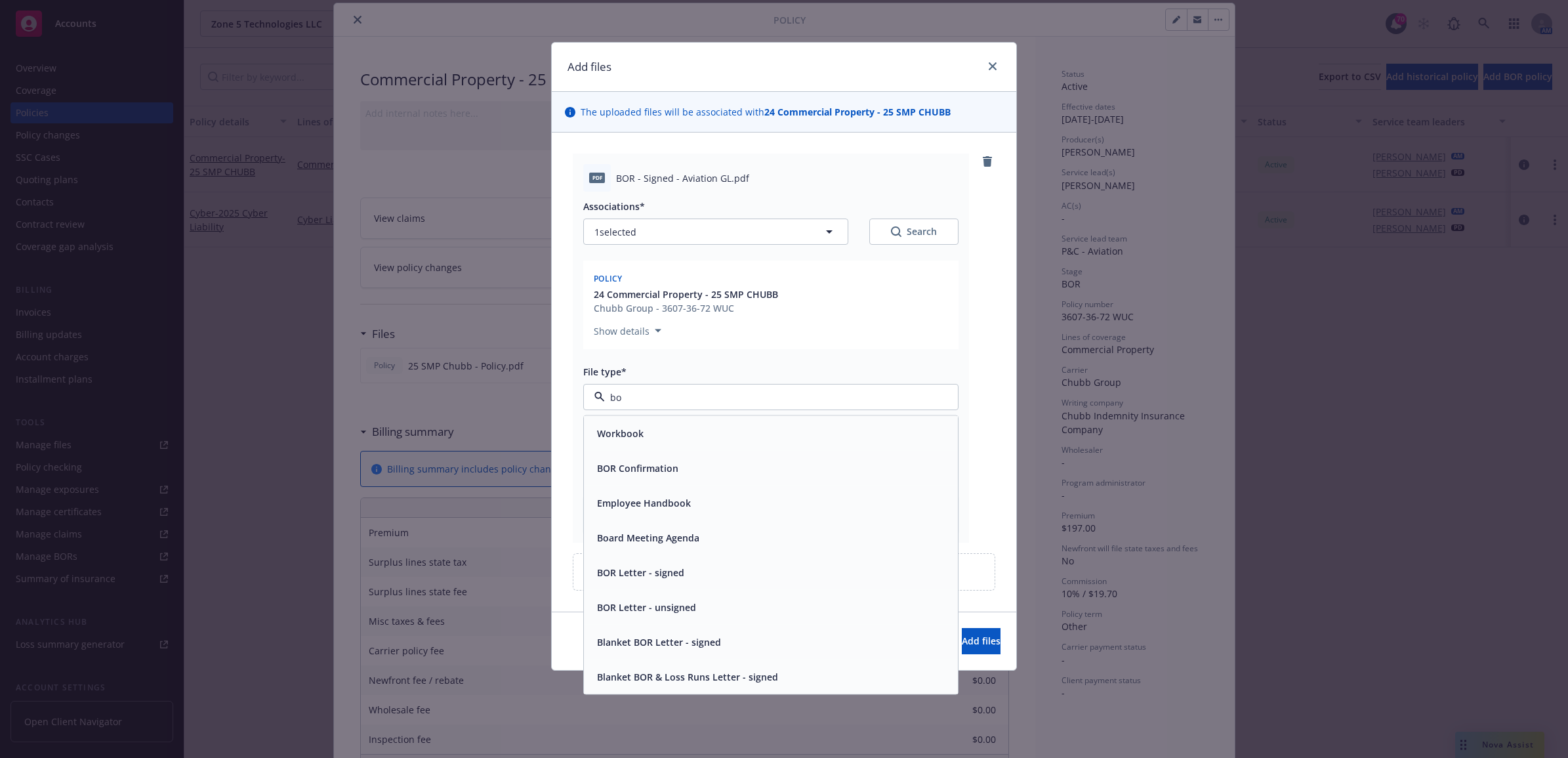
click at [694, 563] on div "BOR Letter - signed" at bounding box center [770, 573] width 358 height 19
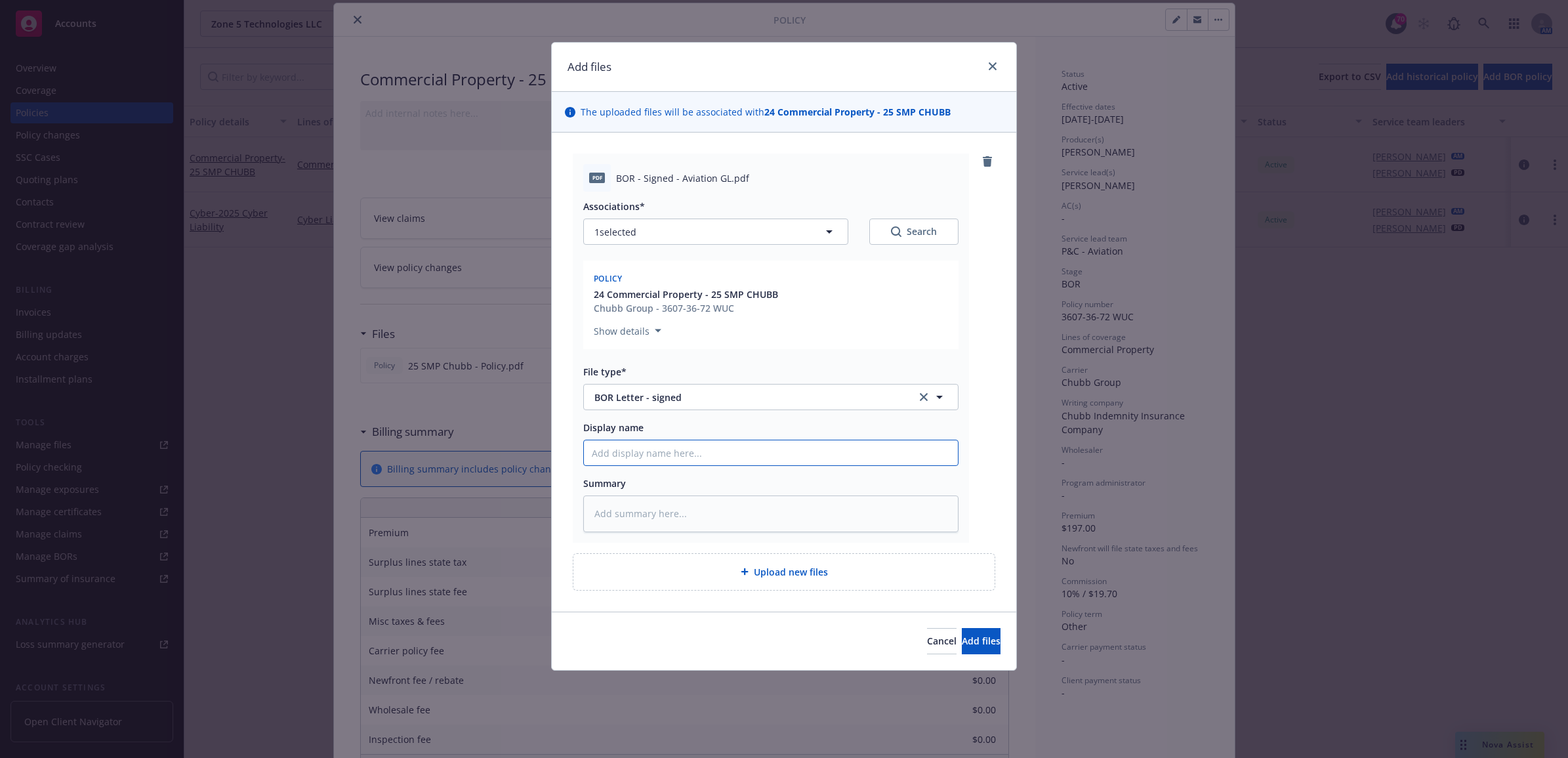
paste input "25 SMP Chubb - Policy"
type textarea "x"
type input "25 SMP Chubb - Policy"
drag, startPoint x: 701, startPoint y: 457, endPoint x: 659, endPoint y: 466, distance: 43.0
click at [659, 466] on div "Associations* 1 selected Search Policy 24 Commercial Property - 25 SMP CHUBB Ch…" at bounding box center [771, 361] width 375 height 340
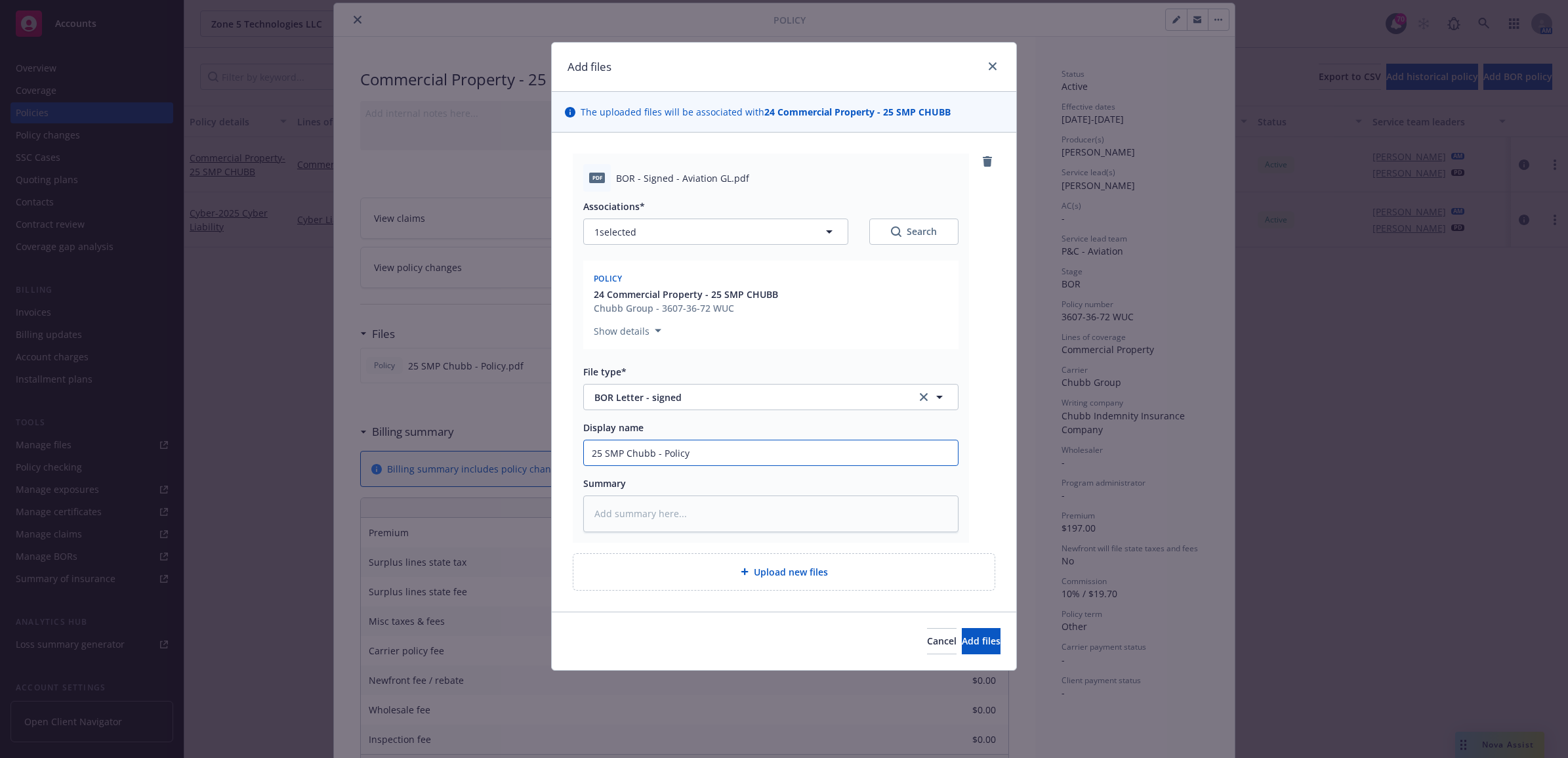
type textarea "x"
type input "25 SMP Chubb -"
type textarea "x"
type input "25 SMP Chubb - S"
type textarea "x"
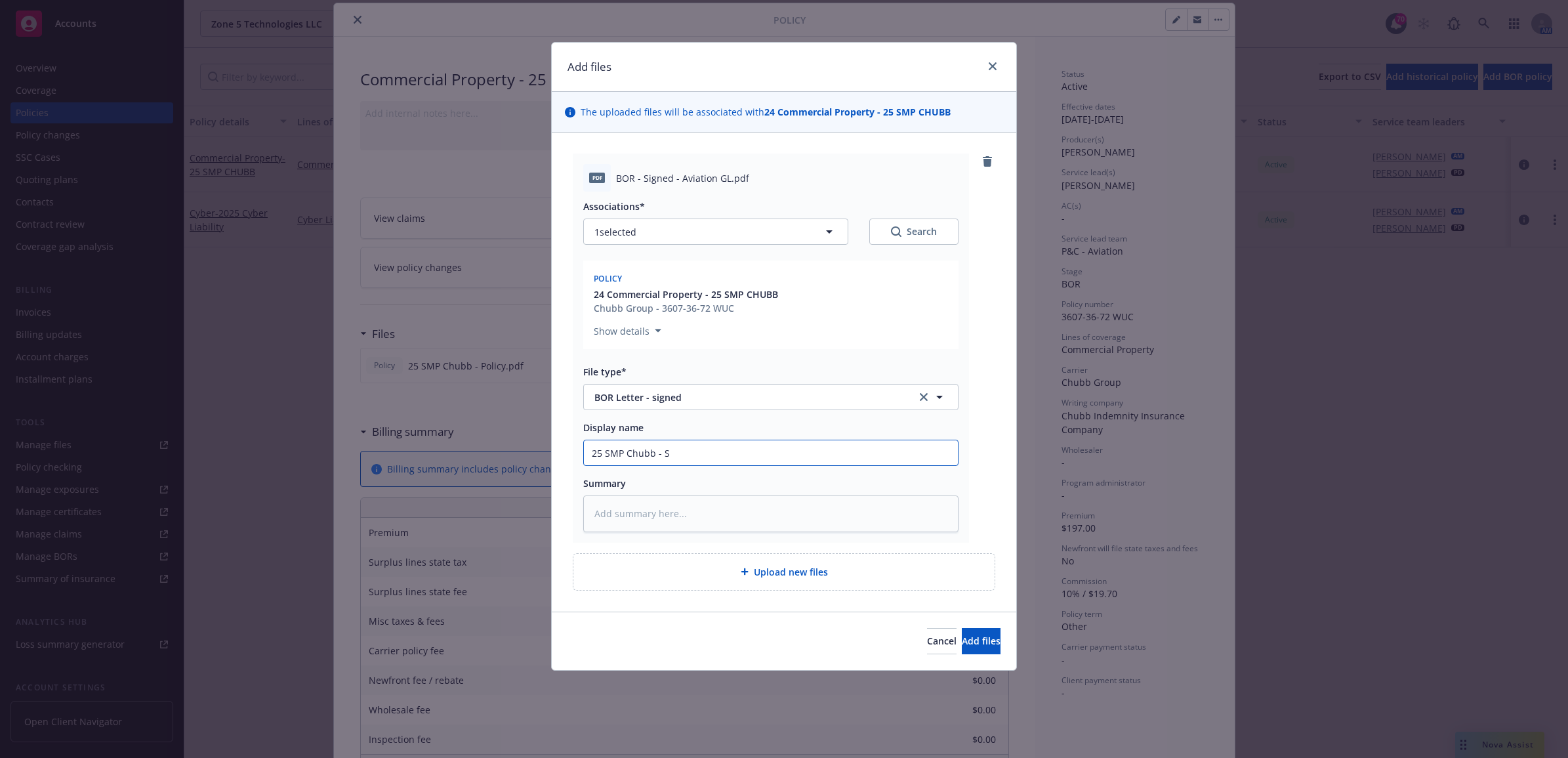
type input "25 SMP Chubb - Si"
type textarea "x"
type input "25 SMP Chubb - Sig"
type textarea "x"
type input "25 SMP Chubb - Sign"
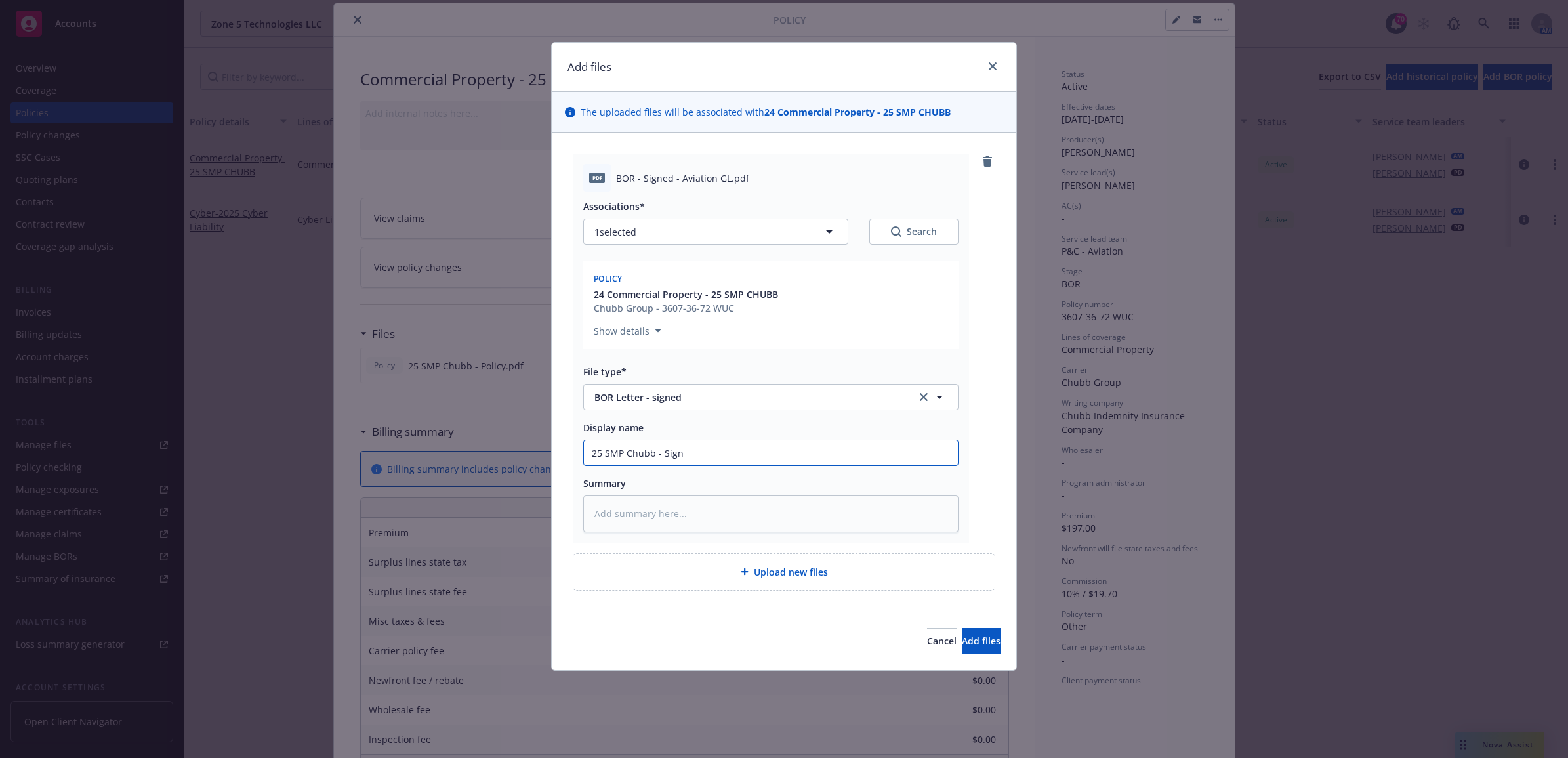
type textarea "x"
type input "25 SMP Chubb - Signe"
type textarea "x"
type input "25 SMP Chubb - Signed"
type textarea "x"
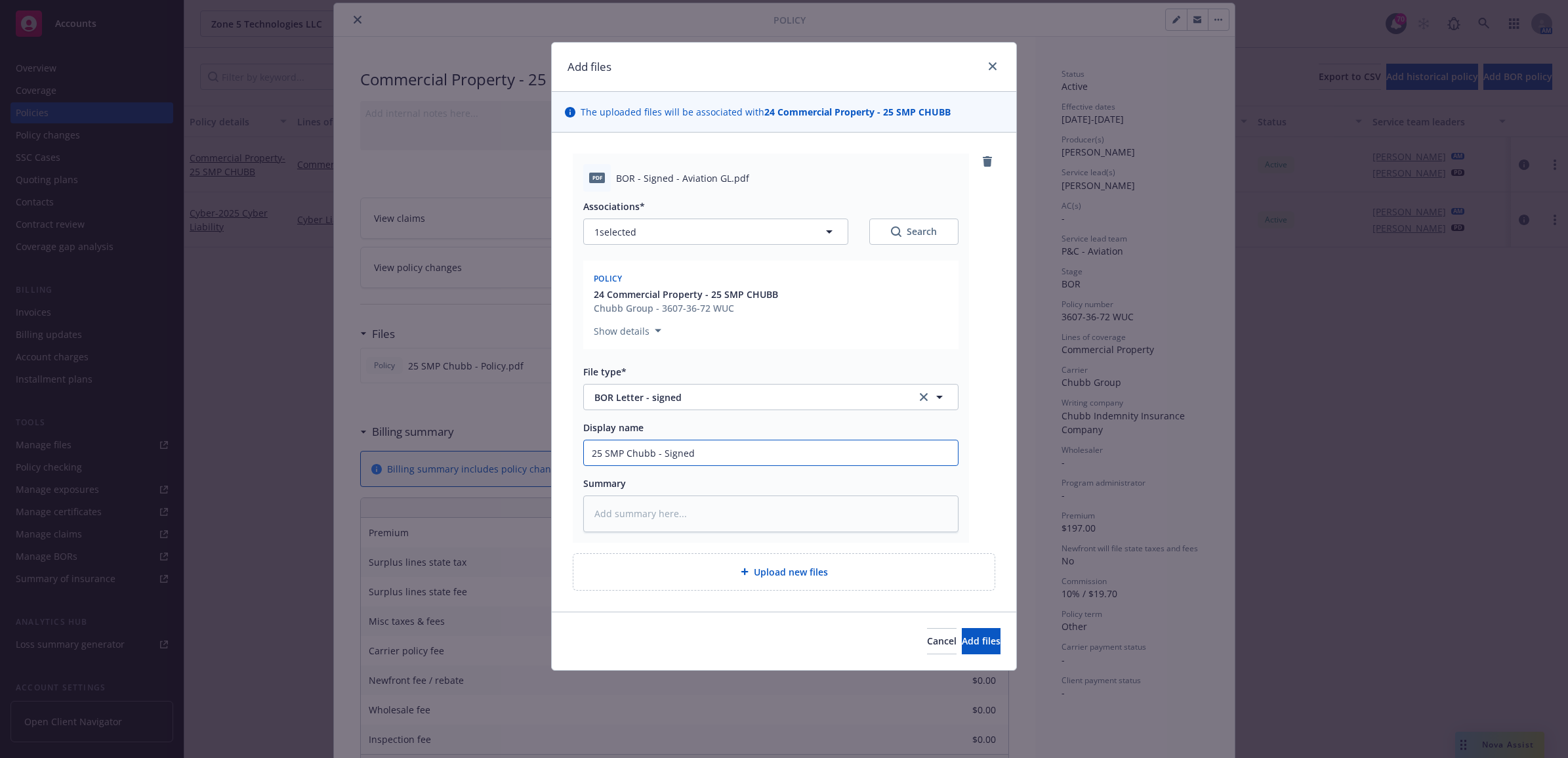
type input "25 SMP Chubb - Signed"
type textarea "x"
type input "25 SMP Chubb - Signed C"
type textarea "x"
type input "25 SMP Chubb - Signed CO"
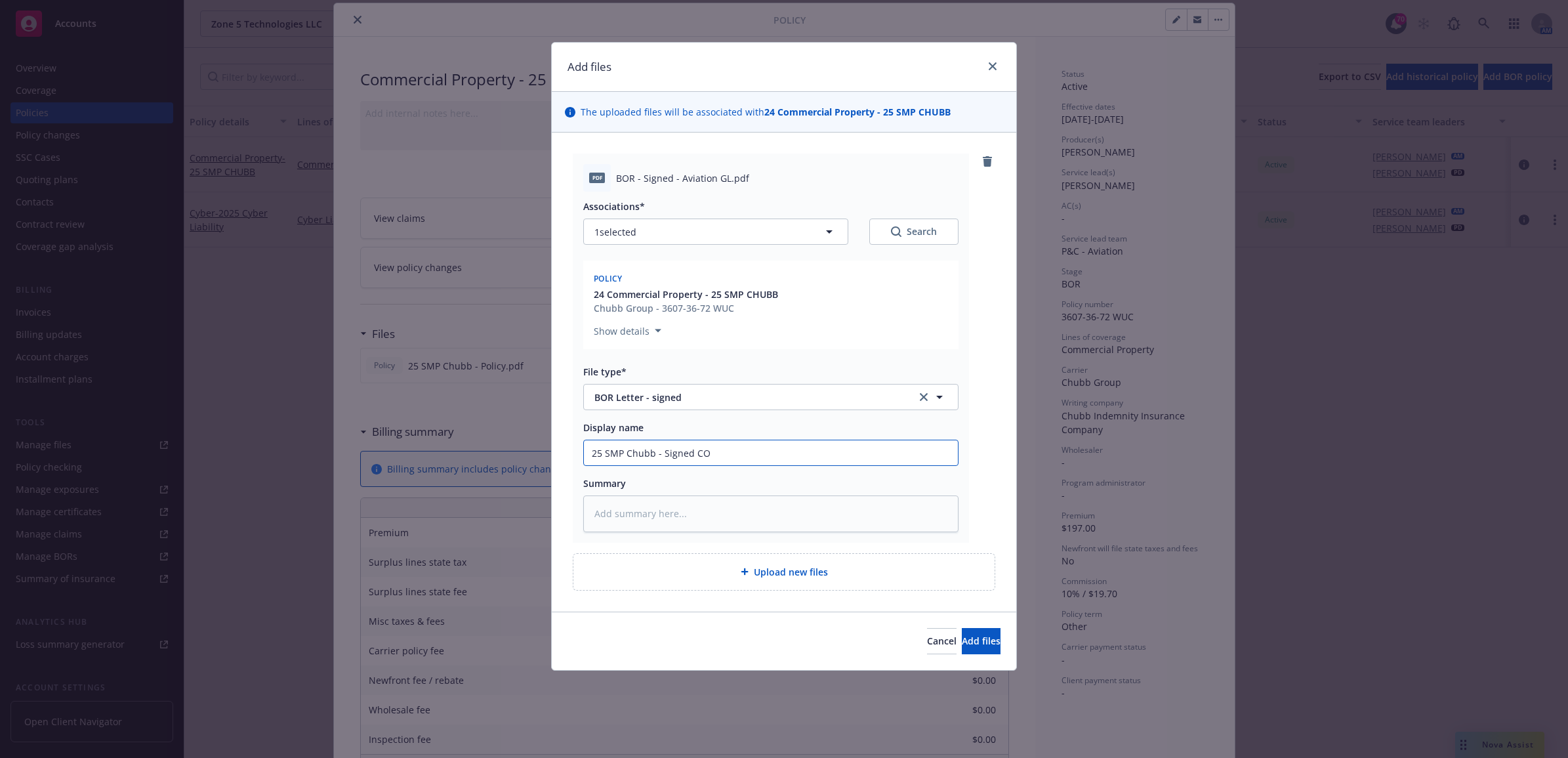
type textarea "x"
type input "25 SMP Chubb - Signed C"
type textarea "x"
type input "25 SMP Chubb - Signed"
type textarea "x"
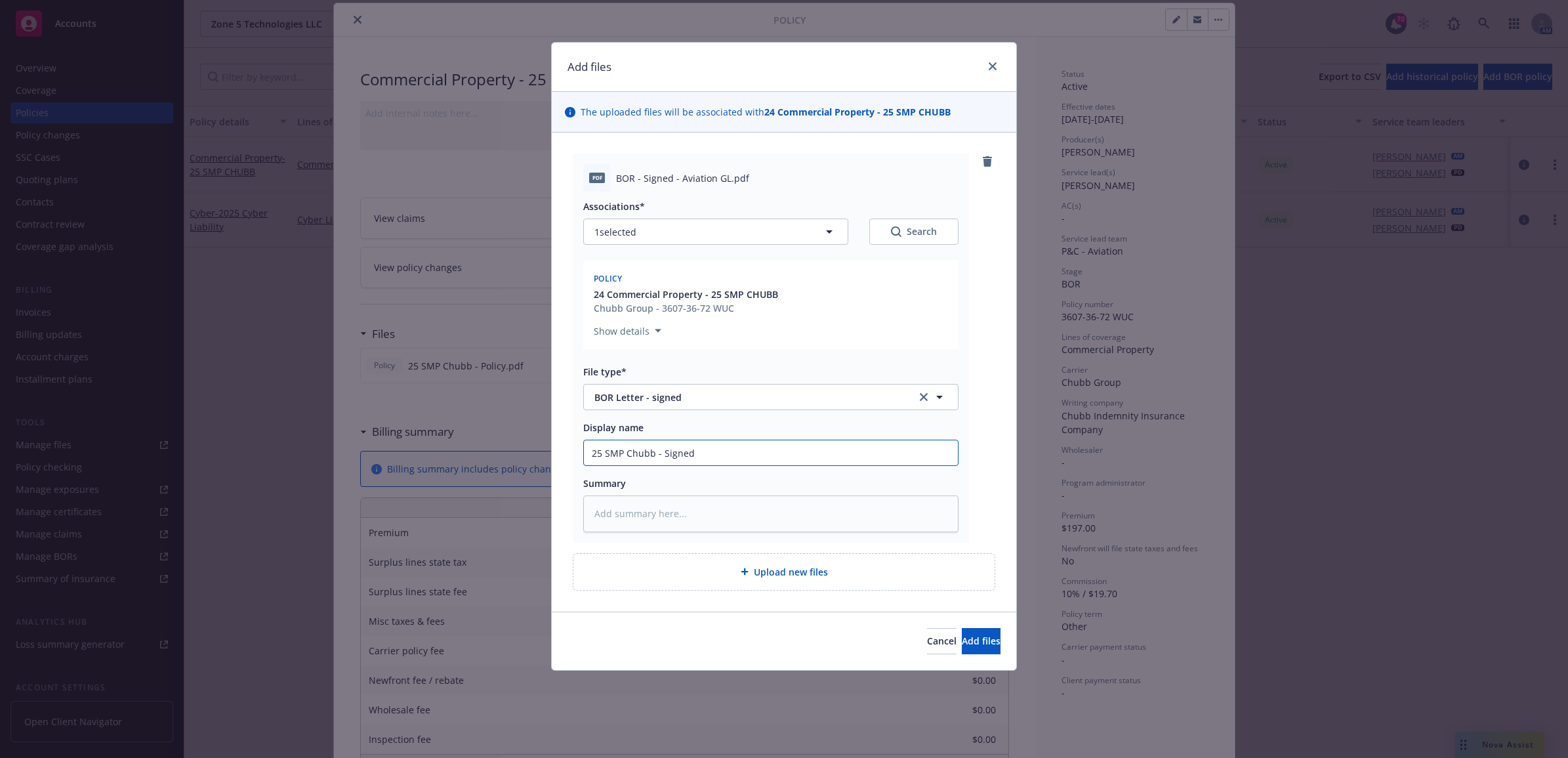
type input "25 SMP Chubb - Signed B"
type textarea "x"
type input "25 SMP Chubb - Signed BO"
type textarea "x"
click at [517, 428] on div "Add files The uploaded files will be associated with 24 Commercial Property - 2…" at bounding box center [784, 379] width 1568 height 758
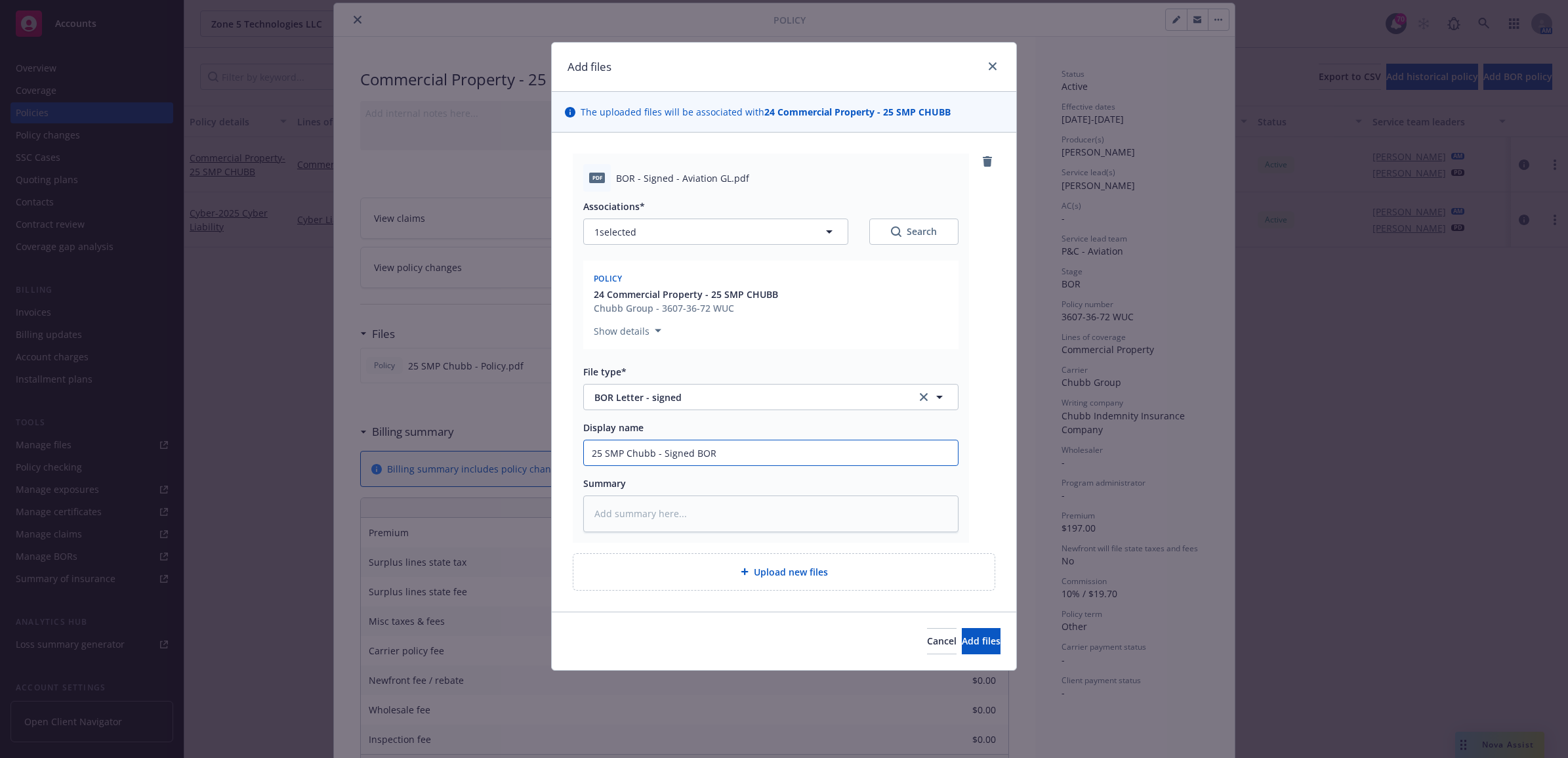
type input "25 SMP Chubb - Signed BOR"
paste textarea "25 SMP Chubb - Signed BOR"
type textarea "x"
type textarea "25 SMP Chubb - Signed BOR"
click at [979, 641] on button "Add files" at bounding box center [981, 641] width 39 height 26
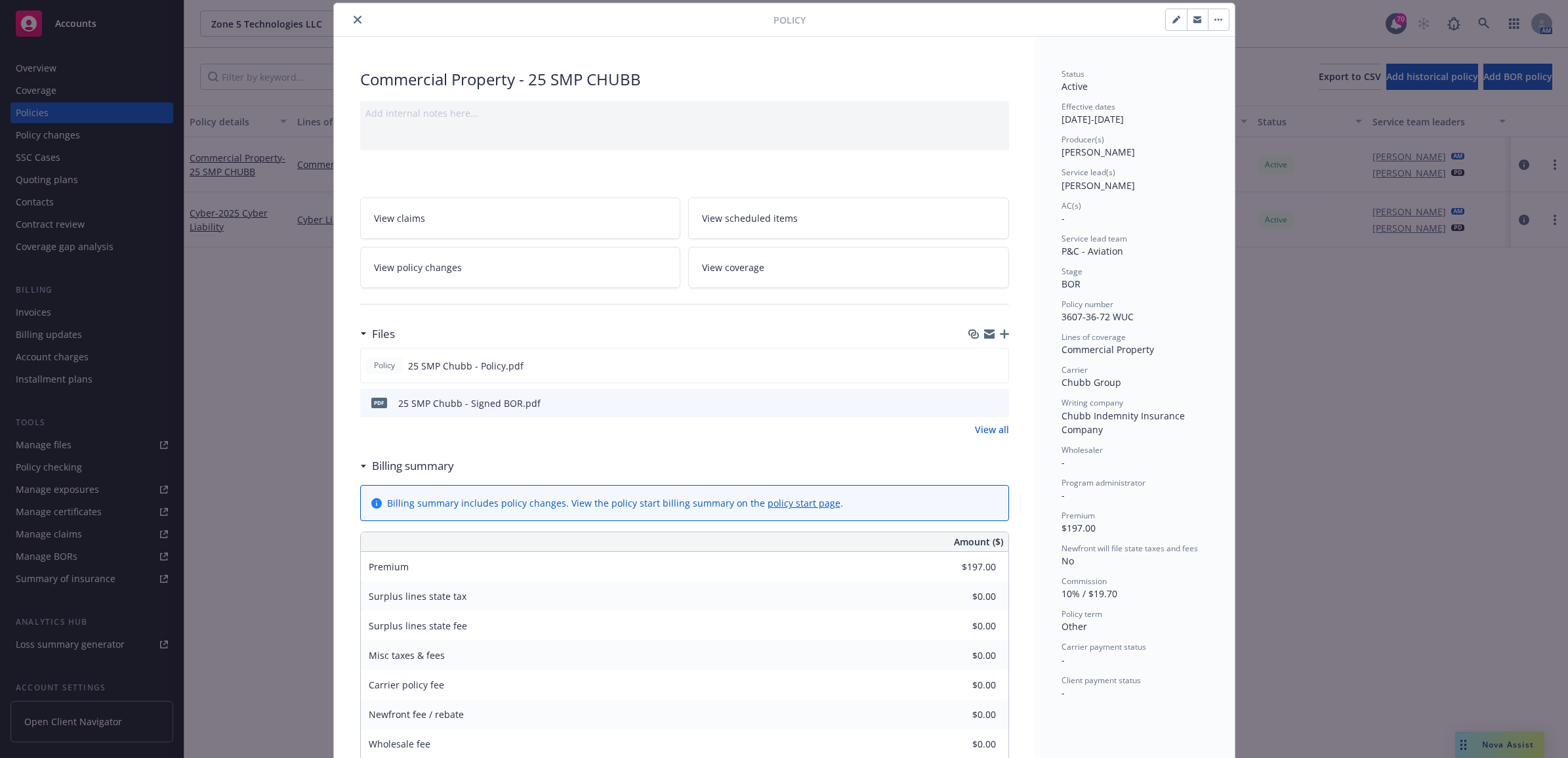
click at [1000, 338] on icon "button" at bounding box center [1004, 334] width 9 height 9
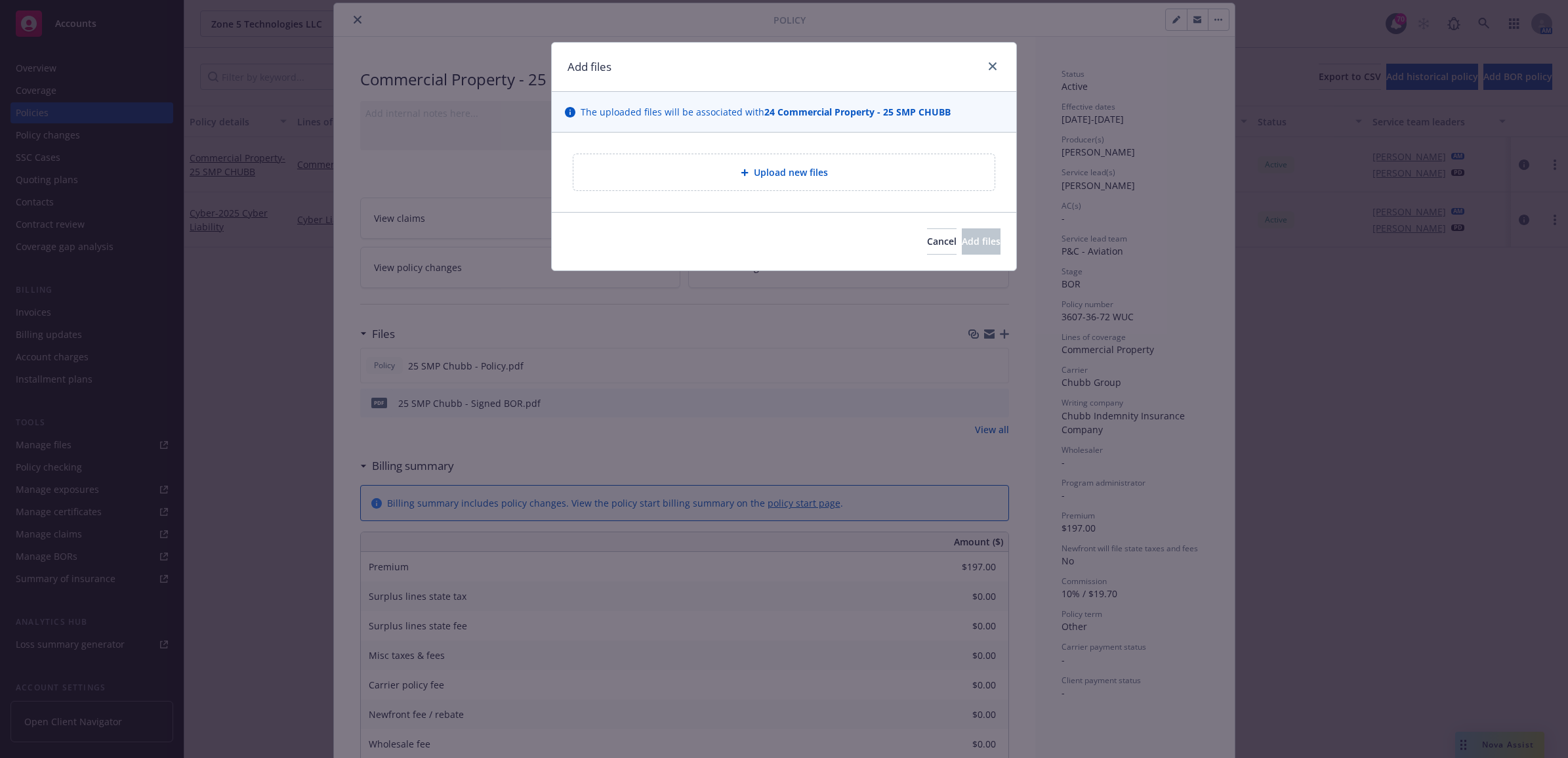
click at [784, 191] on div "Upload new files" at bounding box center [784, 172] width 422 height 37
type textarea "x"
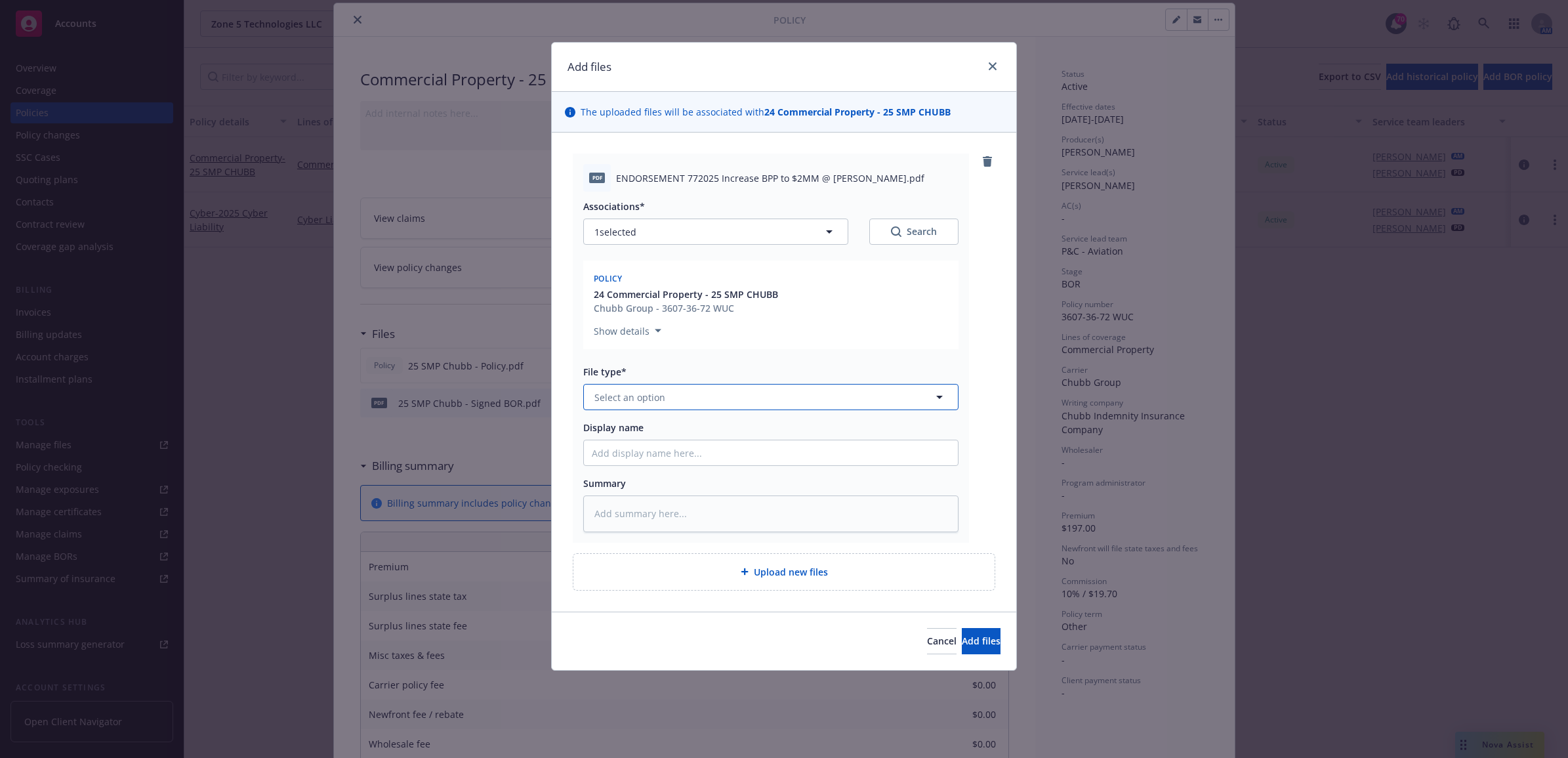
click at [634, 396] on span "Select an option" at bounding box center [629, 398] width 71 height 14
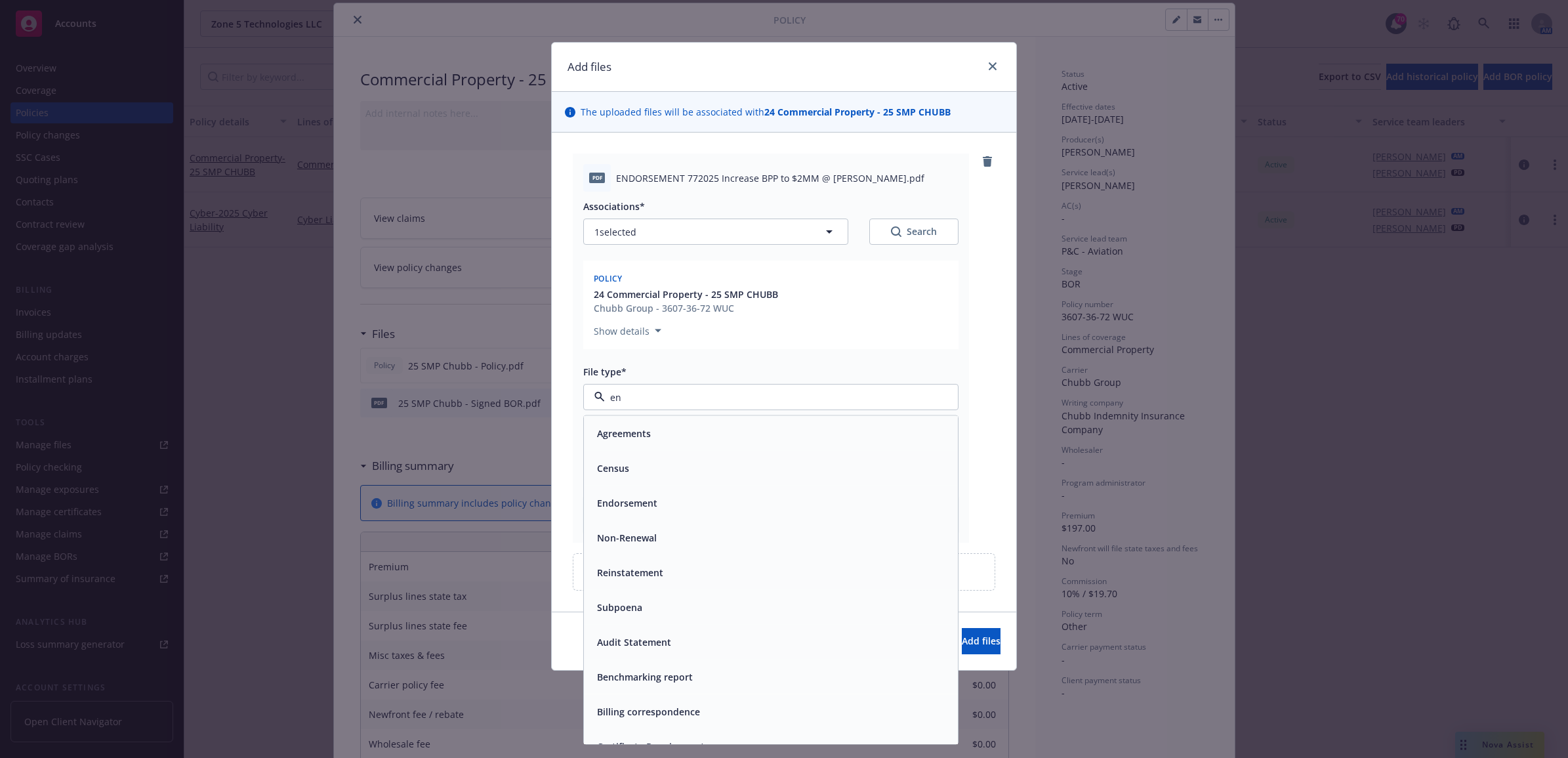
type input "end"
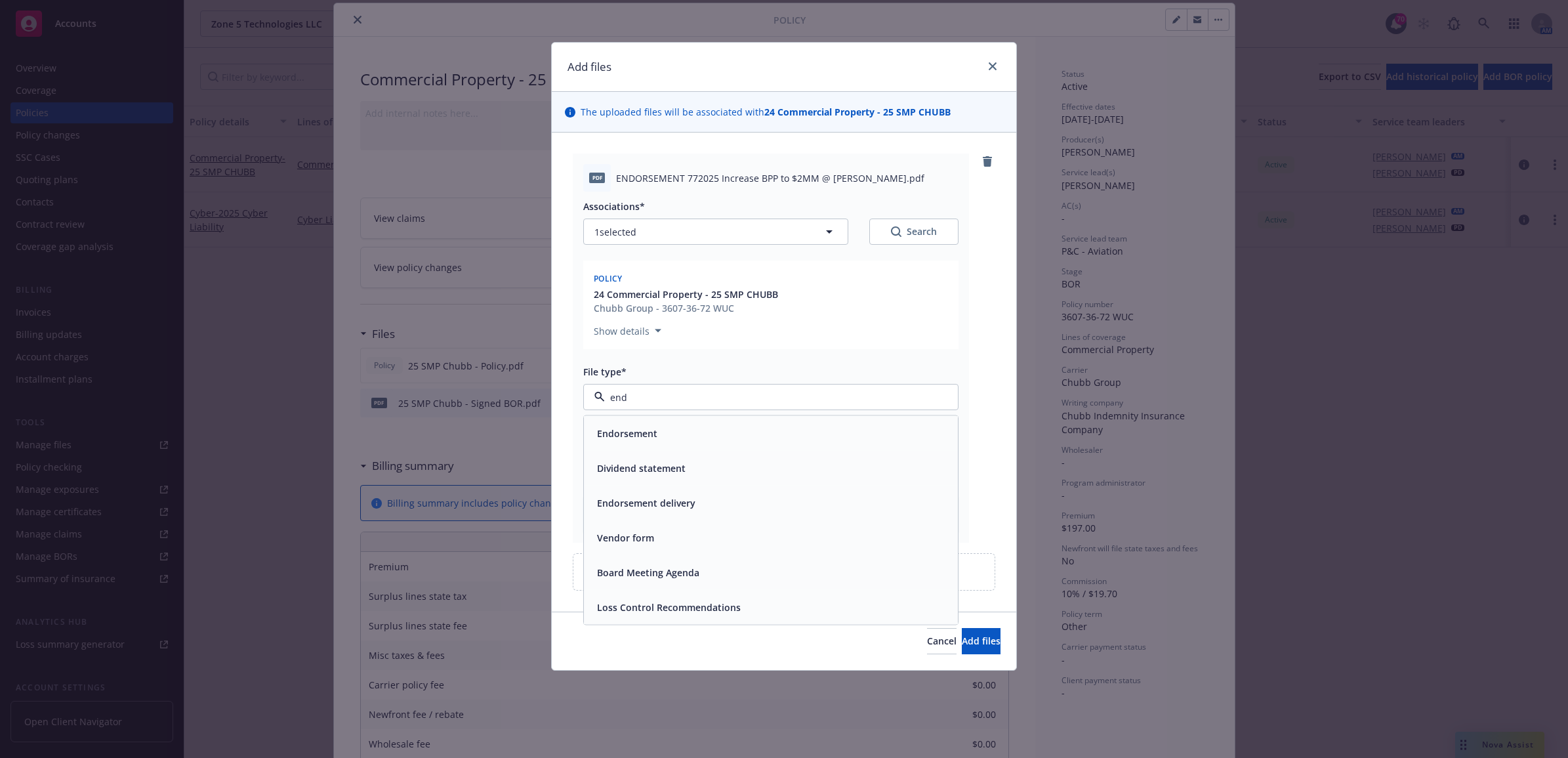
click at [679, 436] on div "Endorsement" at bounding box center [770, 434] width 358 height 19
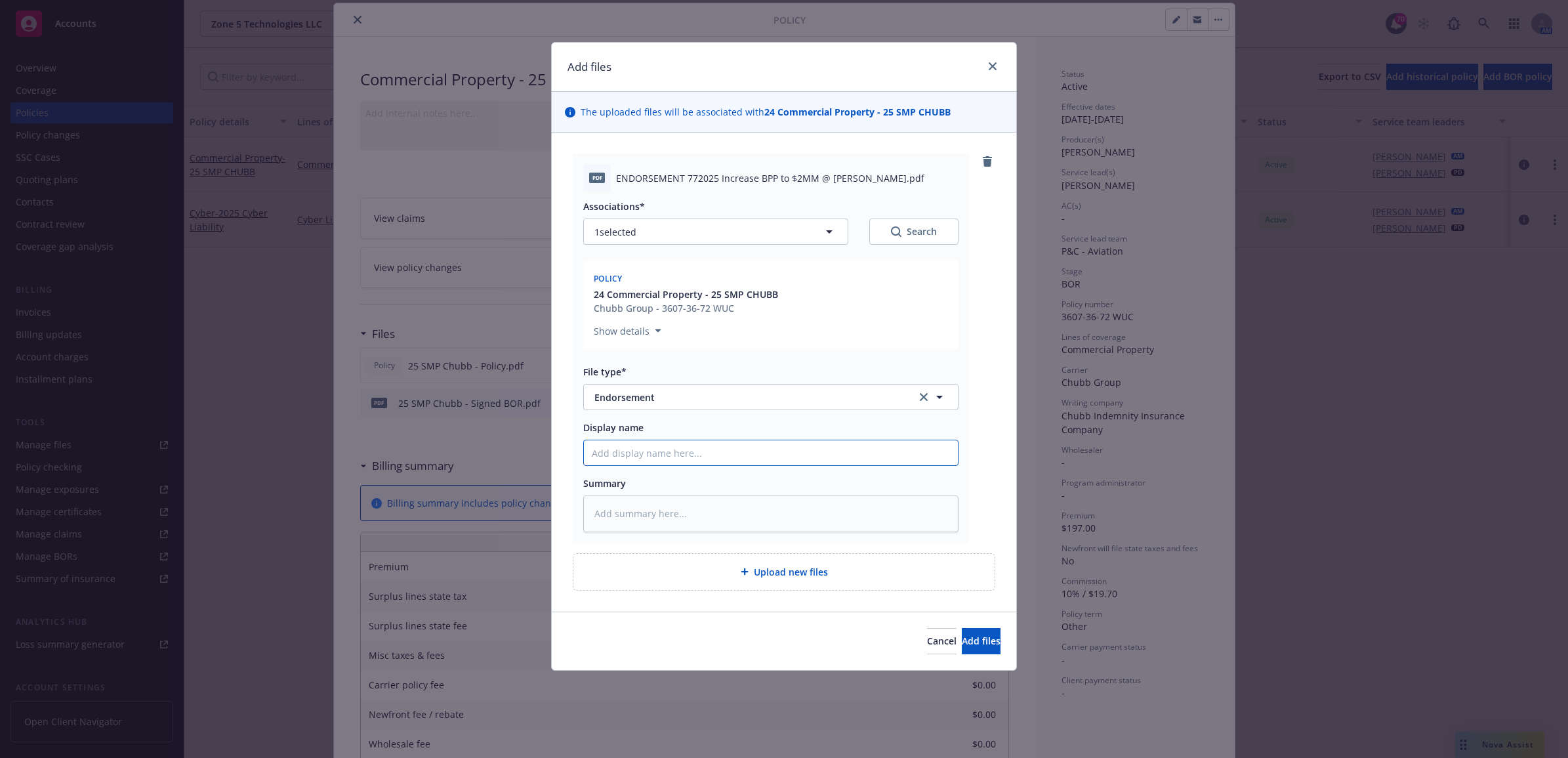
click at [655, 447] on input "Display name" at bounding box center [771, 452] width 374 height 25
paste input "25 SMP Chubb - Signed BOR"
type textarea "x"
drag, startPoint x: 714, startPoint y: 458, endPoint x: 659, endPoint y: 458, distance: 55.0
click at [659, 458] on input "25 SMP Chubb - Signed BOR" at bounding box center [771, 452] width 374 height 25
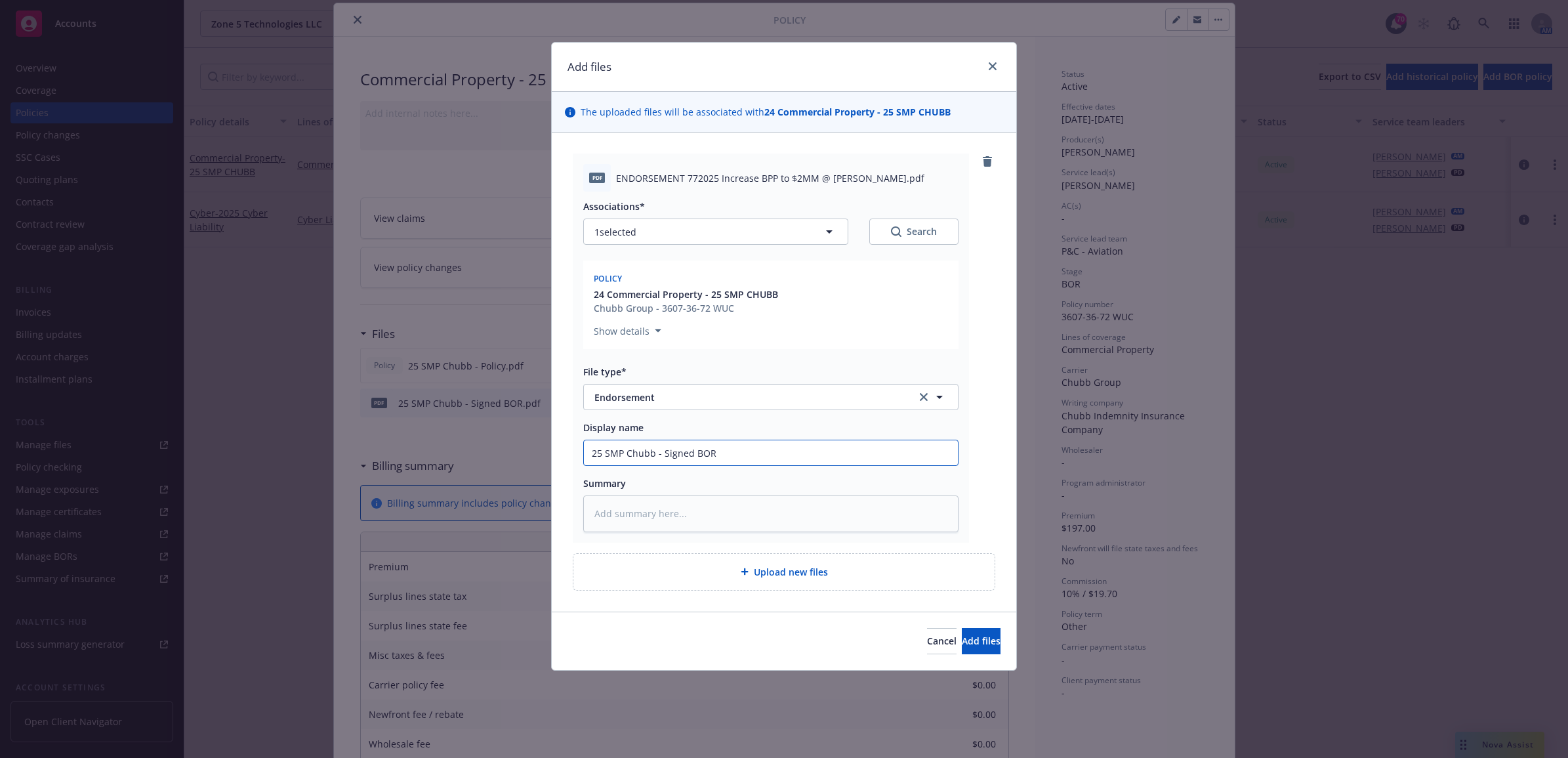
click at [659, 458] on input "25 SMP Chubb - Signed BOR" at bounding box center [771, 452] width 374 height 25
drag, startPoint x: 723, startPoint y: 453, endPoint x: 663, endPoint y: 453, distance: 60.0
click at [663, 453] on input "25 SMP Chubb - Signed BOR" at bounding box center [771, 452] width 374 height 25
type input "25 SMP Chubb - Signed BOR"
type textarea "x"
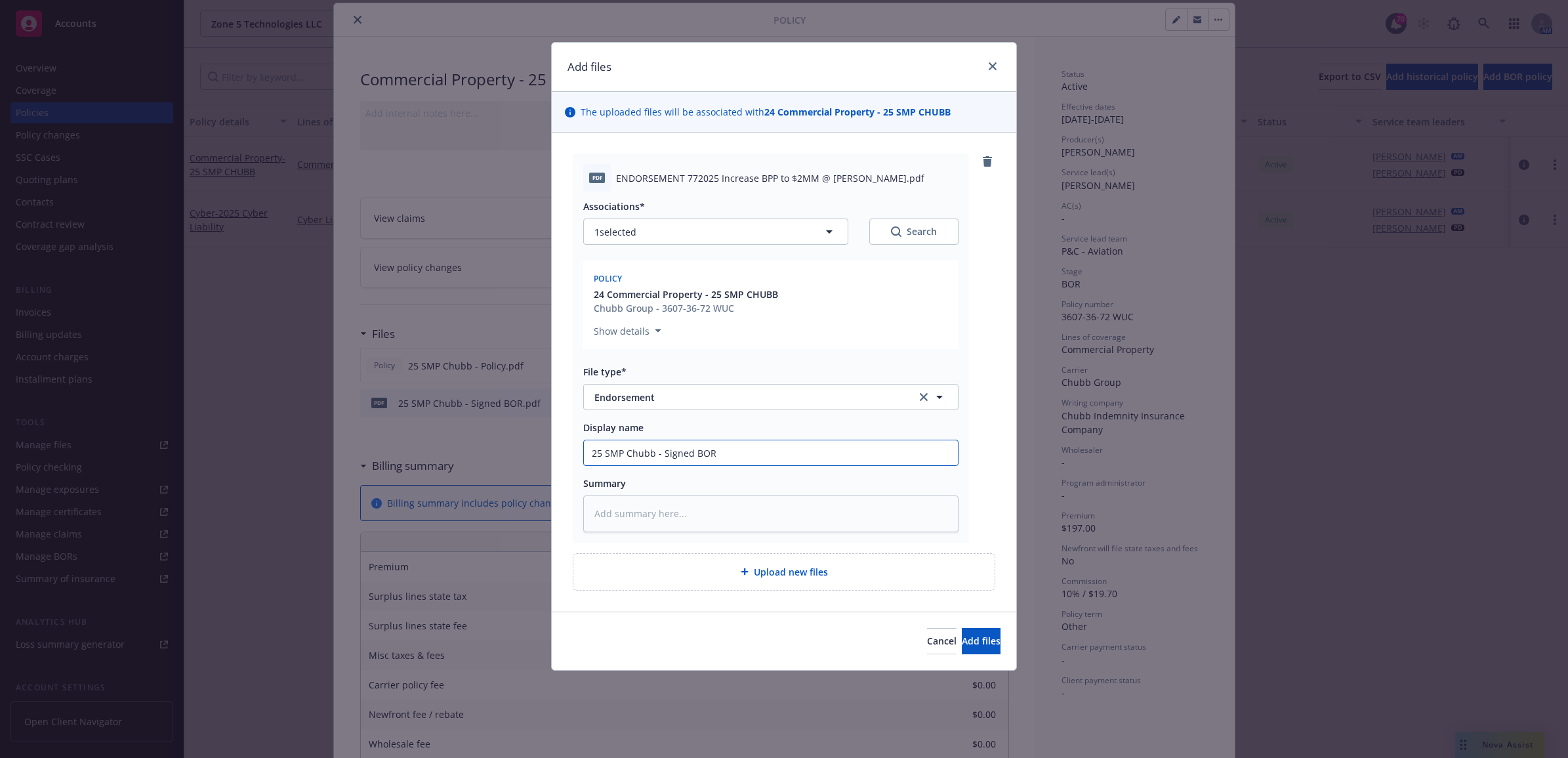
type input "25 SMP Chubb - I"
type textarea "x"
type input "25 SMP Chubb - In"
type textarea "x"
type input "25 SMP Chubb - Inc"
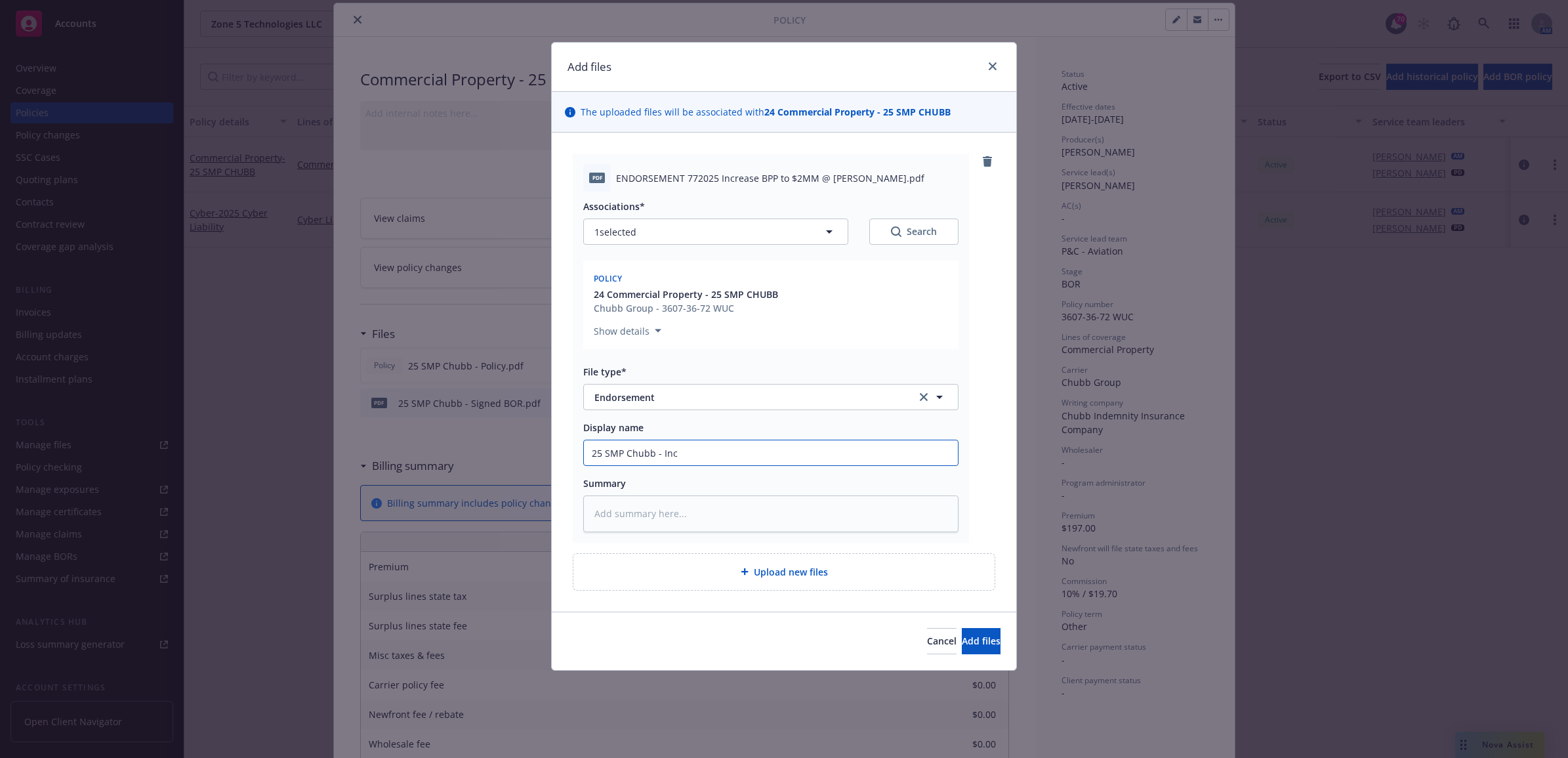
type textarea "x"
type input "25 SMP Chubb - Incr"
type textarea "x"
type input "25 SMP Chubb - Incre"
type textarea "x"
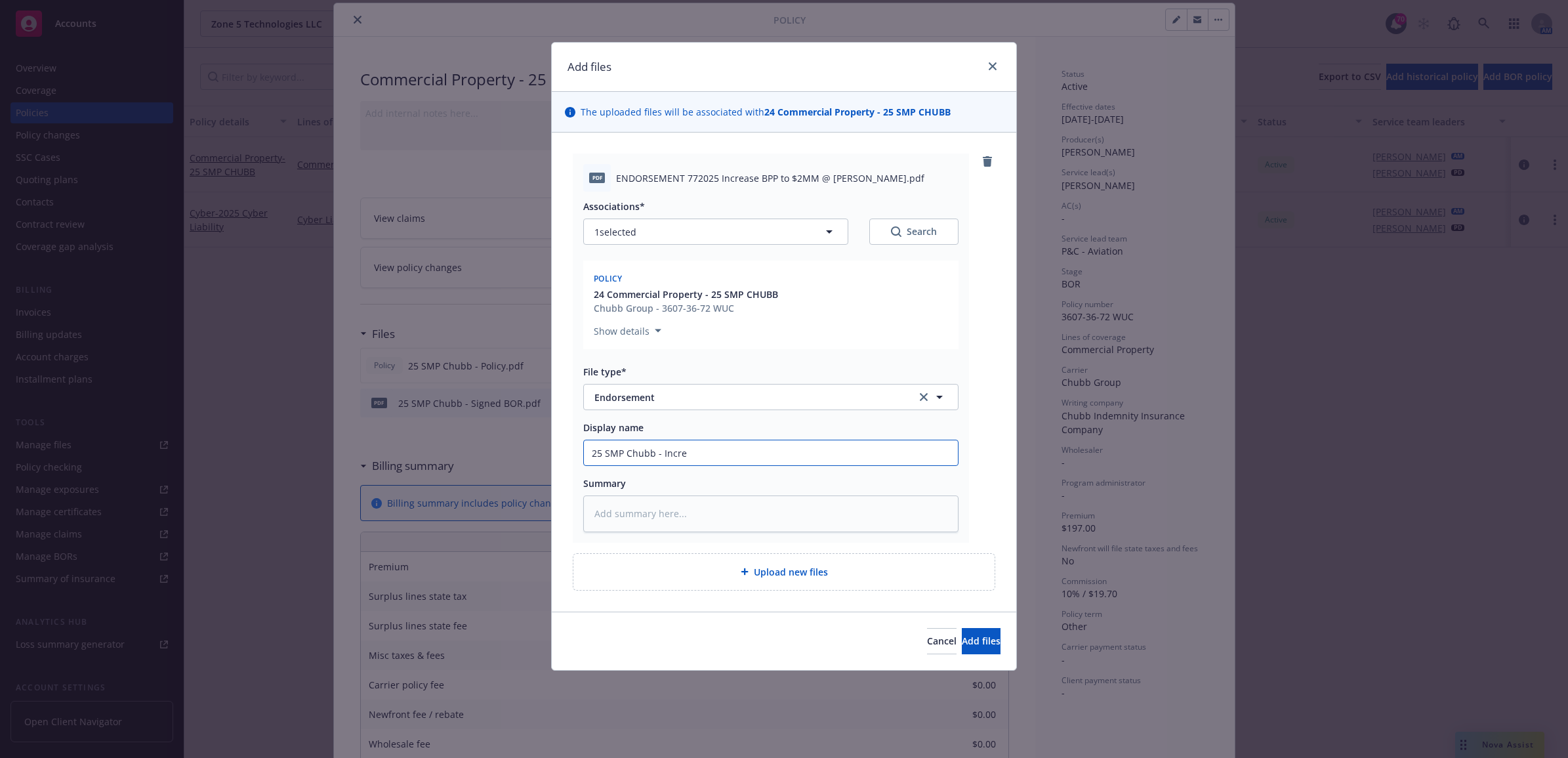
type input "25 SMP Chubb - Increa"
type textarea "x"
type input "25 SMP Chubb - Increas"
type textarea "x"
type input "25 SMP Chubb - Increase"
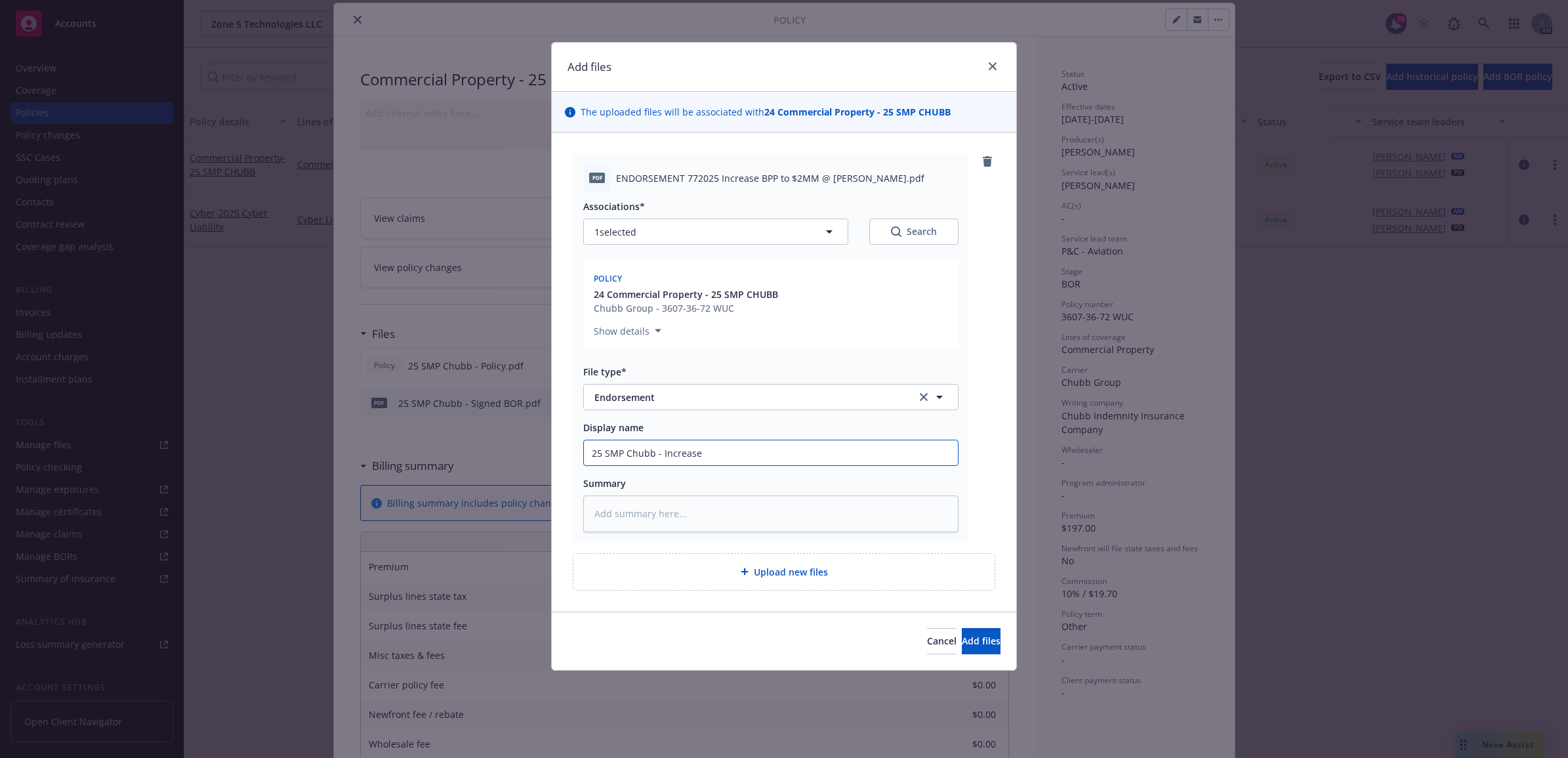
type textarea "x"
type input "25 SMP Chubb - Increase"
type textarea "x"
type input "25 SMP Chubb - Increase B"
type textarea "x"
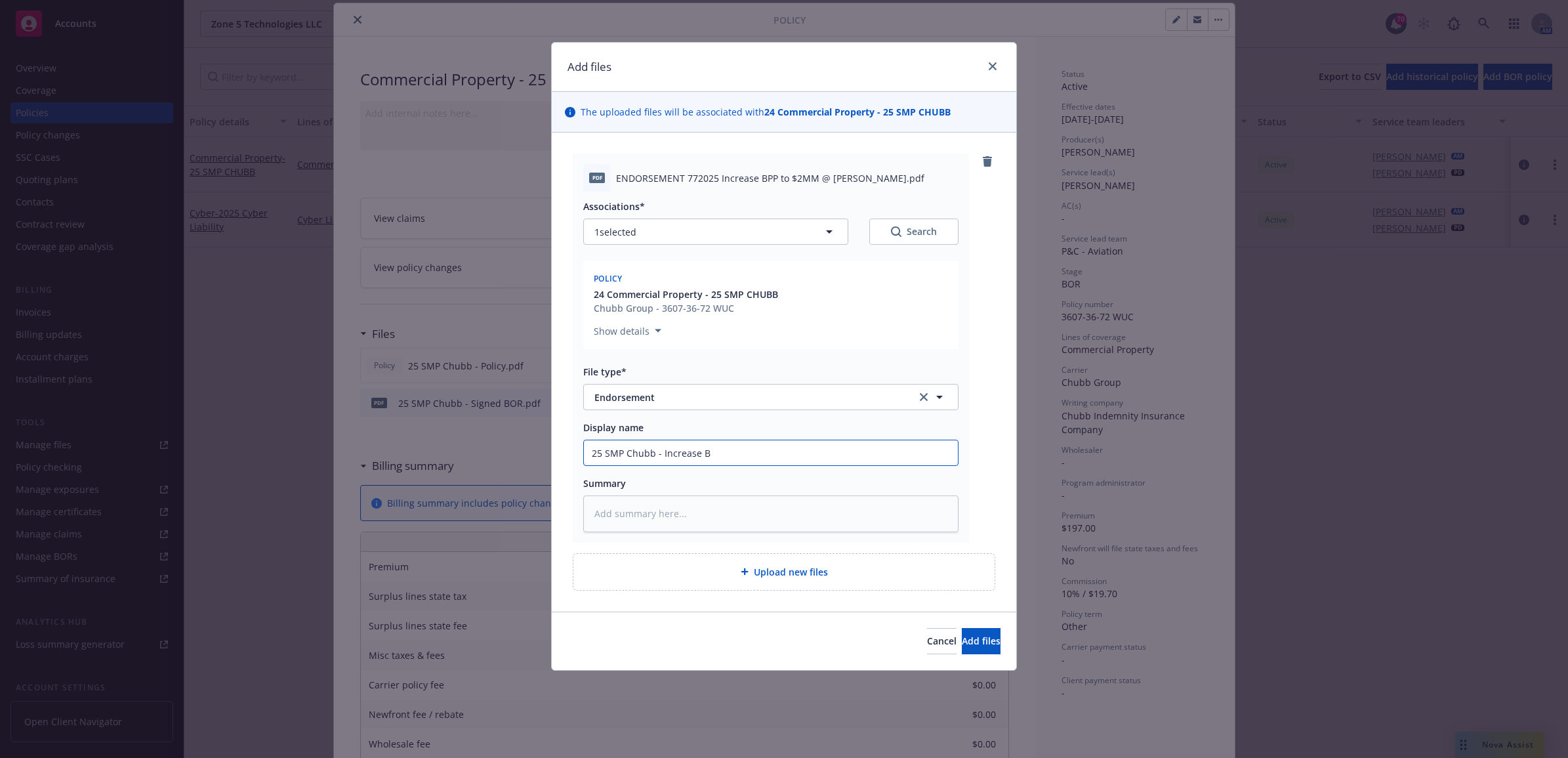
type input "25 SMP Chubb - Increase BP"
type textarea "x"
type input "25 SMP Chubb - Increase BPP"
type textarea "x"
type input "25 SMP Chubb - Increase BPP"
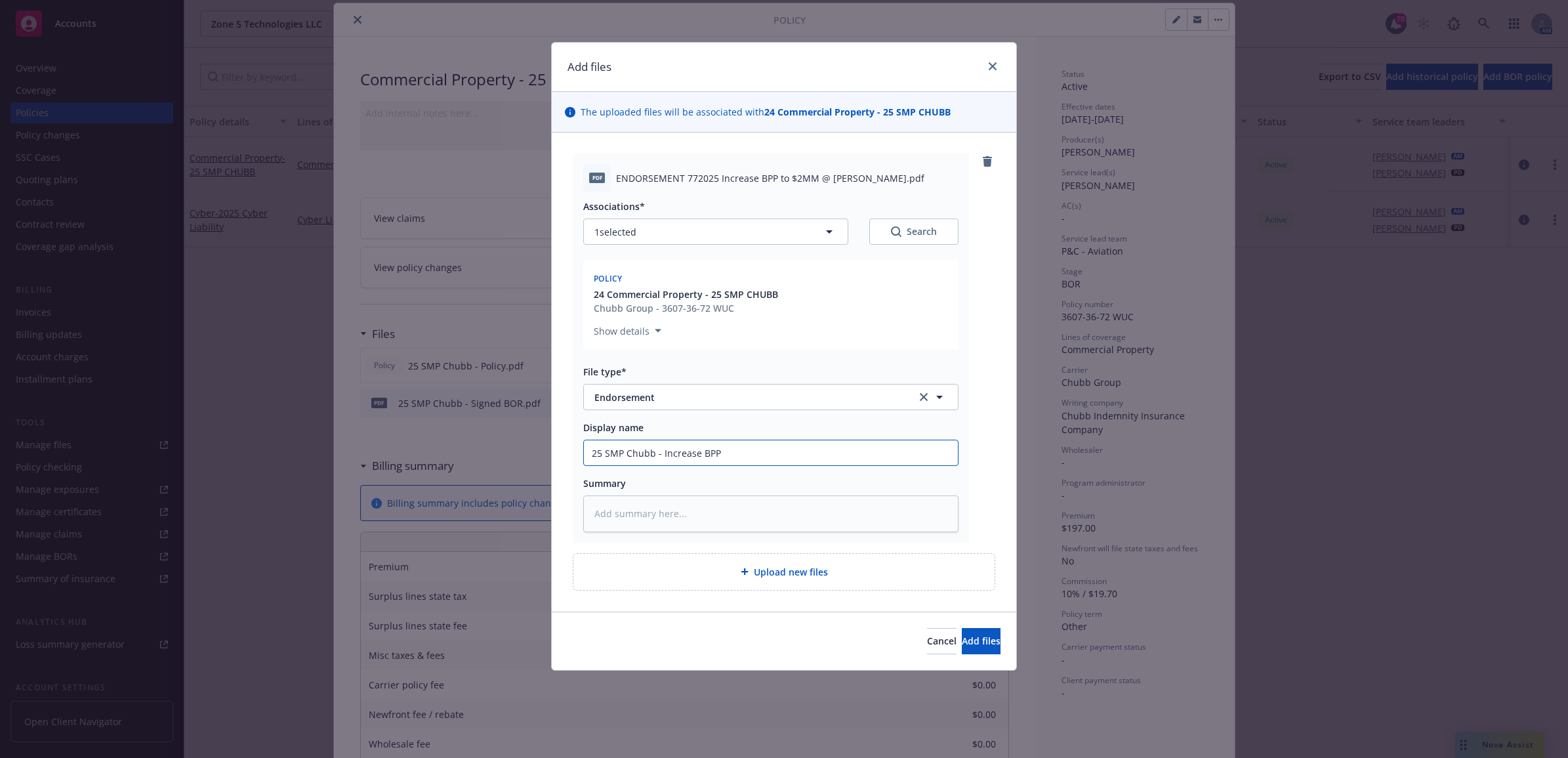
type textarea "x"
type input "25 SMP Chubb - Increase BPP t"
type textarea "x"
type input "25 SMP Chubb - Increase BPP to"
type textarea "x"
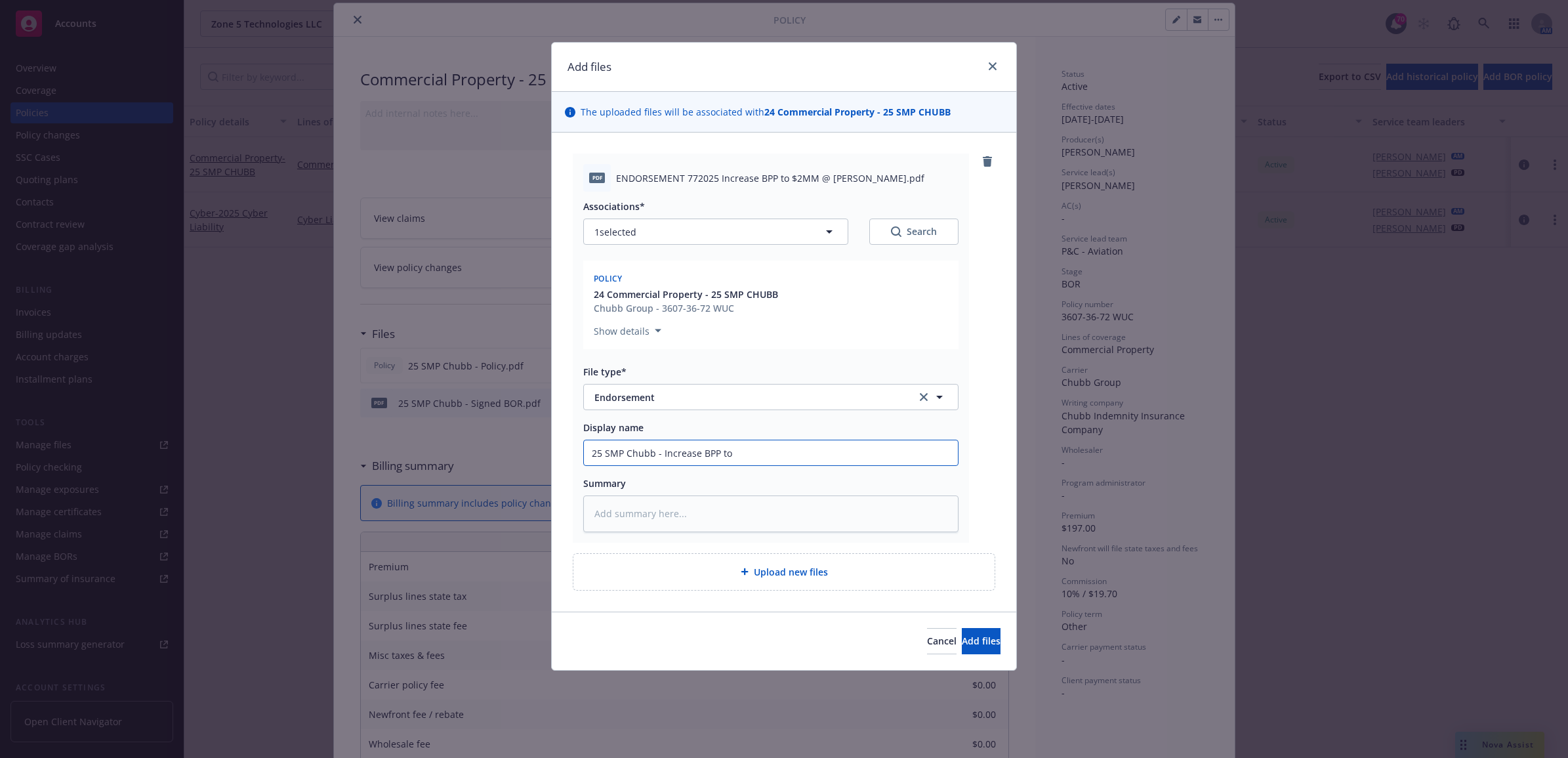
type input "25 SMP Chubb - Increase BPP to"
type textarea "x"
type input "25 SMP Chubb - Increase BPP to $"
type textarea "x"
type input "25 SMP Chubb - Increase BPP to $2"
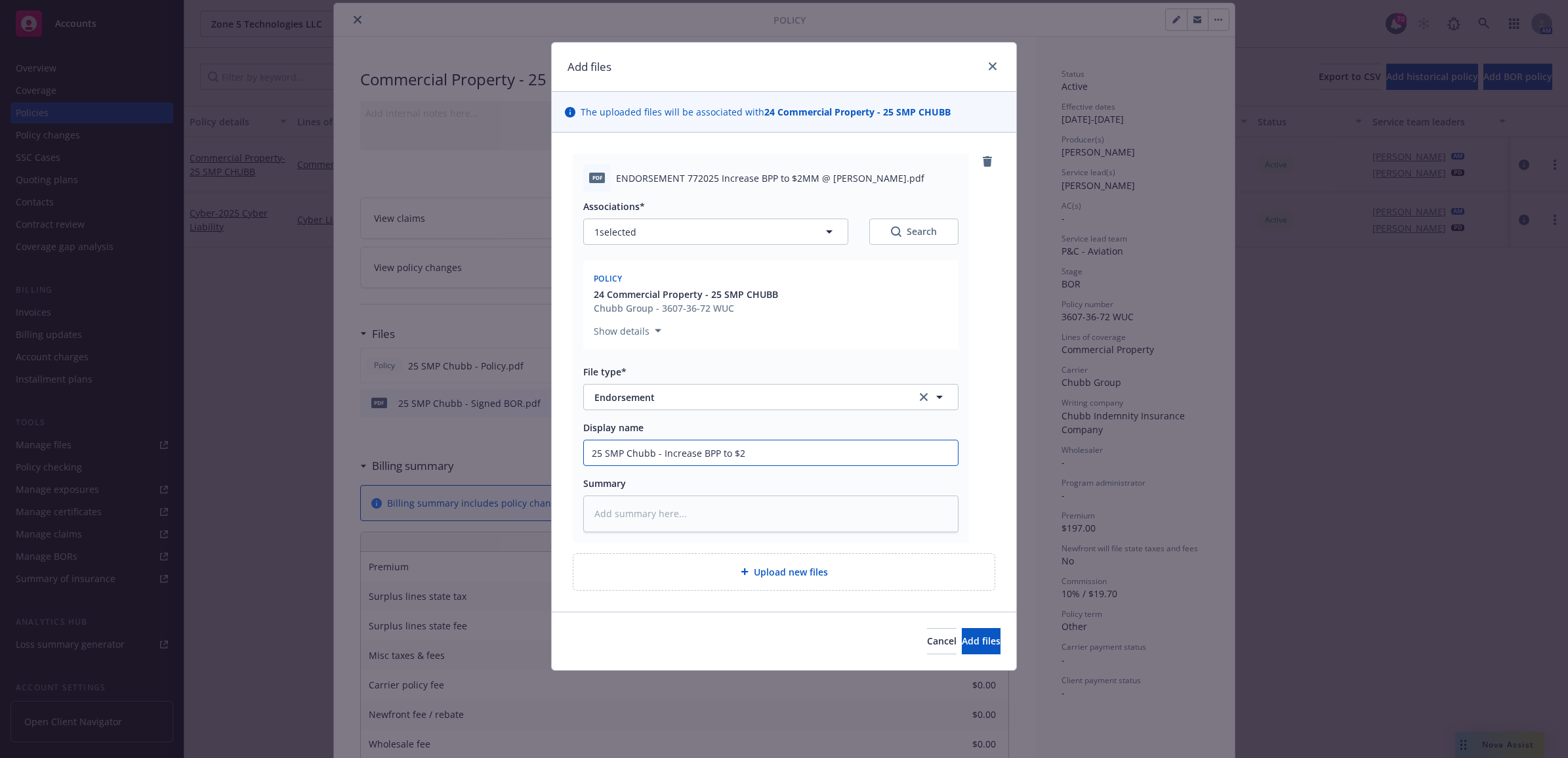
type textarea "x"
type input "25 SMP Chubb - Increase BPP to $2M"
type textarea "x"
type input "25 SMP Chubb - Increase BPP to $2M"
type textarea "x"
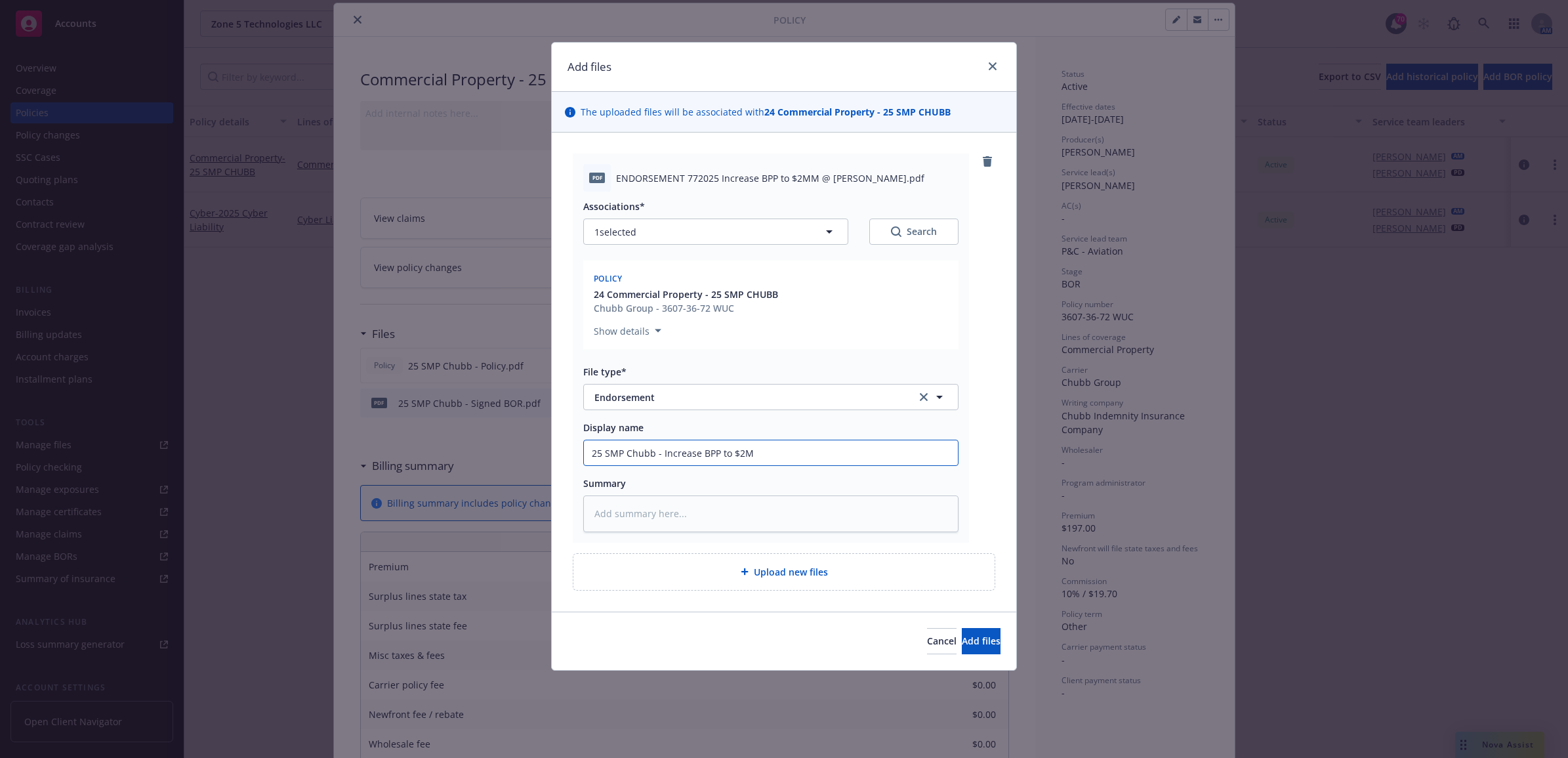
type input "25 SMP Chubb - Increase BPP to $2M E"
type textarea "x"
type input "25 SMP Chubb - Increase BPP to $2M En"
type textarea "x"
type input "25 SMP Chubb - Increase BPP to $2M End"
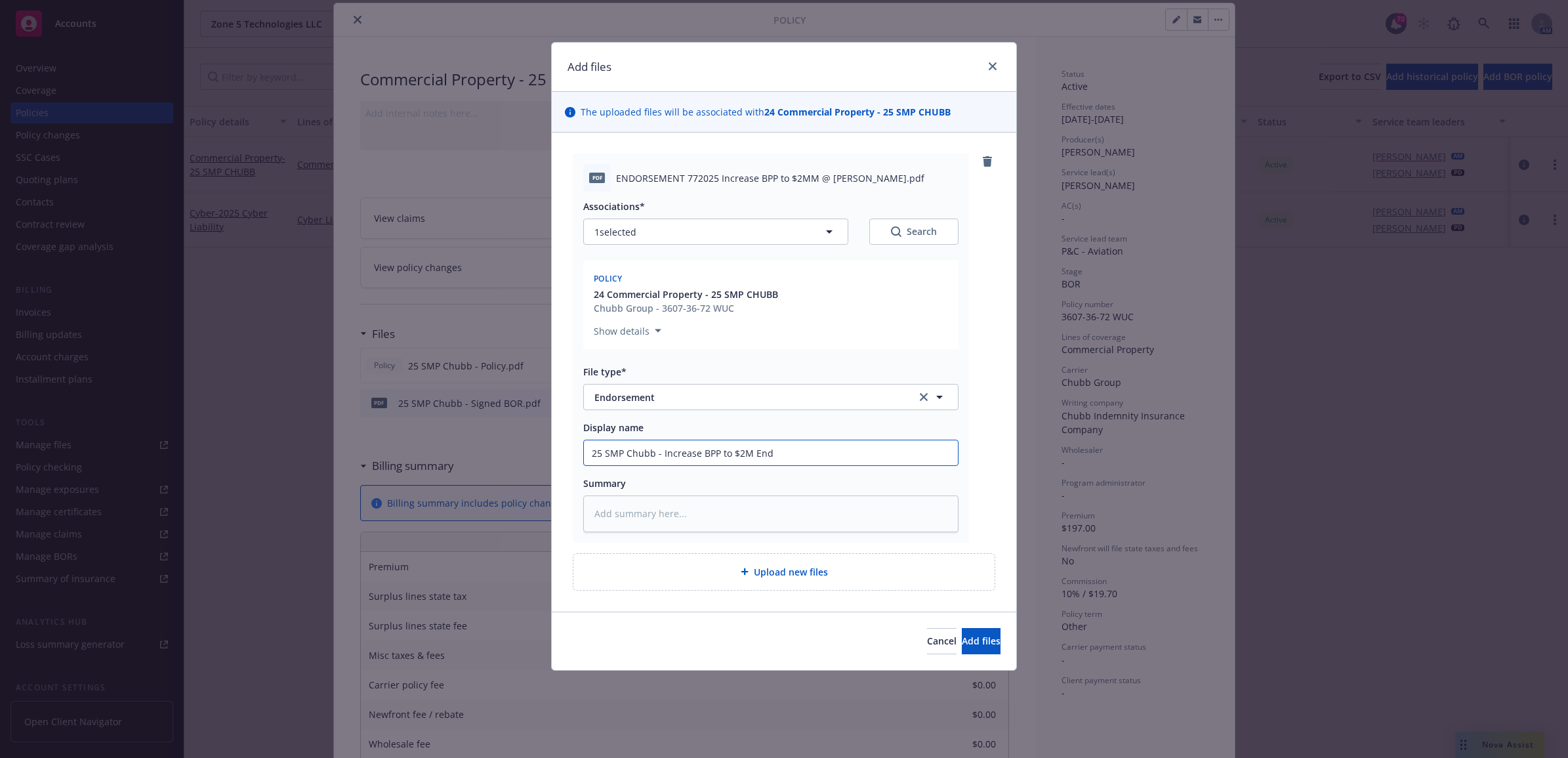
type textarea "x"
drag, startPoint x: 764, startPoint y: 461, endPoint x: 453, endPoint y: 459, distance: 311.0
click at [453, 459] on div "Add files The uploaded files will be associated with 24 Commercial Property - 2…" at bounding box center [784, 379] width 1568 height 758
type input "25 SMP Chubb - Increase BPP to $2M Endt"
paste textarea "25 SMP Chubb - Increase BPP to $2M Endt"
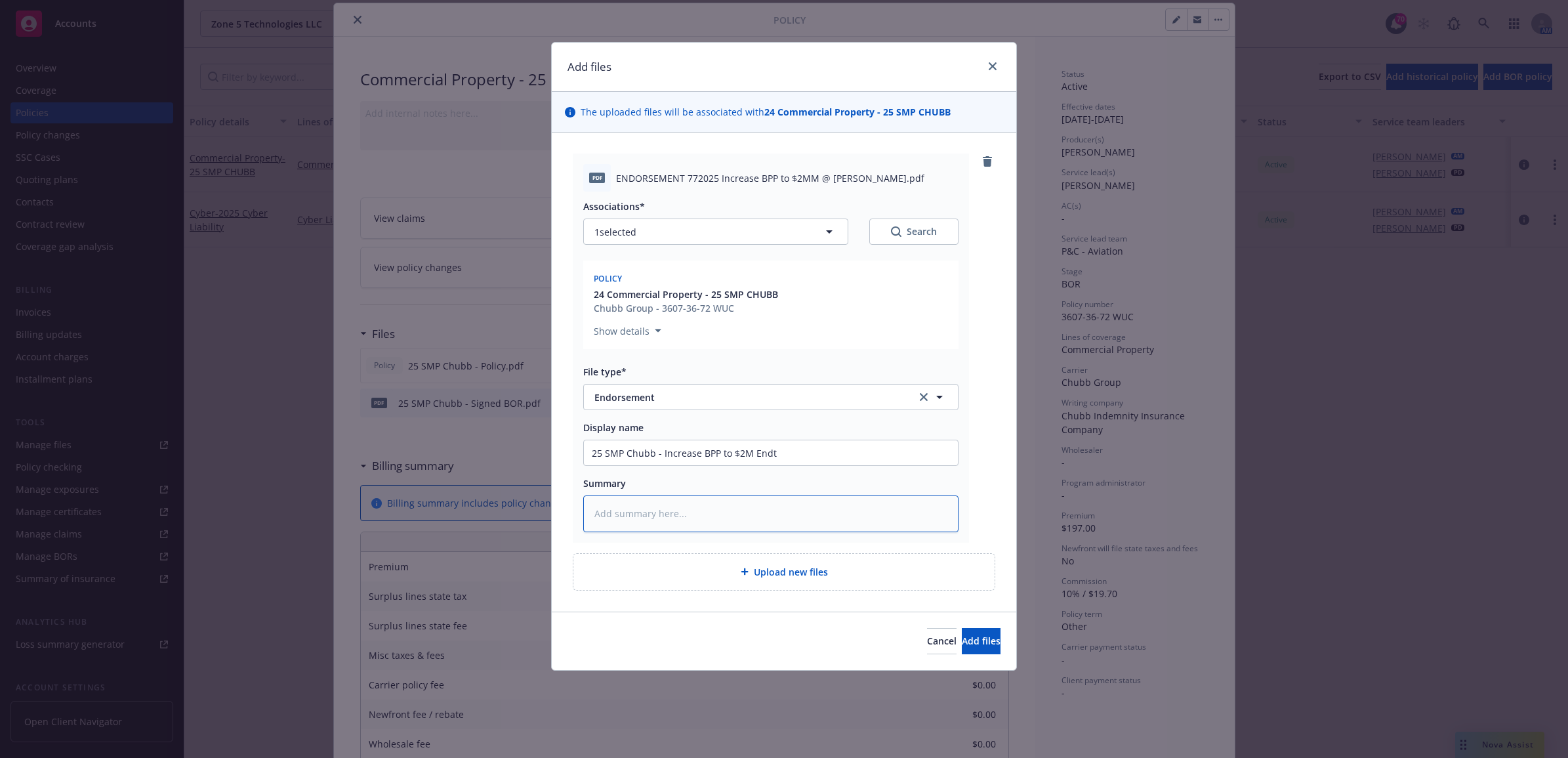
type textarea "x"
type textarea "25 SMP Chubb - Increase BPP to $2M Endt"
click at [777, 572] on span "Upload new files" at bounding box center [791, 572] width 74 height 14
type textarea "x"
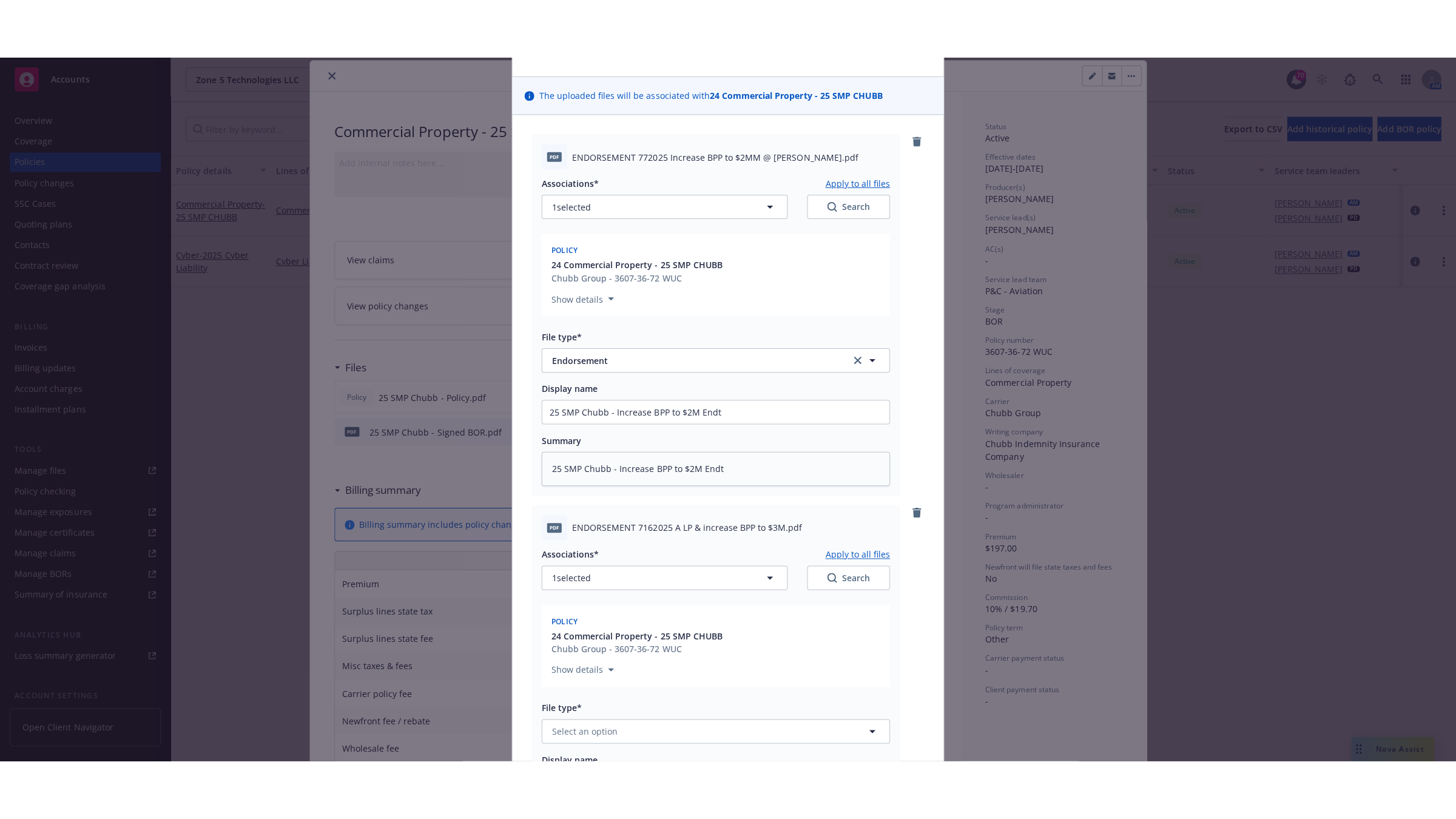
scroll to position [328, 0]
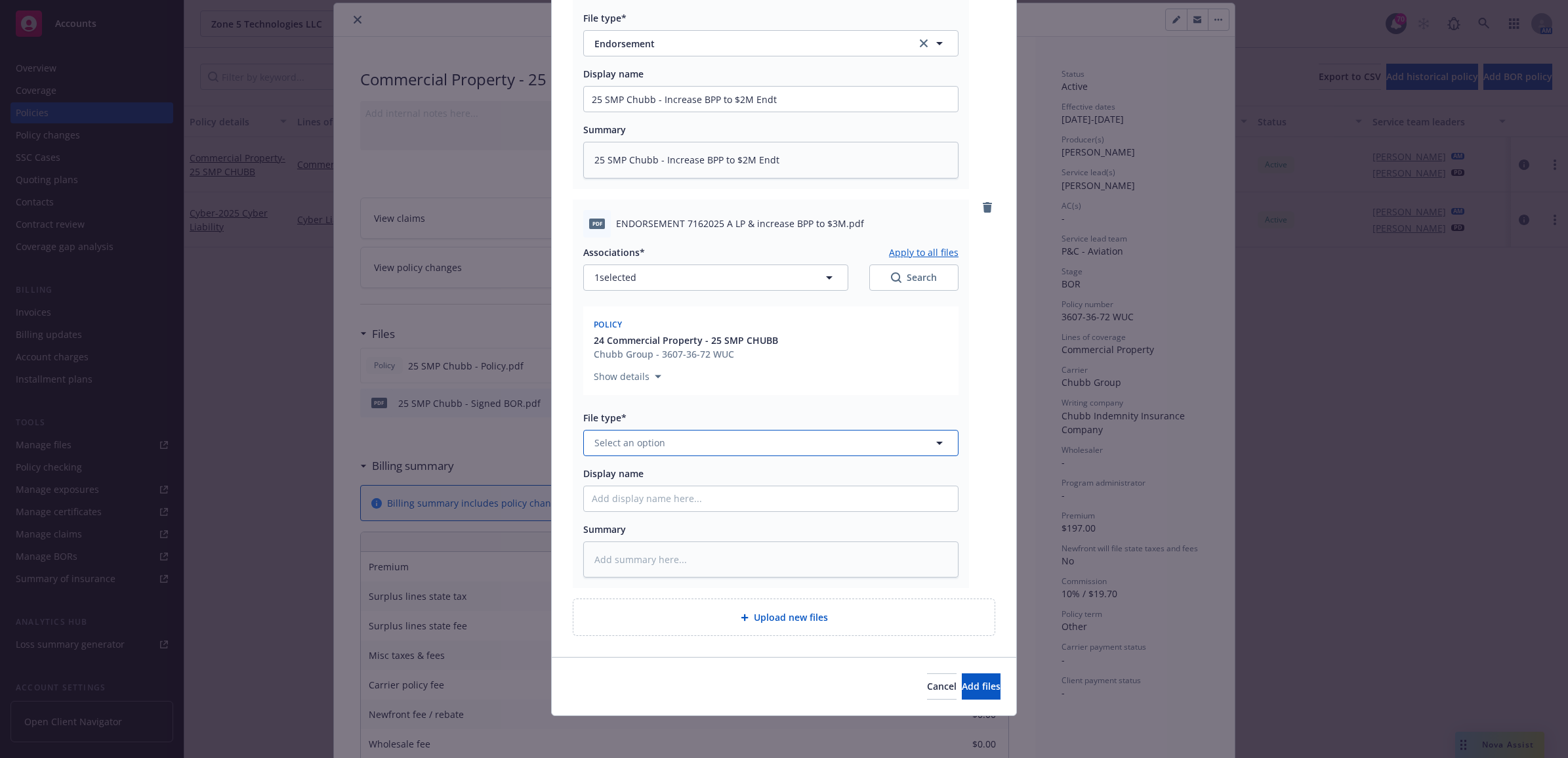
click at [635, 447] on span "Select an option" at bounding box center [629, 442] width 71 height 14
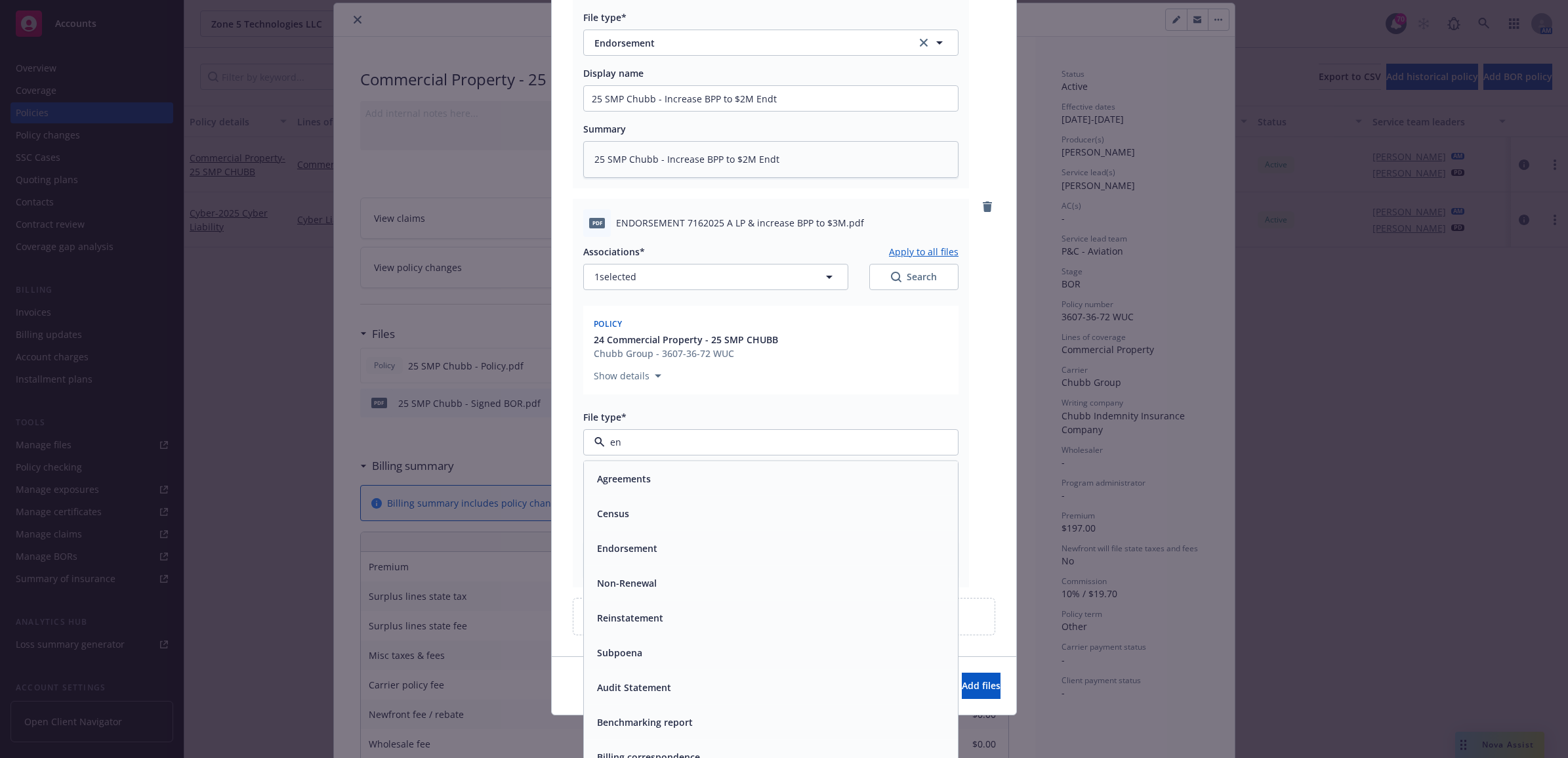
type input "end"
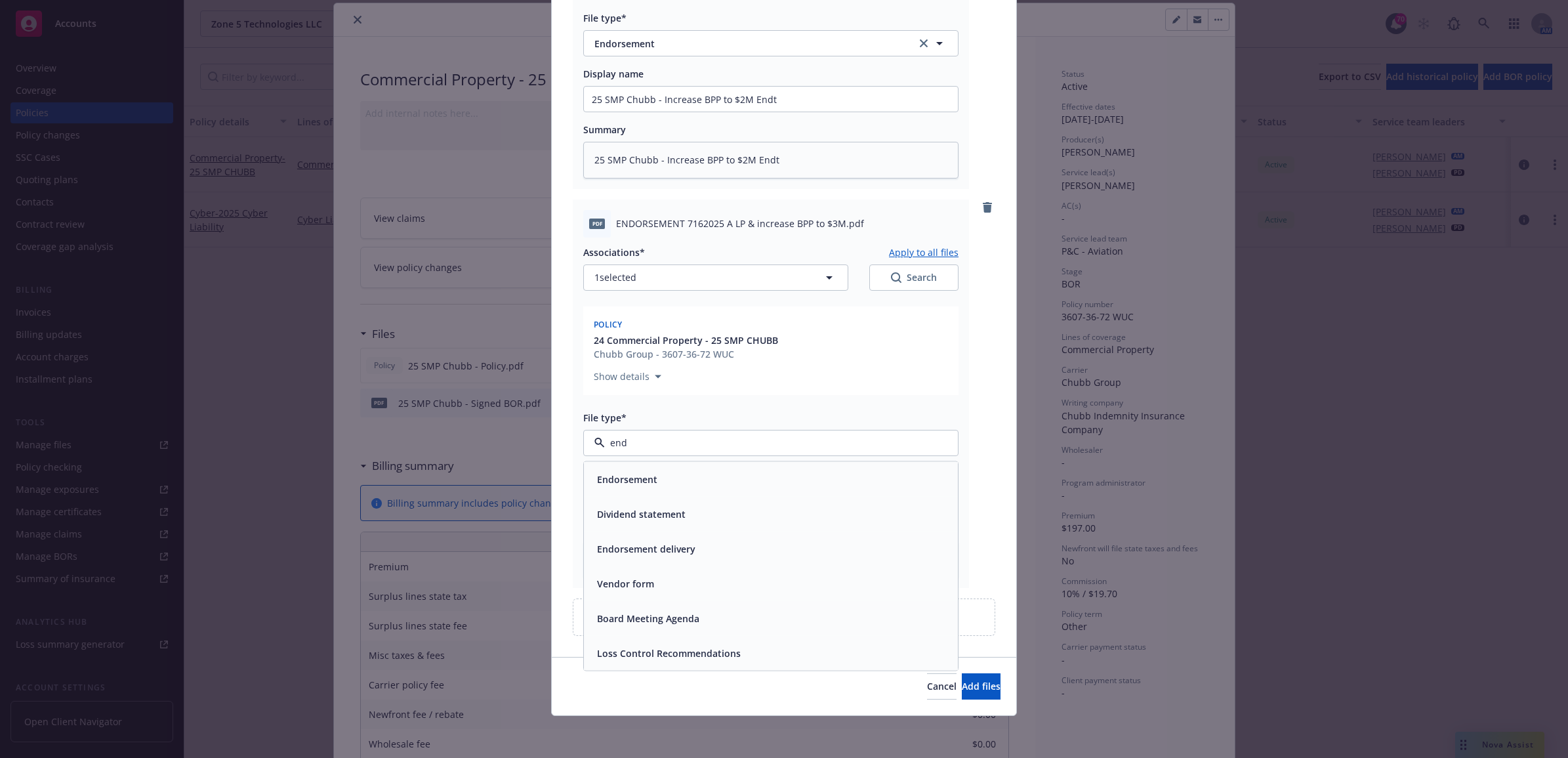
click at [638, 472] on span "Endorsement" at bounding box center [627, 479] width 60 height 14
paste input "25 SMP Chubb - Increase BPP to $2M Endt"
type textarea "x"
type input "25 SMP Chubb - Increase BPP to $2M Endt"
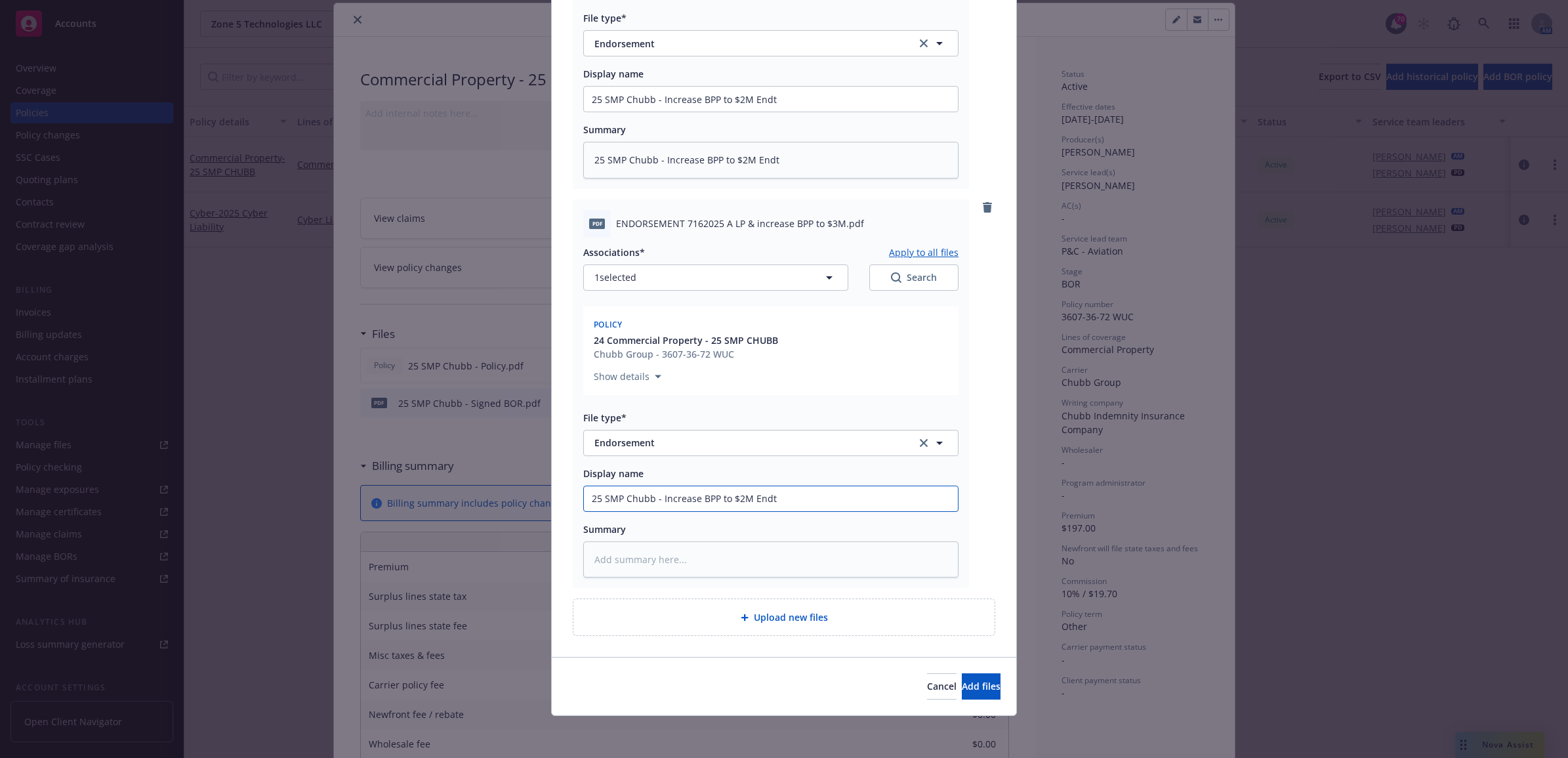
drag, startPoint x: 742, startPoint y: 495, endPoint x: 695, endPoint y: 495, distance: 47.0
click at [695, 495] on input "25 SMP Chubb - Increase BPP to $2M Endt" at bounding box center [771, 499] width 374 height 25
click at [733, 494] on input "25 SMP Chubb - Increase BPP to $2M Endt" at bounding box center [771, 499] width 374 height 25
type textarea "x"
type input "25 SMP Chubb - Increase BPP to $23M Endt"
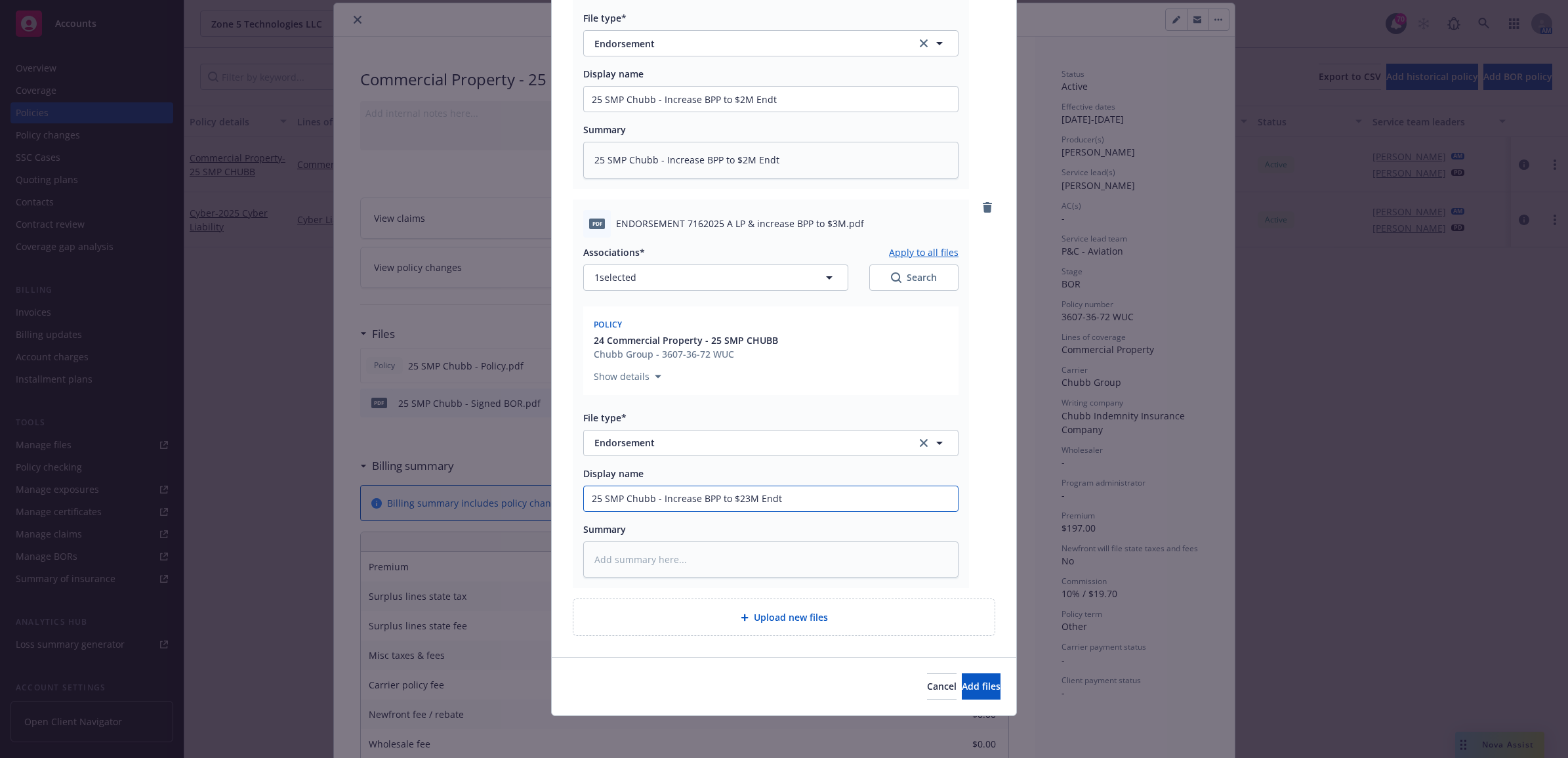
type textarea "x"
type input "25 SMP Chubb - Increase BPP to $2M Endt"
drag, startPoint x: 777, startPoint y: 493, endPoint x: 502, endPoint y: 494, distance: 275.0
click at [502, 494] on div "Add files The uploaded files will be associated with 24 Commercial Property - 2…" at bounding box center [784, 379] width 1568 height 758
paste textarea "25 SMP Chubb - Increase BPP to $3M Endt"
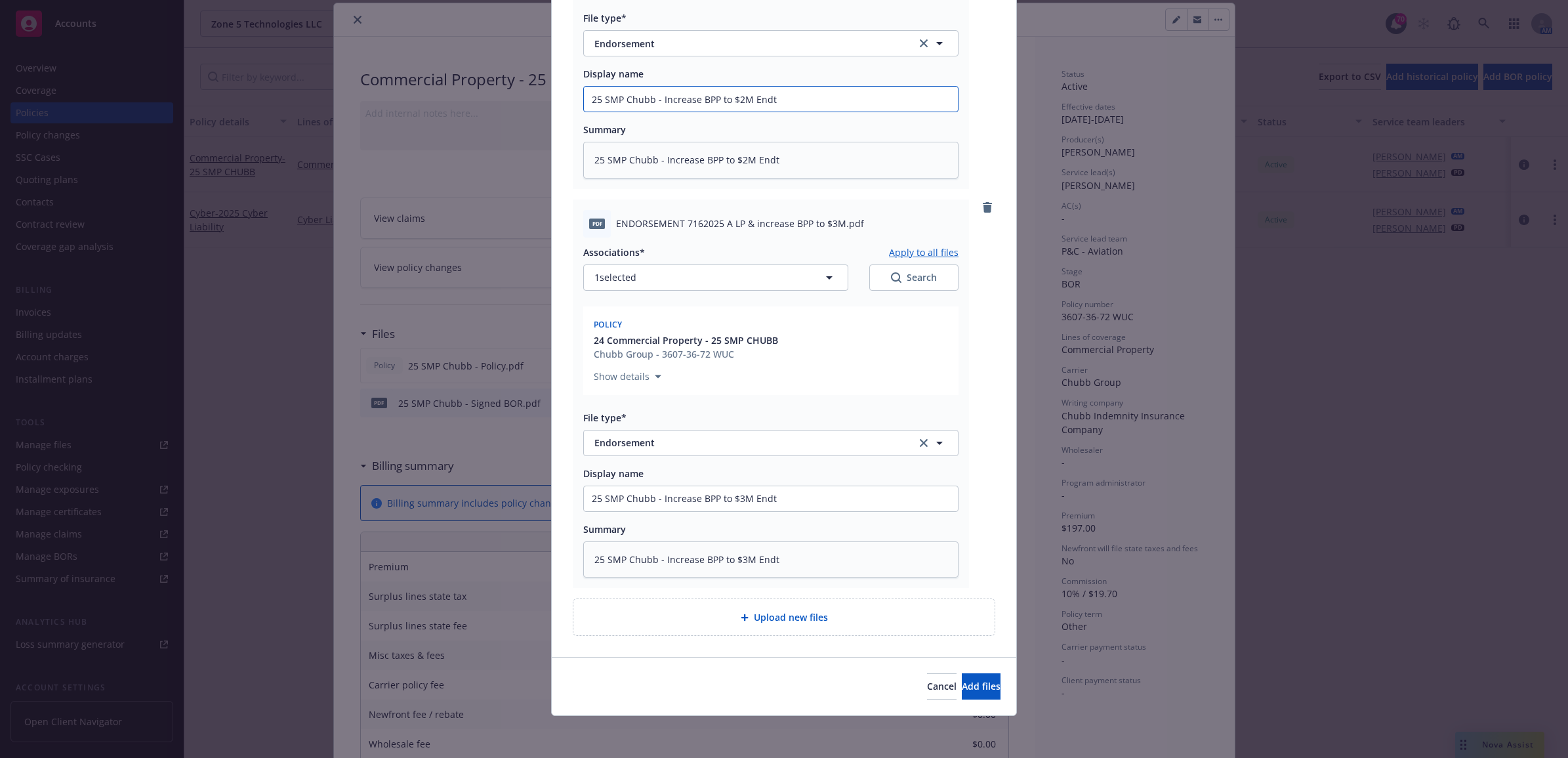
click at [769, 99] on input "25 SMP Chubb - Increase BPP to $2M Endt" at bounding box center [771, 99] width 374 height 25
drag, startPoint x: 811, startPoint y: 99, endPoint x: 762, endPoint y: 95, distance: 49.2
click at [762, 95] on input "25 SMP Chubb - Increase BPP to $2M Endt @ [PERSON_NAME]" at bounding box center [771, 99] width 374 height 25
paste textarea "t @ [PERSON_NAME]"
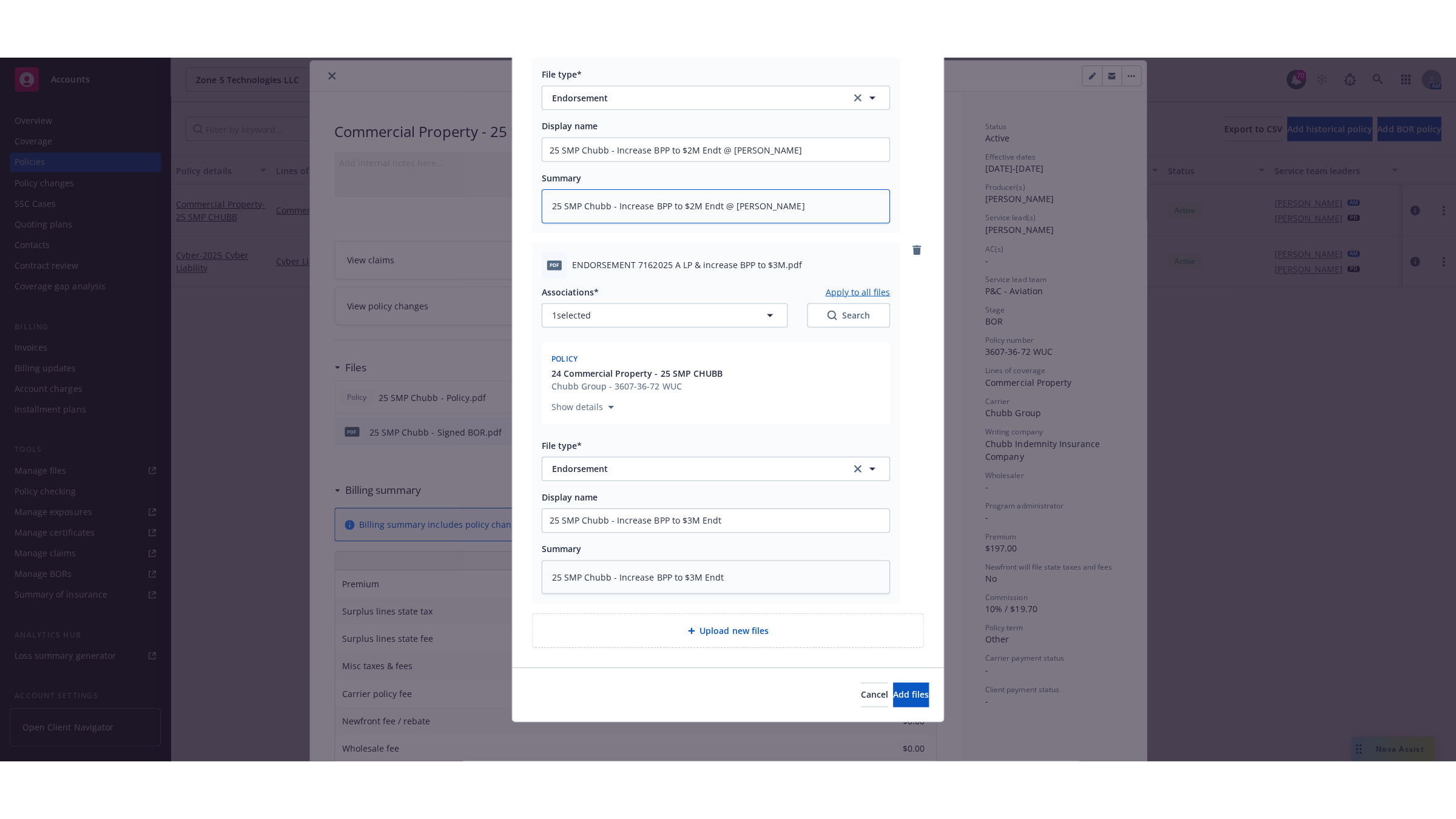
scroll to position [209, 0]
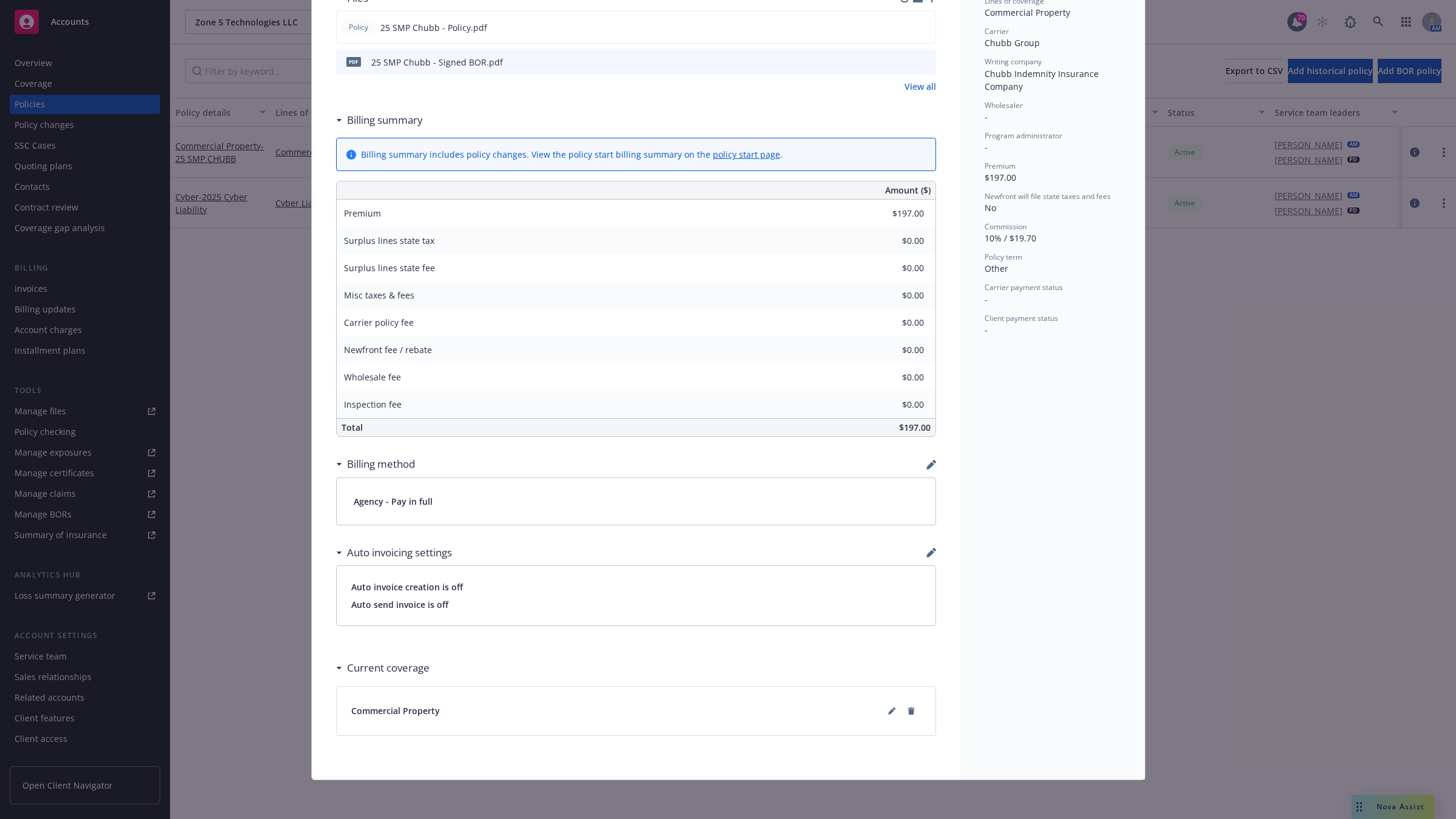
click at [1172, 452] on div "Policy Commercial Property - 25 SMP CHUBB Add internal notes here... View claim…" at bounding box center [728, 409] width 1456 height 819
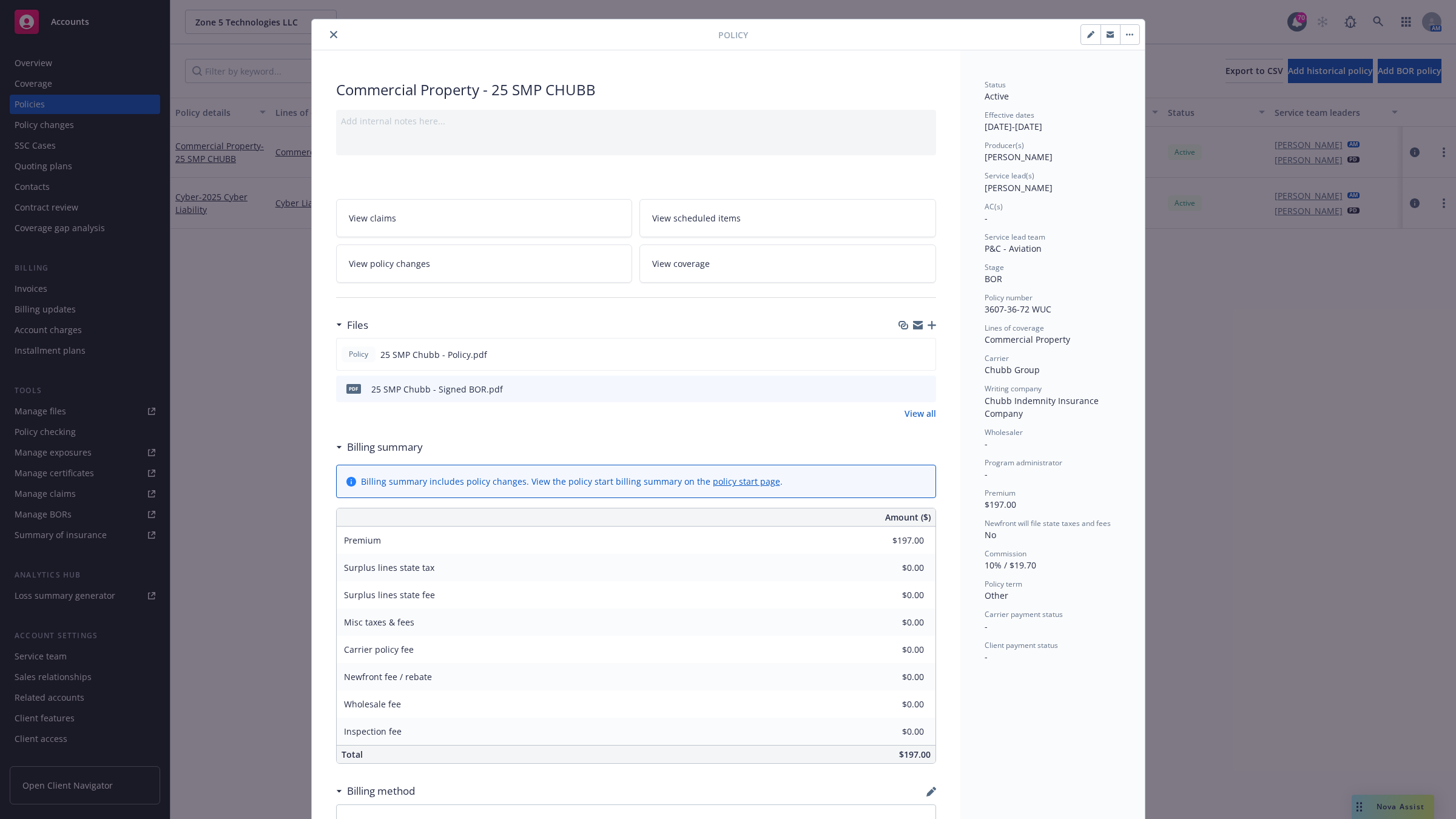
scroll to position [0, 0]
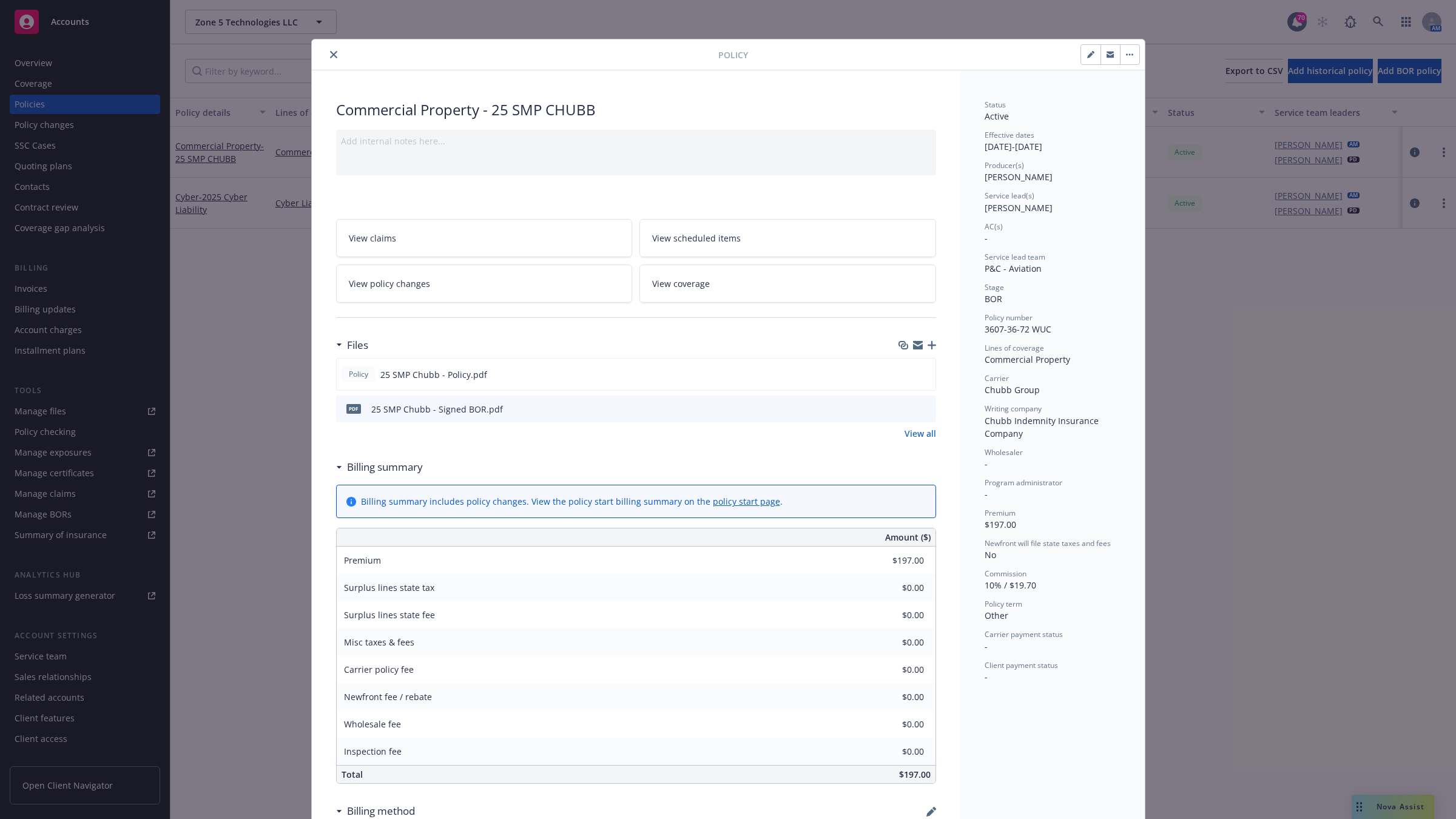
click at [1236, 369] on div "Policy Commercial Property - 25 SMP CHUBB Add internal notes here... View claim…" at bounding box center [728, 409] width 1456 height 819
click at [333, 55] on button "close" at bounding box center [333, 55] width 15 height 15
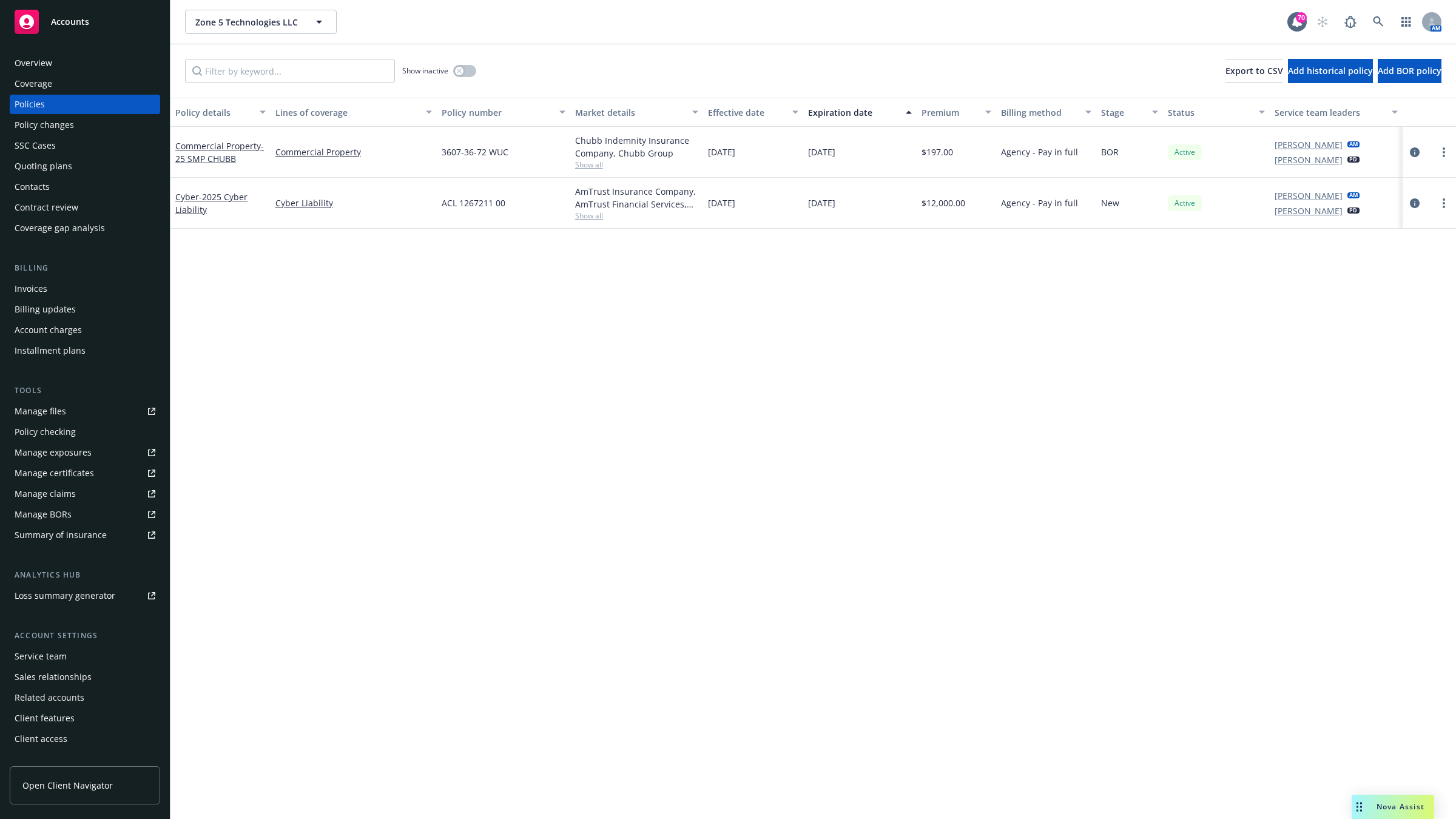
click at [287, 241] on div "Policy details Lines of coverage Policy number Market details Effective date Ex…" at bounding box center [812, 458] width 1285 height 721
click at [649, 405] on div "Policy details Lines of coverage Policy number Market details Effective date Ex…" at bounding box center [812, 458] width 1285 height 721
click at [455, 0] on div "Zone 5 Technologies LLC Zone 5 Technologies LLC 70 AM" at bounding box center [812, 22] width 1285 height 44
click at [7, 0] on div "Accounts" at bounding box center [85, 20] width 169 height 39
click at [431, 454] on div "Policy details Lines of coverage Policy number Market details Effective date Ex…" at bounding box center [812, 458] width 1285 height 721
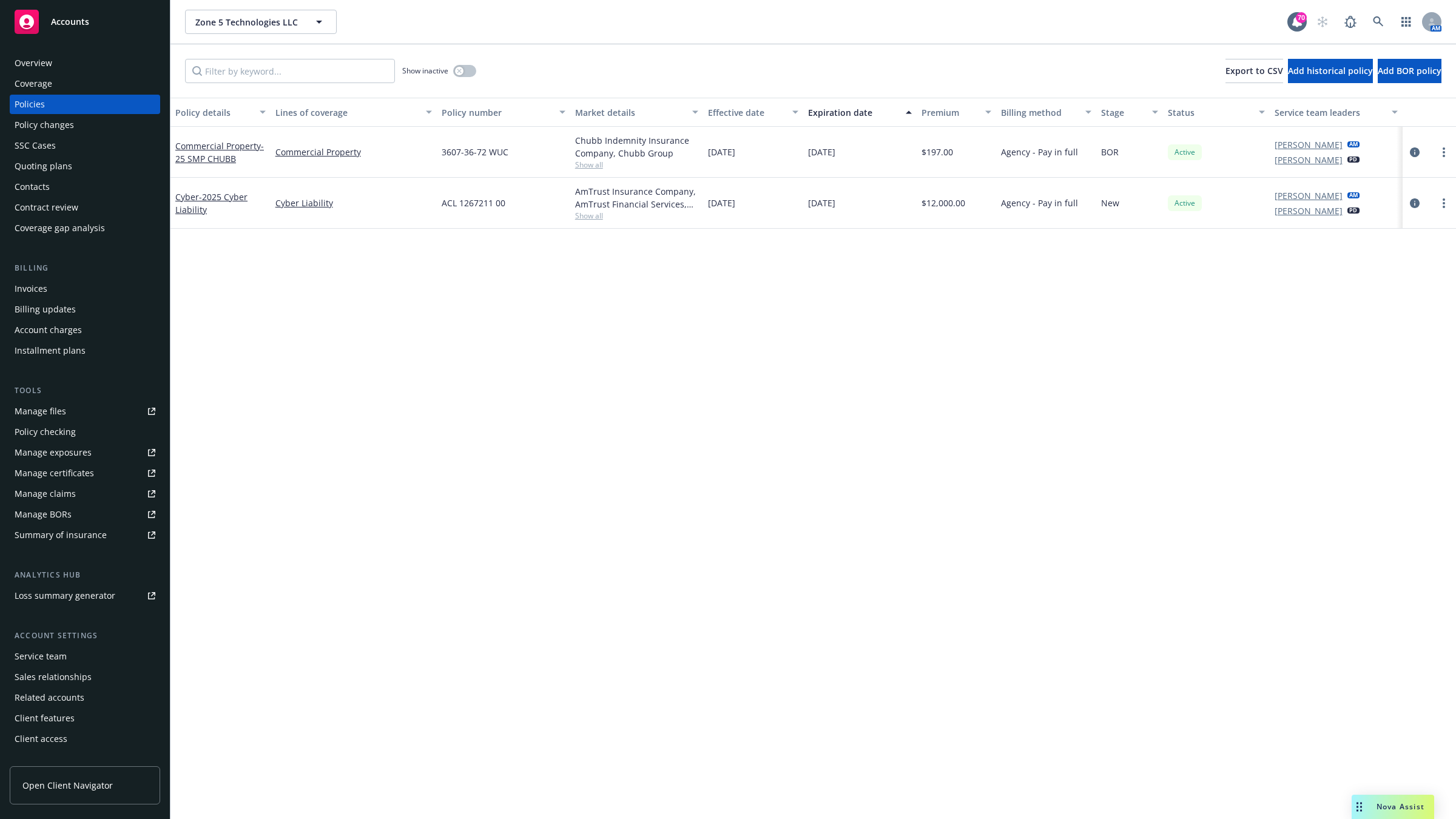
click at [432, 462] on div "Policy details Lines of coverage Policy number Market details Effective date Ex…" at bounding box center [812, 458] width 1285 height 721
click at [433, 464] on div "Policy details Lines of coverage Policy number Market details Effective date Ex…" at bounding box center [812, 458] width 1285 height 721
click at [899, 463] on div "Policy details Lines of coverage Policy number Market details Effective date Ex…" at bounding box center [812, 458] width 1285 height 721
click at [423, 516] on div "Policy details Lines of coverage Policy number Market details Effective date Ex…" at bounding box center [812, 458] width 1285 height 721
drag, startPoint x: 765, startPoint y: 513, endPoint x: 750, endPoint y: 513, distance: 15.0
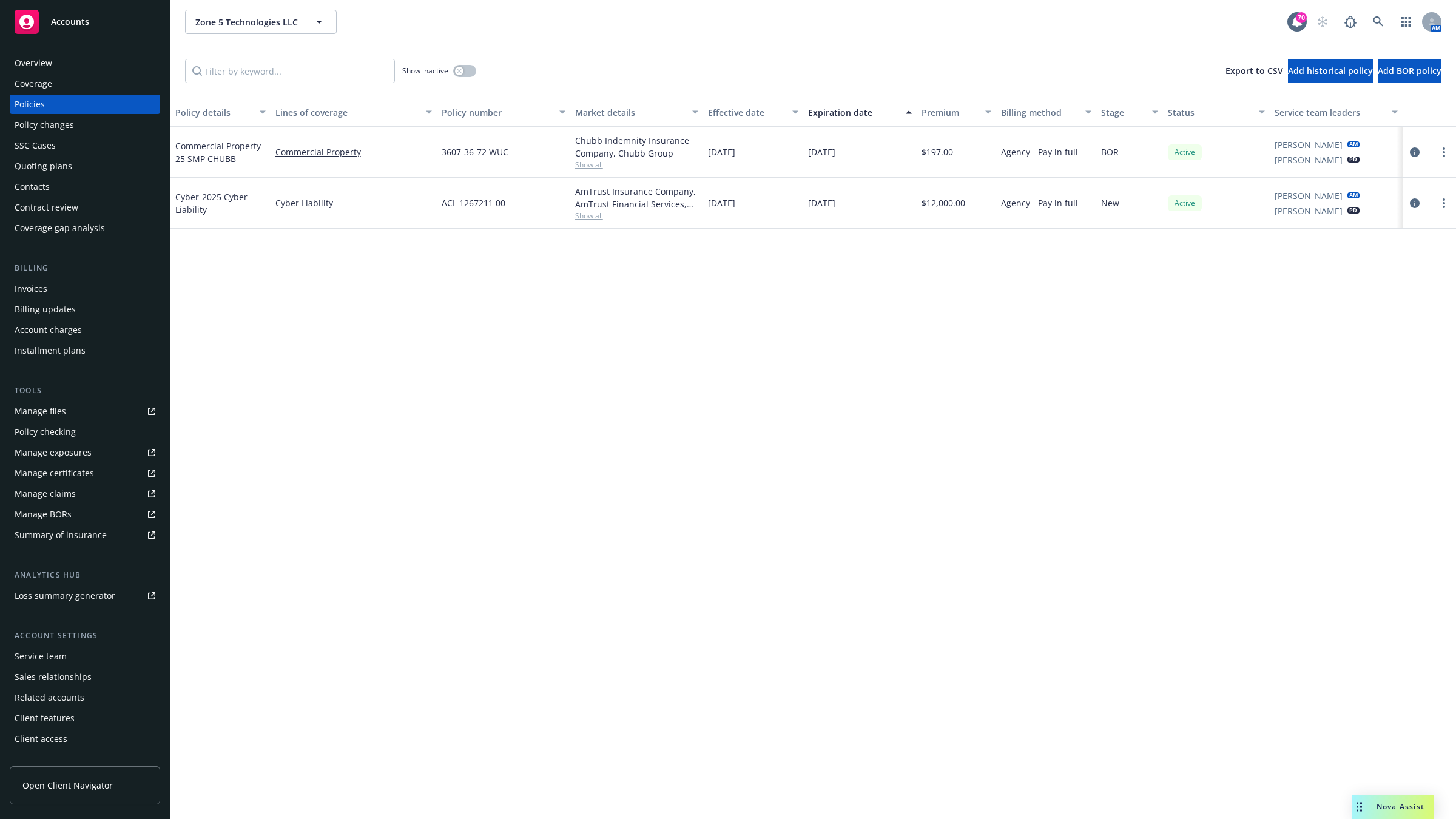
click at [764, 516] on div "Policy details Lines of coverage Policy number Market details Effective date Ex…" at bounding box center [812, 458] width 1285 height 721
click at [1414, 150] on icon "circleInformation" at bounding box center [1414, 152] width 10 height 10
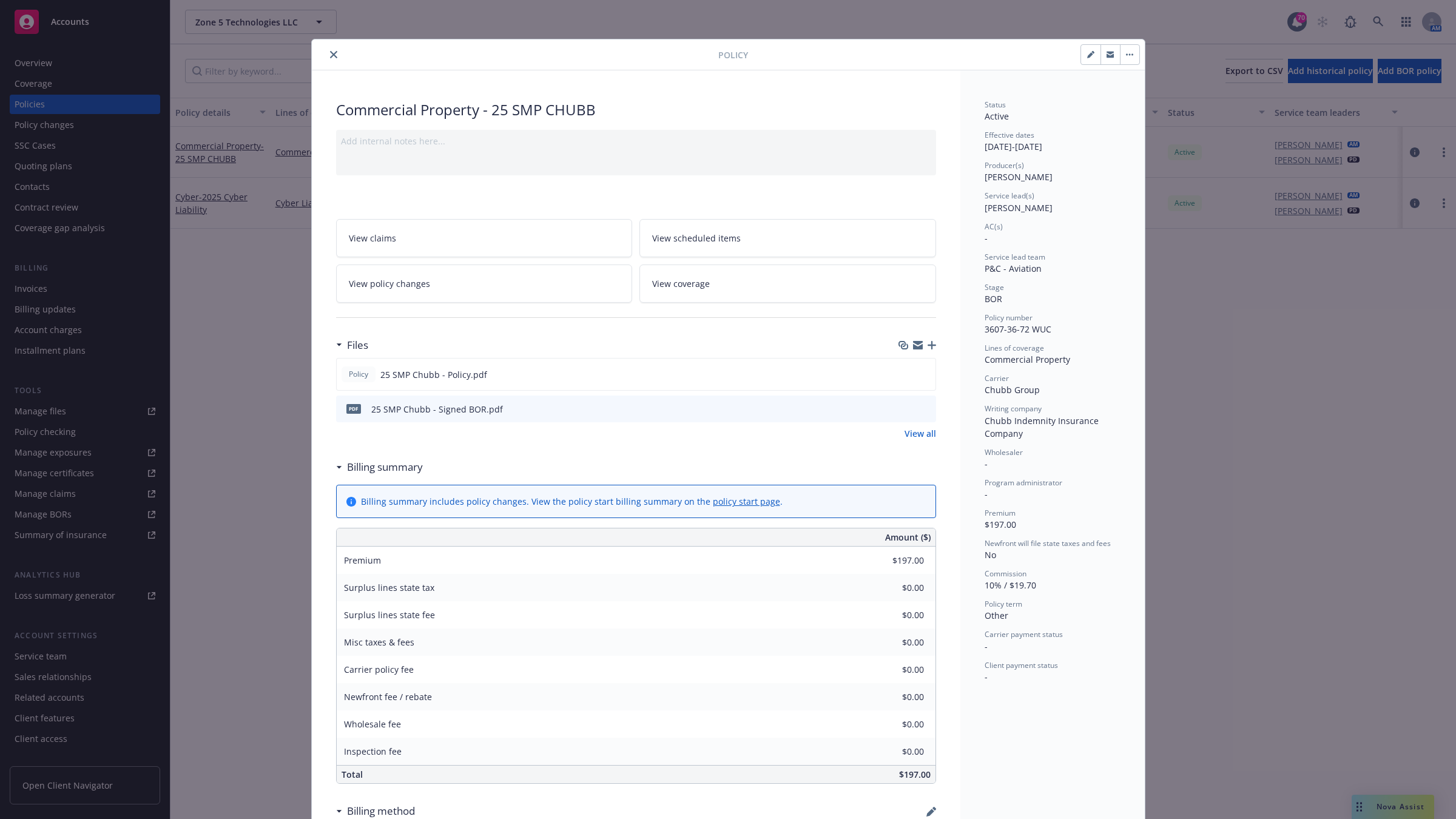
click at [927, 346] on icon "button" at bounding box center [931, 345] width 8 height 8
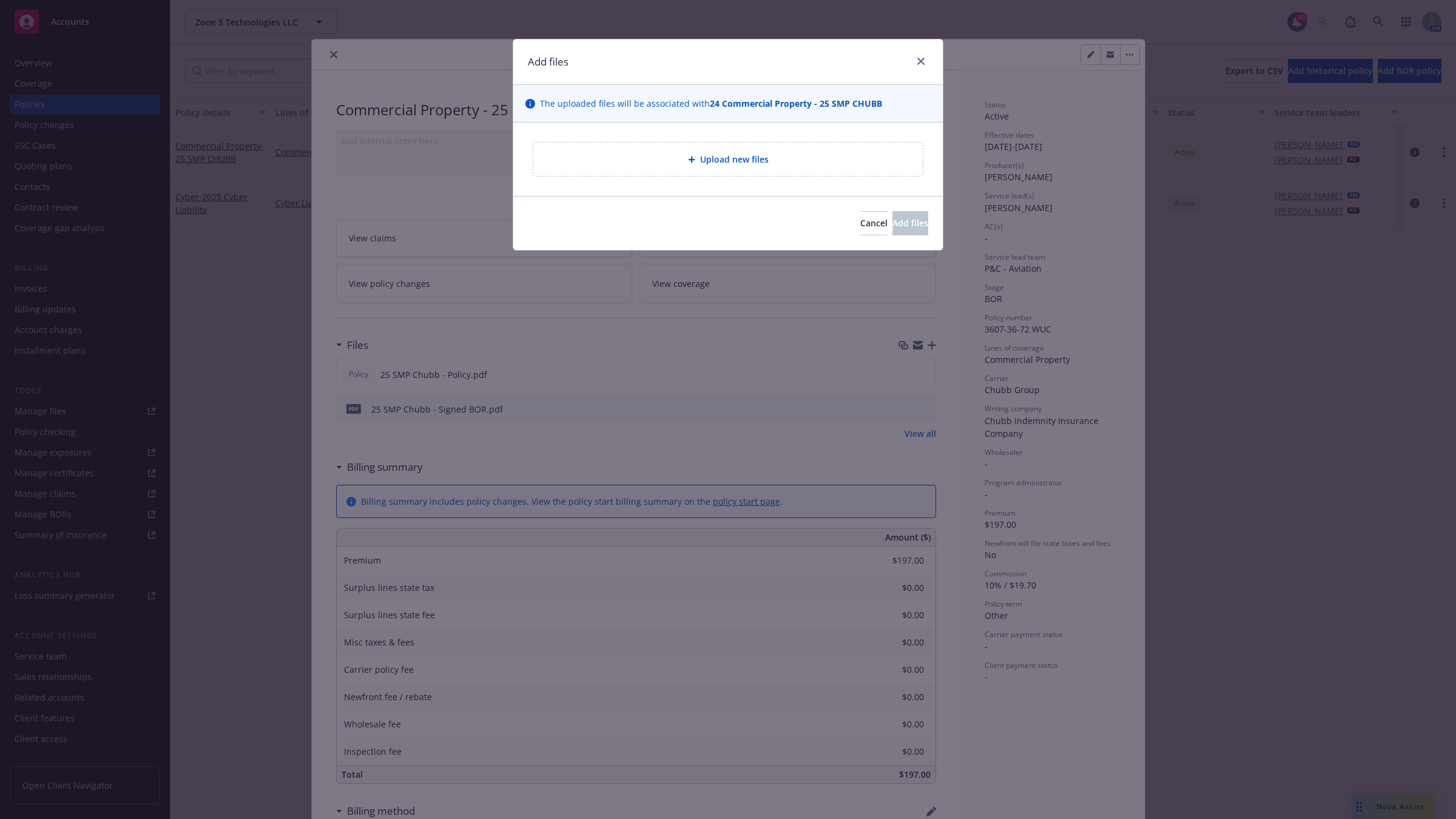
click at [736, 162] on span "Upload new files" at bounding box center [734, 160] width 68 height 13
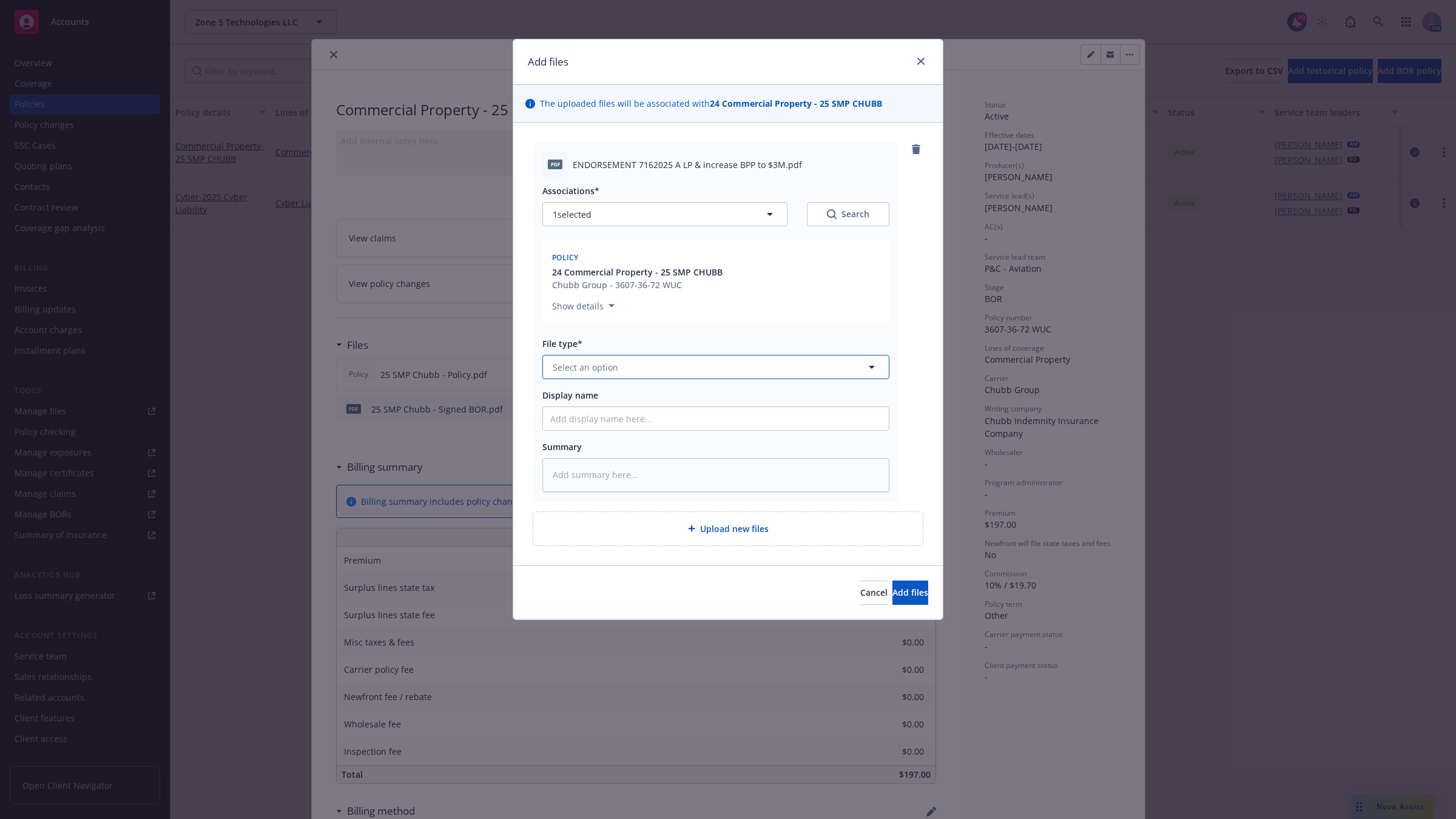
click at [592, 364] on span "Select an option" at bounding box center [585, 368] width 65 height 13
click at [601, 393] on div "Endorsement" at bounding box center [581, 401] width 63 height 18
click at [595, 407] on input "Display name" at bounding box center [715, 418] width 345 height 23
paste input "t @ [PERSON_NAME]"
drag, startPoint x: 660, startPoint y: 421, endPoint x: 335, endPoint y: 405, distance: 325.4
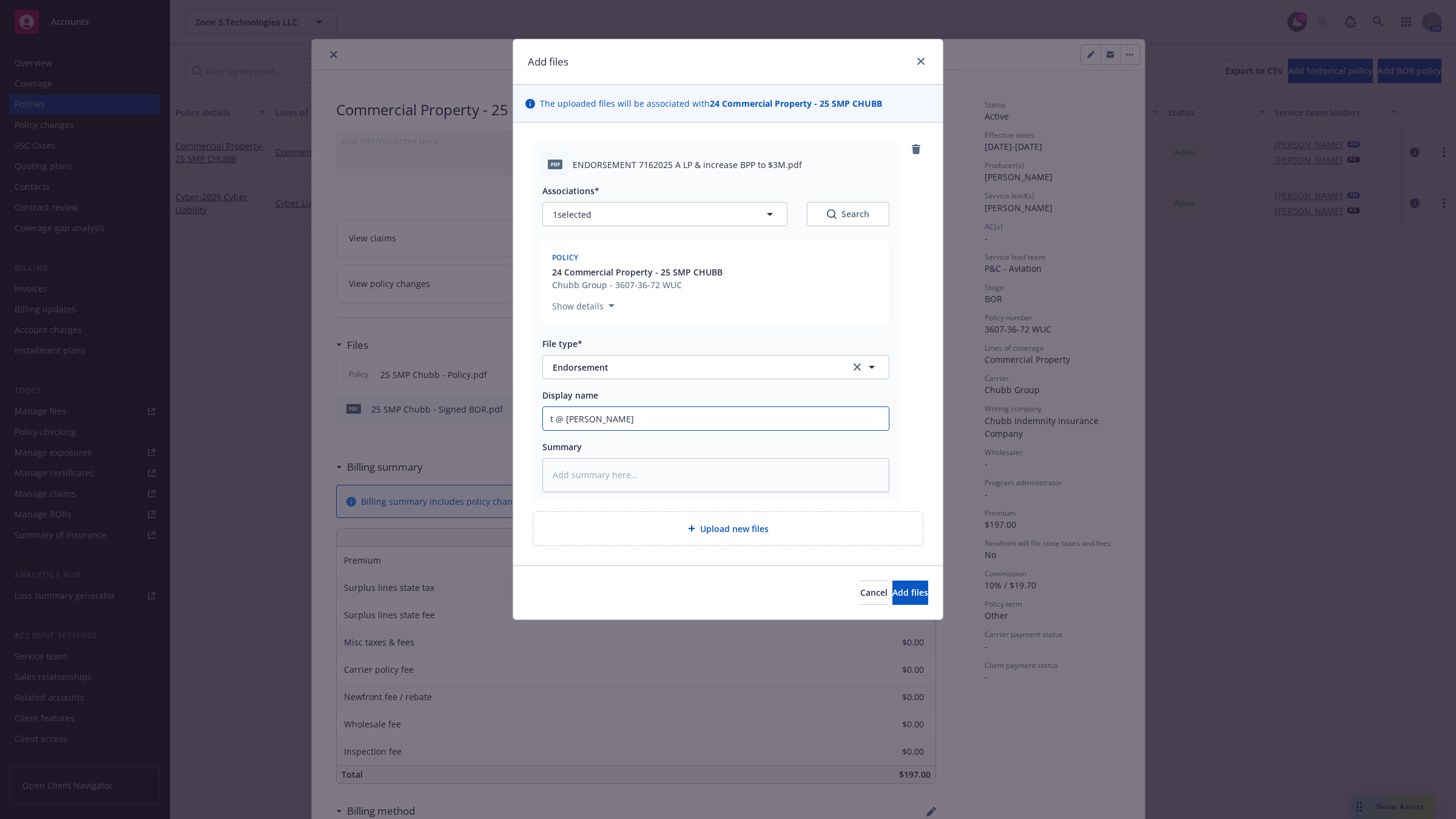
click at [337, 405] on div "Add files The uploaded files will be associated with 24 Commercial Property - 2…" at bounding box center [728, 409] width 1456 height 819
drag, startPoint x: 706, startPoint y: 416, endPoint x: 468, endPoint y: 426, distance: 238.2
click at [468, 426] on div "Add files The uploaded files will be associated with 24 Commercial Property - 2…" at bounding box center [728, 409] width 1456 height 819
click at [713, 416] on input "25 SMP Chubb - Increase BPP to $3M" at bounding box center [715, 418] width 345 height 23
click at [461, 419] on div "Add files The uploaded files will be associated with 24 Commercial Property - 2…" at bounding box center [728, 409] width 1456 height 819
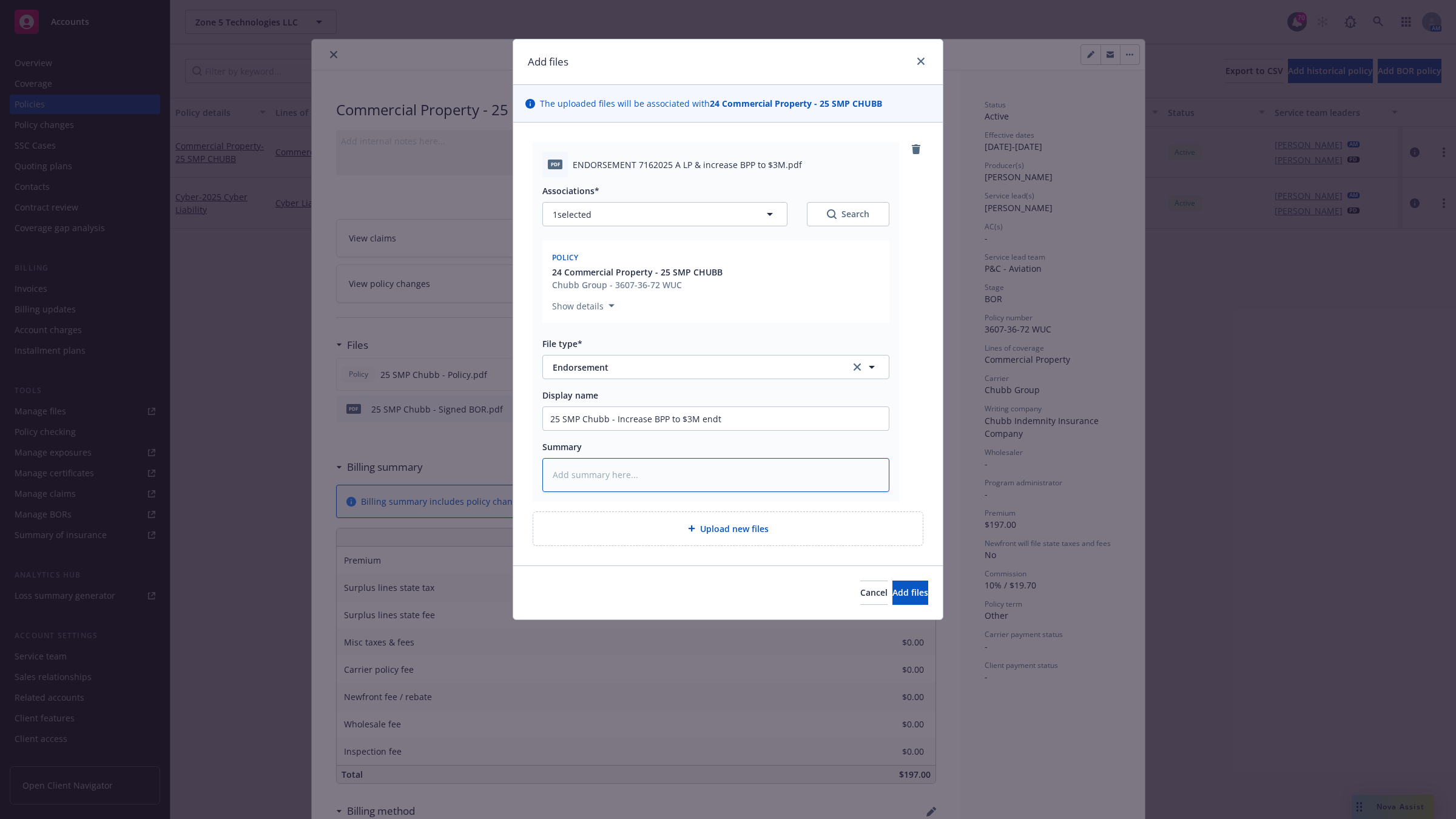
drag, startPoint x: 597, startPoint y: 452, endPoint x: 595, endPoint y: 478, distance: 26.1
click at [595, 478] on textarea at bounding box center [716, 475] width 347 height 34
paste textarea "25 SMP Chubb - Increase BPP to $3M endt"
click at [756, 528] on span "Upload new files" at bounding box center [734, 529] width 68 height 13
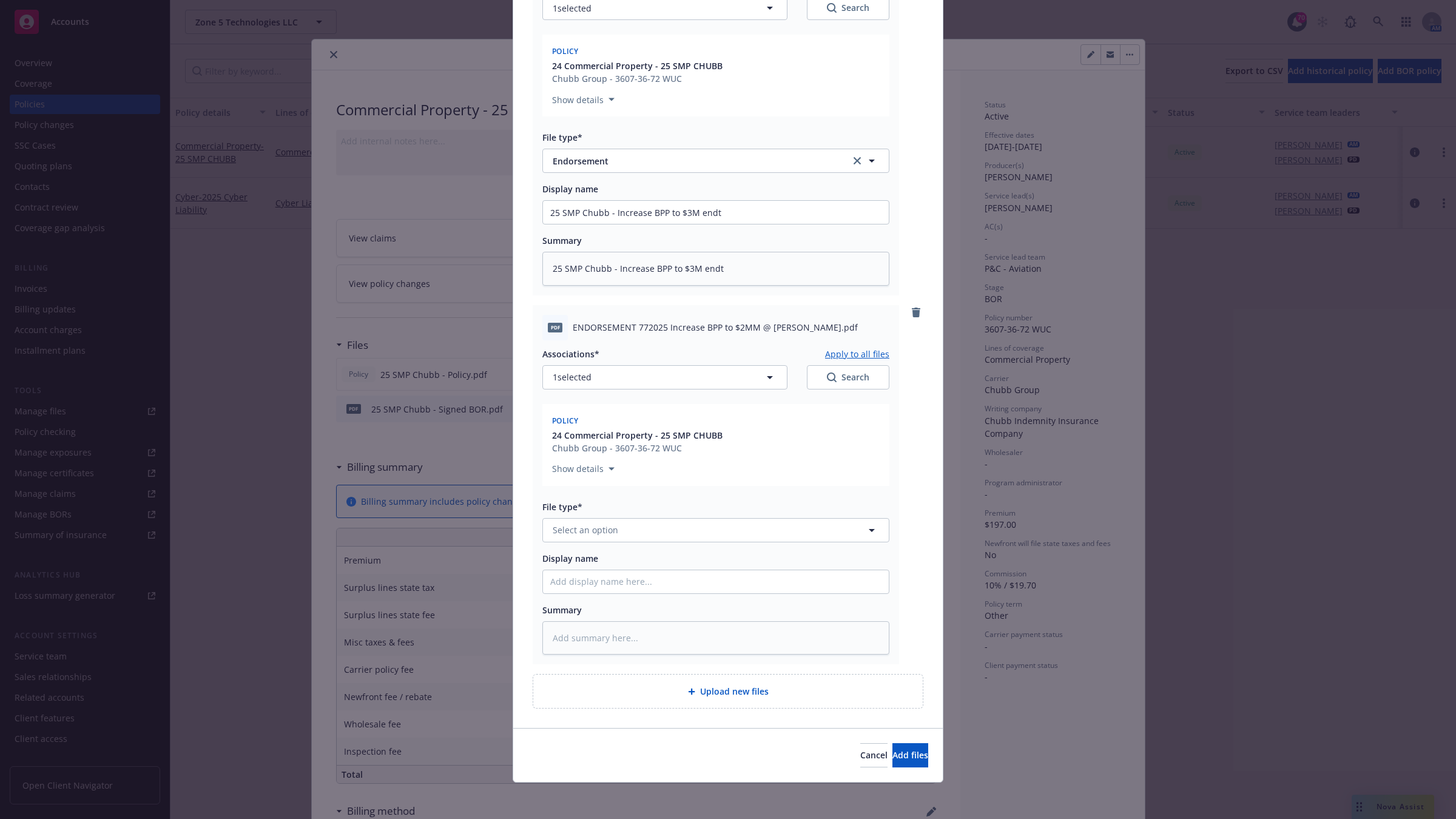
scroll to position [209, 0]
click at [585, 533] on span "Select an option" at bounding box center [585, 527] width 65 height 13
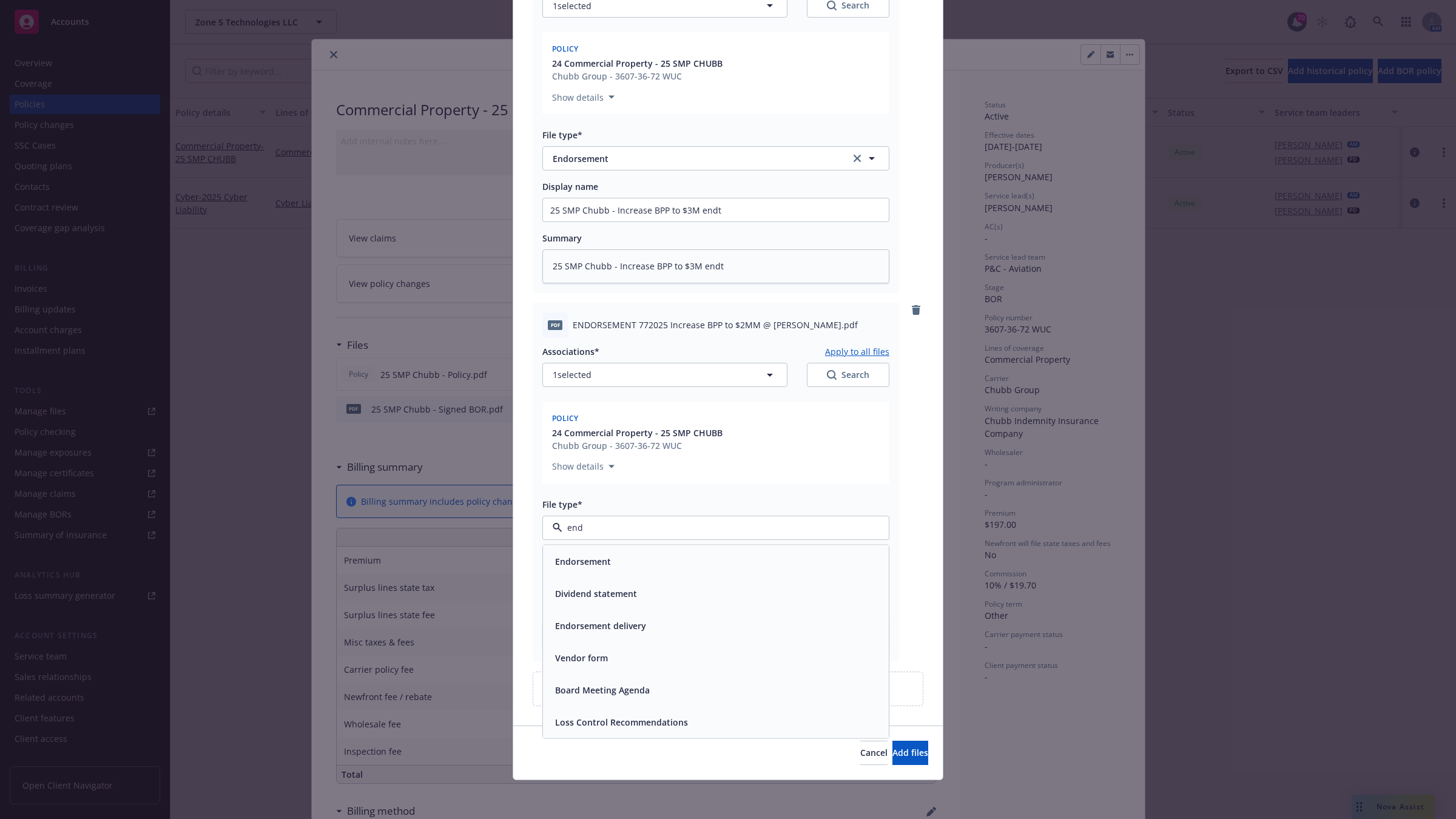
click at [587, 553] on div "Endorsement" at bounding box center [581, 561] width 63 height 18
paste input "25 SMP Chubb - Increase BPP to $3M endt"
click at [681, 575] on input "25 SMP Chubb - Increase BPP to $3M endt" at bounding box center [715, 579] width 345 height 23
drag, startPoint x: 819, startPoint y: 579, endPoint x: 369, endPoint y: 573, distance: 450.0
click at [369, 573] on div "Add files The uploaded files will be associated with 24 Commercial Property - 2…" at bounding box center [728, 409] width 1456 height 819
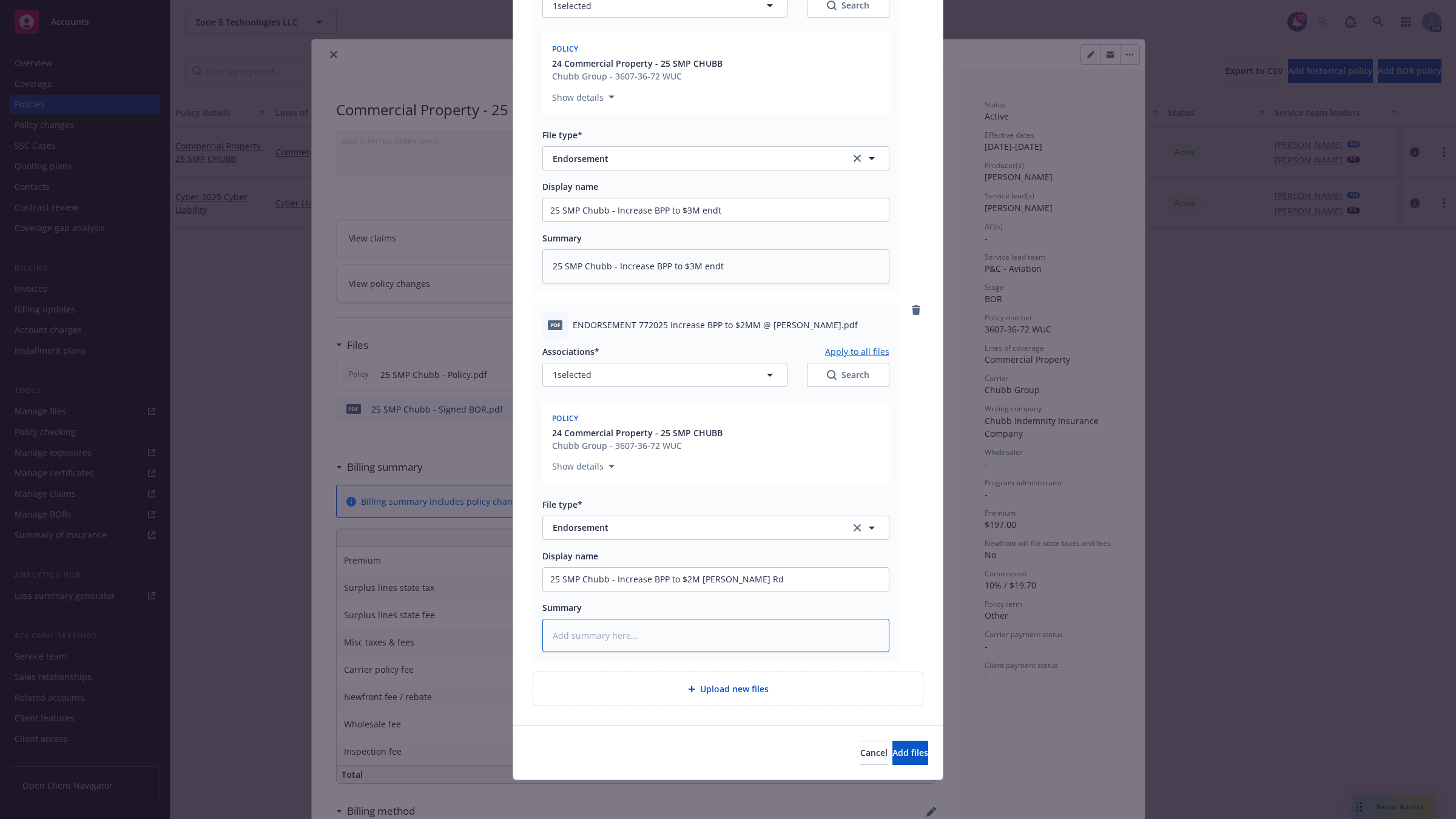
paste textarea "25 SMP Chubb - Increase BPP to $2M [PERSON_NAME] Rd"
click at [892, 700] on span "Add files" at bounding box center [910, 752] width 36 height 11
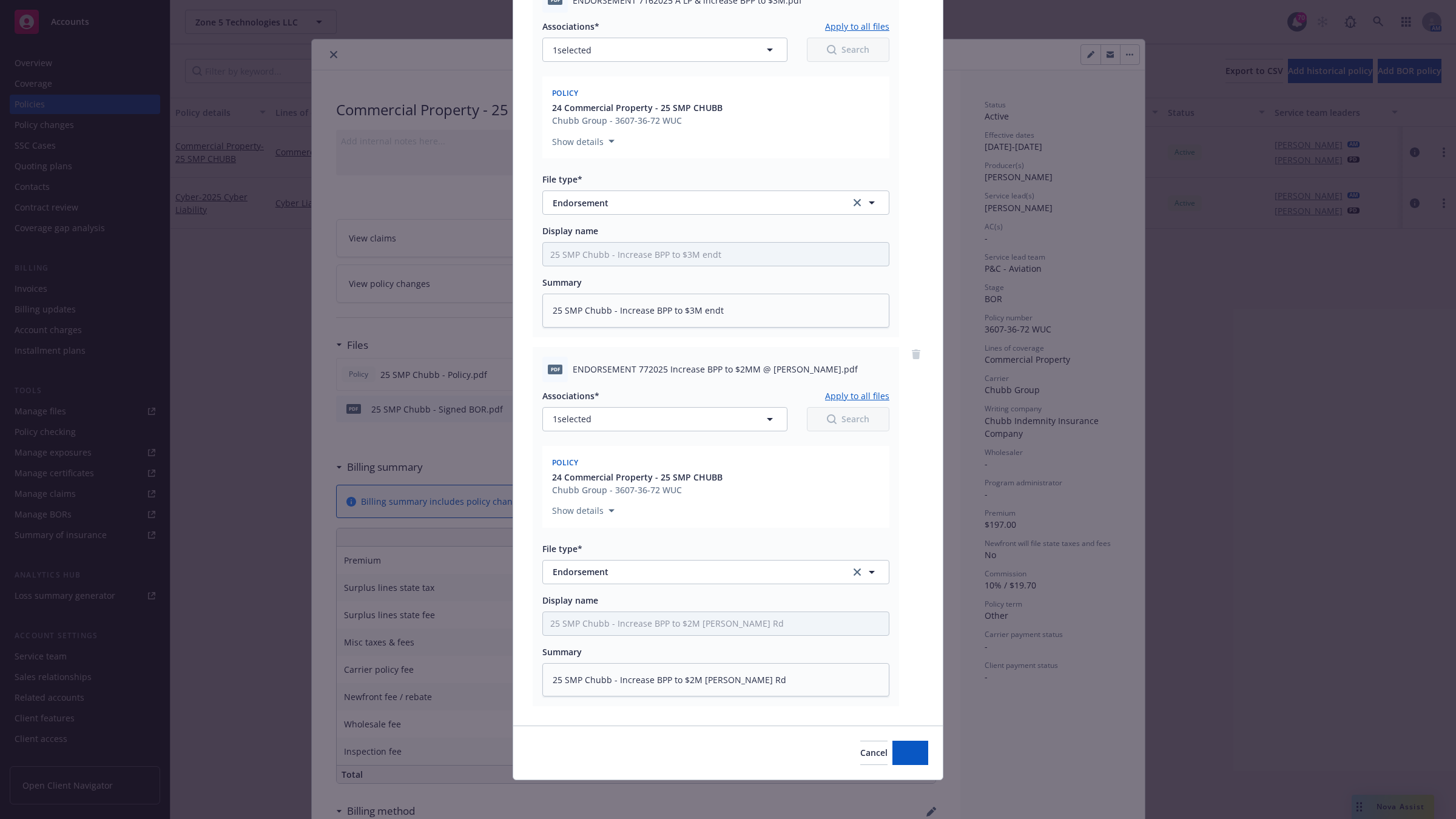
scroll to position [165, 0]
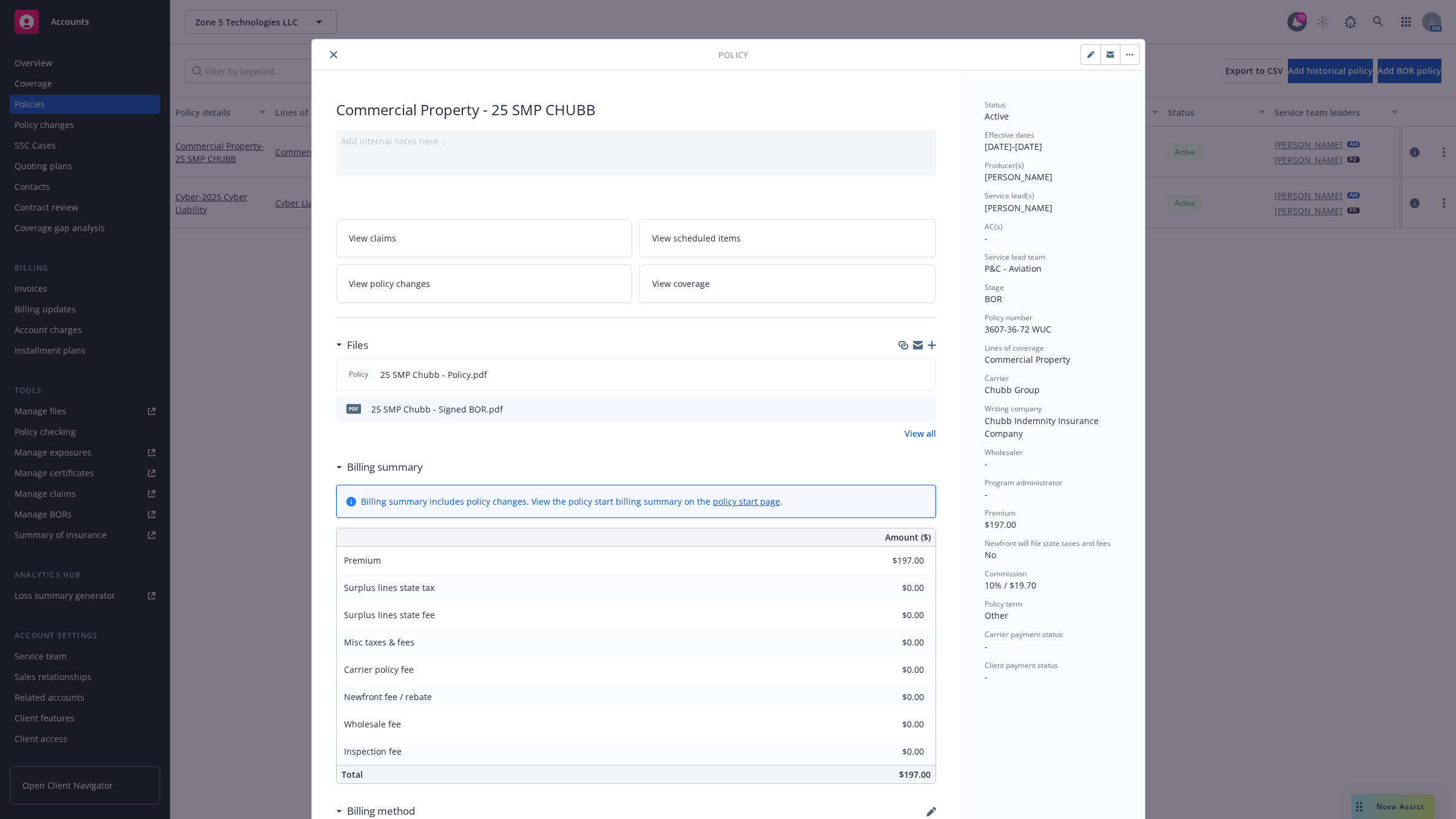
click at [1336, 372] on div "Policy Commercial Property - 25 SMP CHUBB Add internal notes here... View claim…" at bounding box center [728, 409] width 1456 height 819
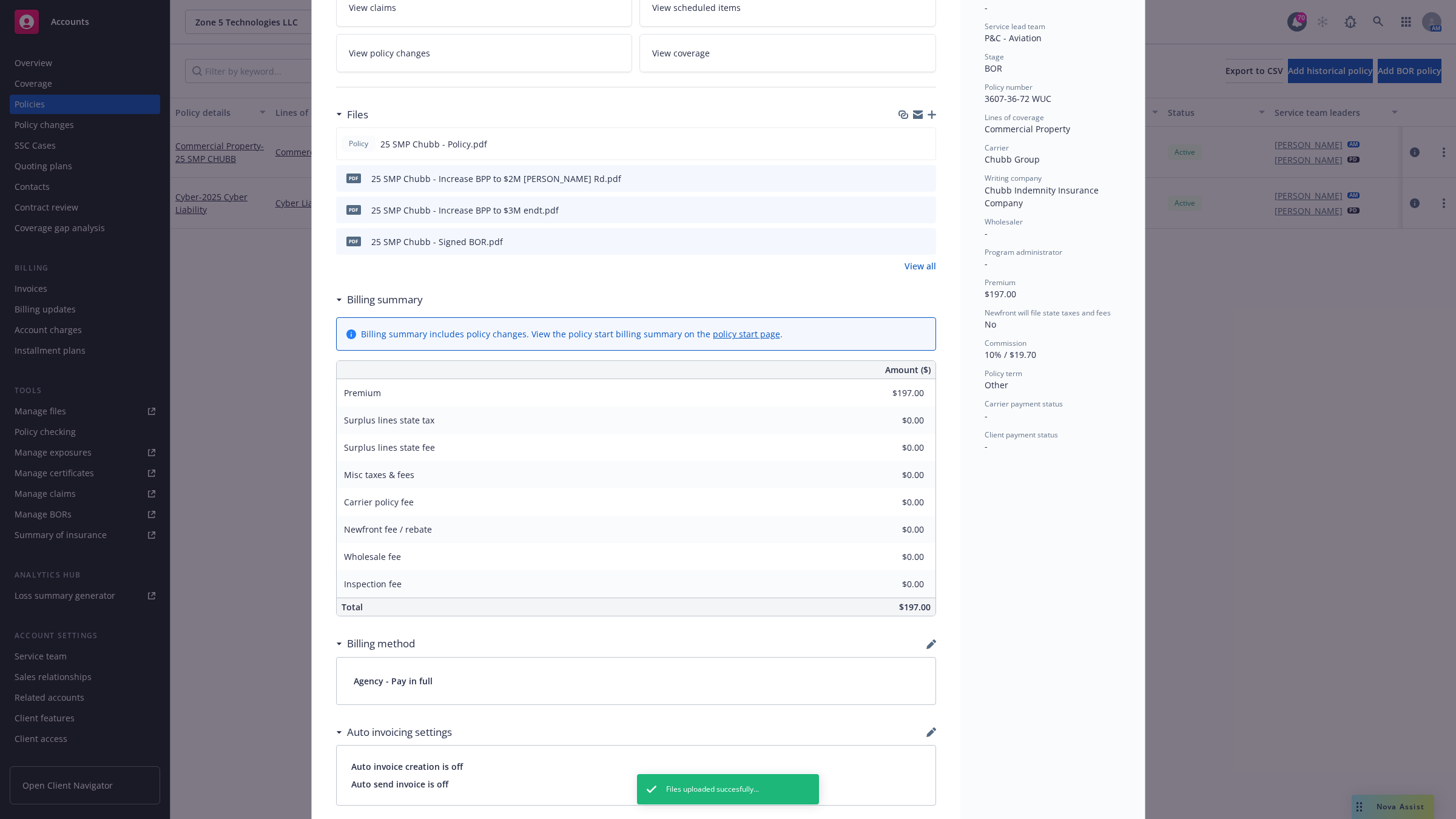
scroll to position [412, 0]
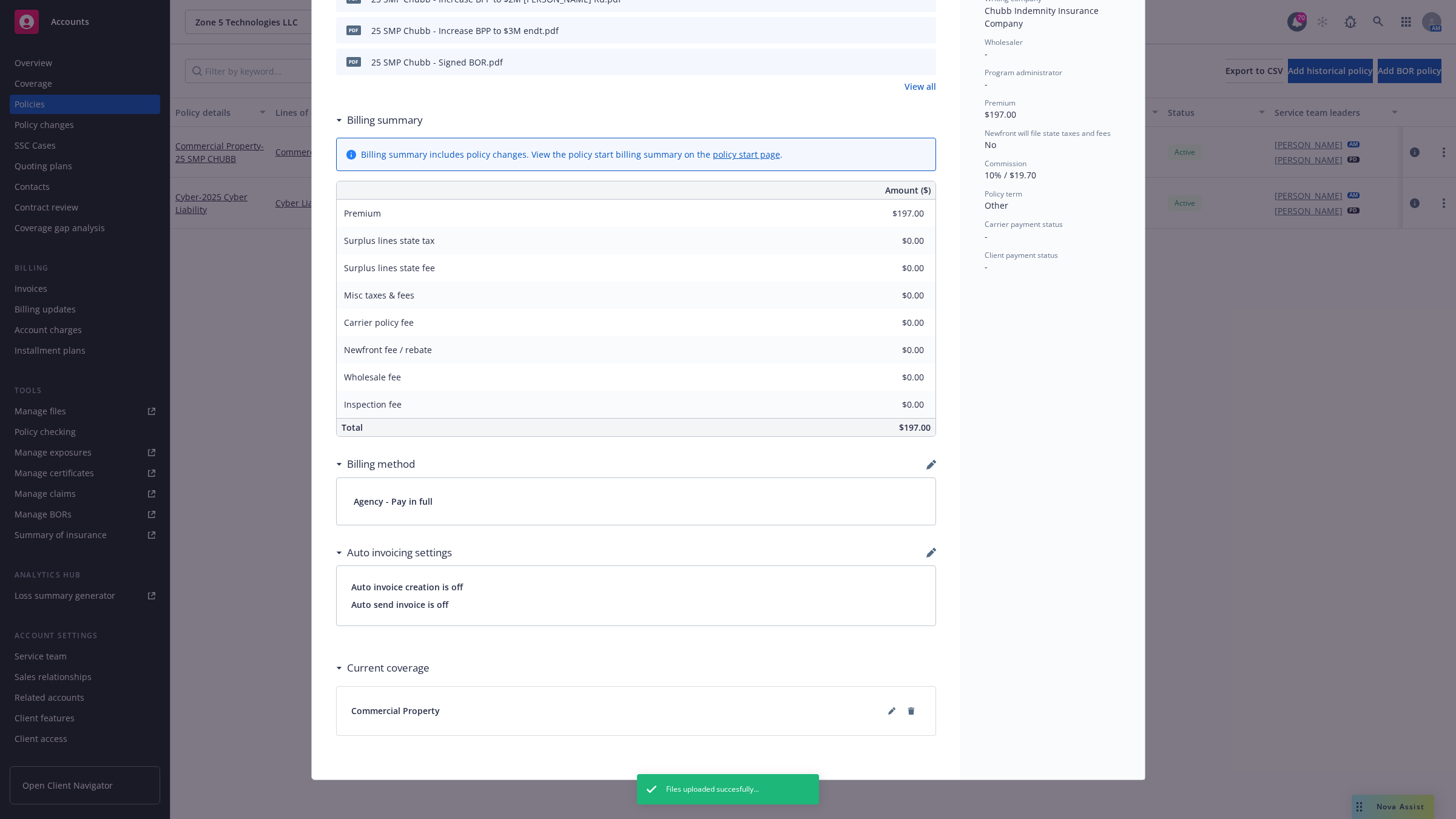
click at [1333, 669] on div "Policy Commercial Property - 25 SMP CHUBB Add internal notes here... View claim…" at bounding box center [728, 409] width 1456 height 819
click at [1330, 667] on div "Policy Commercial Property - 25 SMP CHUBB Add internal notes here... View claim…" at bounding box center [728, 409] width 1456 height 819
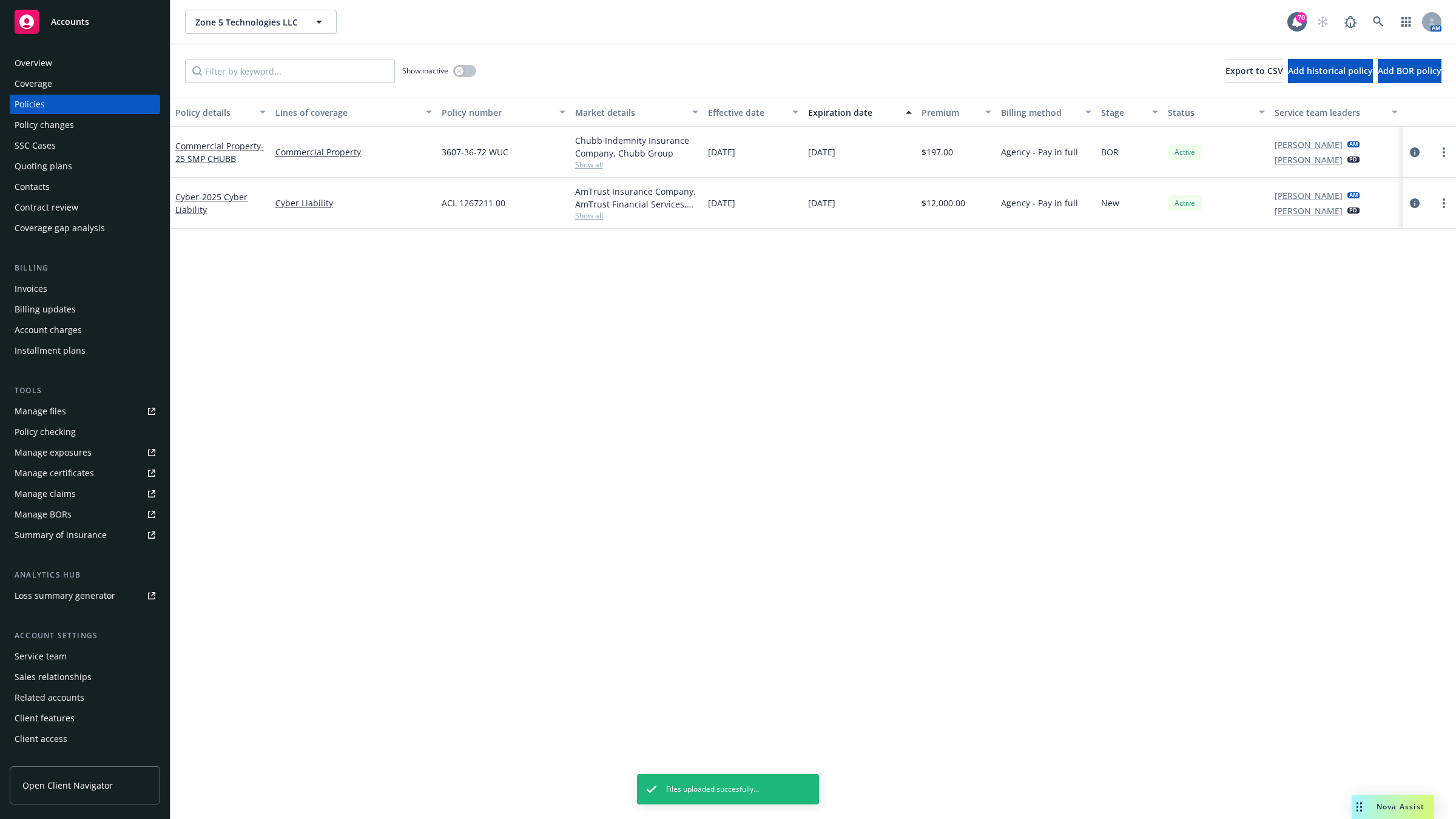
click at [960, 0] on div "Zone 5 Technologies LLC Zone 5 Technologies LLC 70 AM" at bounding box center [812, 22] width 1285 height 44
drag, startPoint x: 968, startPoint y: 34, endPoint x: 960, endPoint y: 55, distance: 22.5
click at [960, 55] on div "Zone 5 Technologies LLC Zone 5 Technologies LLC 70 AM Show inactive Export to C…" at bounding box center [812, 409] width 1285 height 819
click at [960, 0] on div "Zone 5 Technologies LLC Zone 5 Technologies LLC 70 AM" at bounding box center [812, 22] width 1285 height 44
